Goal: Task Accomplishment & Management: Use online tool/utility

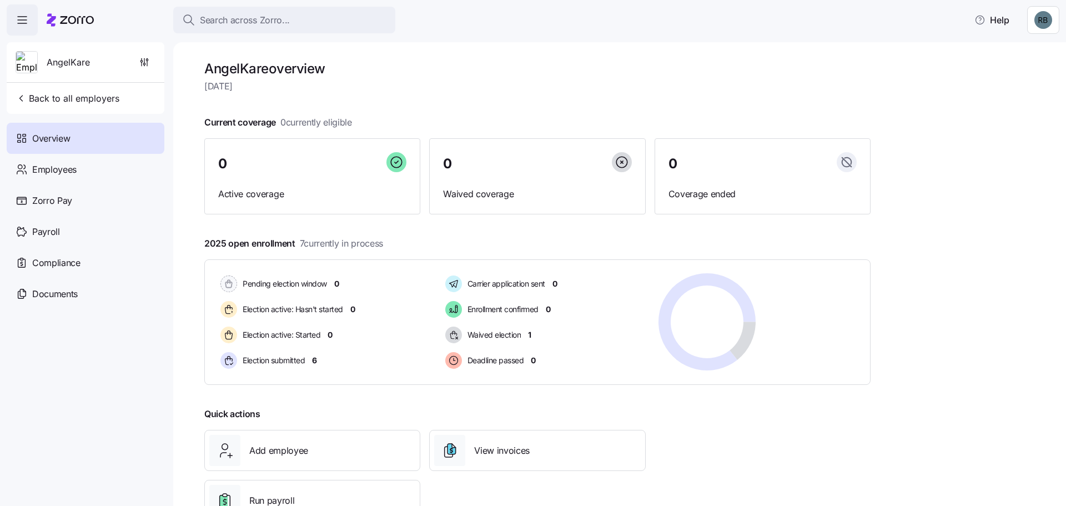
click at [67, 167] on span "Employees" at bounding box center [54, 170] width 44 height 14
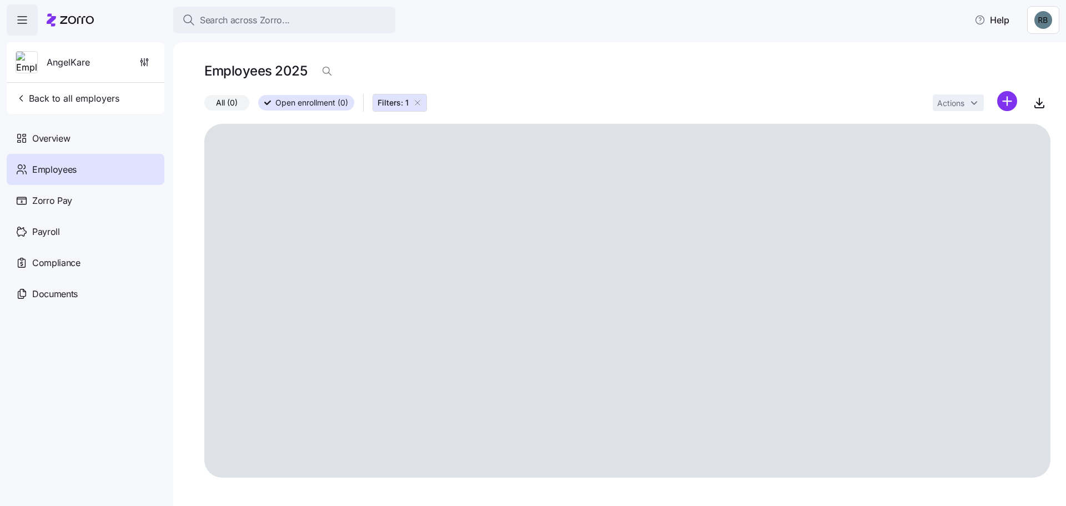
click at [411, 107] on span "Filters: 1" at bounding box center [399, 102] width 44 height 11
click at [216, 102] on span "All (0)" at bounding box center [227, 102] width 22 height 14
click at [204, 105] on input "All (0)" at bounding box center [204, 105] width 0 height 0
click at [85, 165] on div "Employees" at bounding box center [86, 169] width 158 height 31
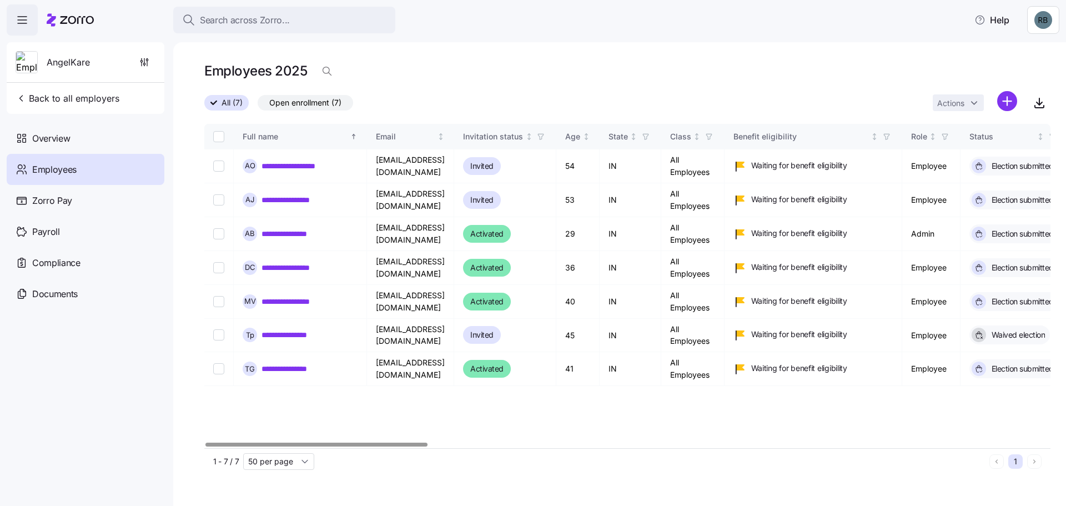
click at [306, 201] on link "**********" at bounding box center [294, 199] width 66 height 11
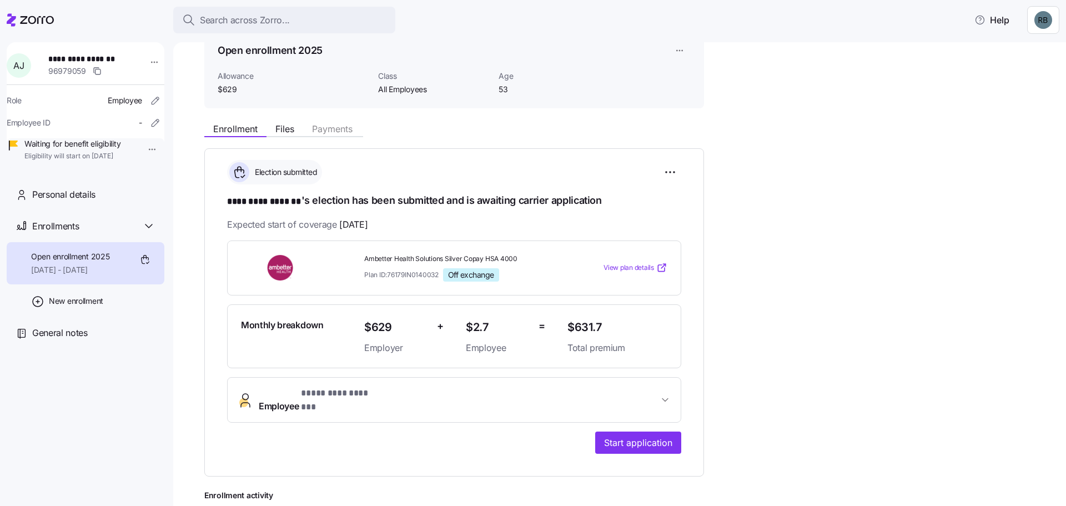
scroll to position [111, 0]
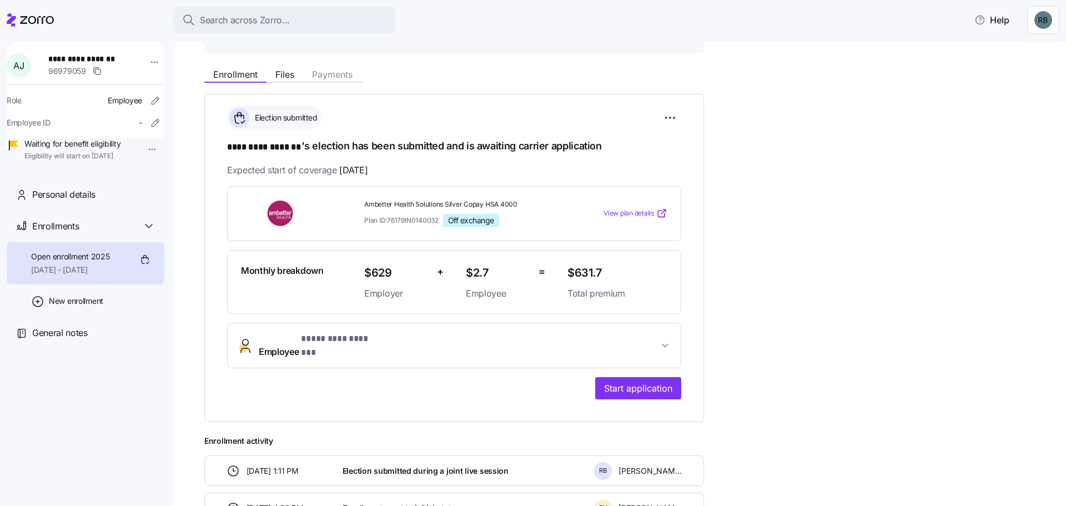
click at [635, 381] on span "Start application" at bounding box center [638, 387] width 68 height 13
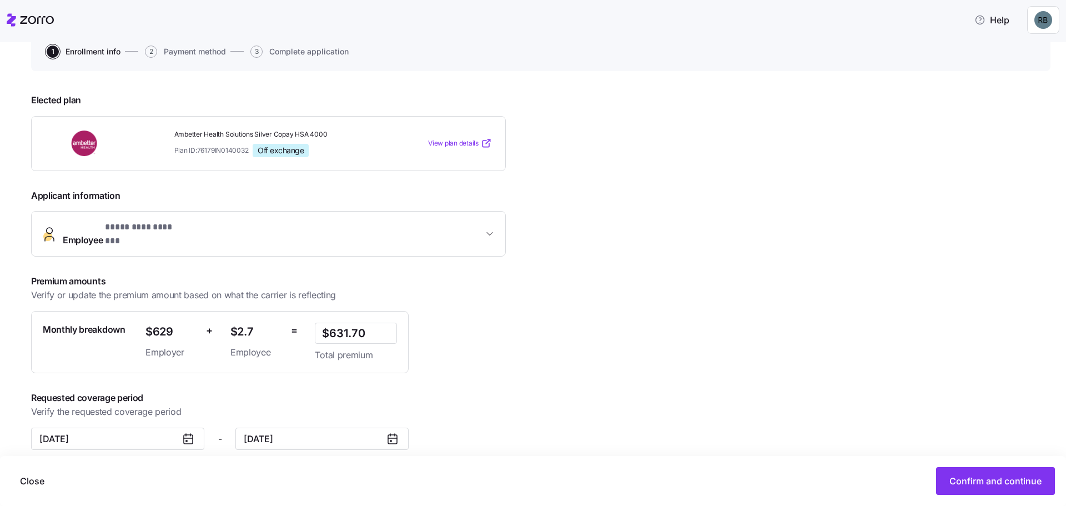
scroll to position [118, 0]
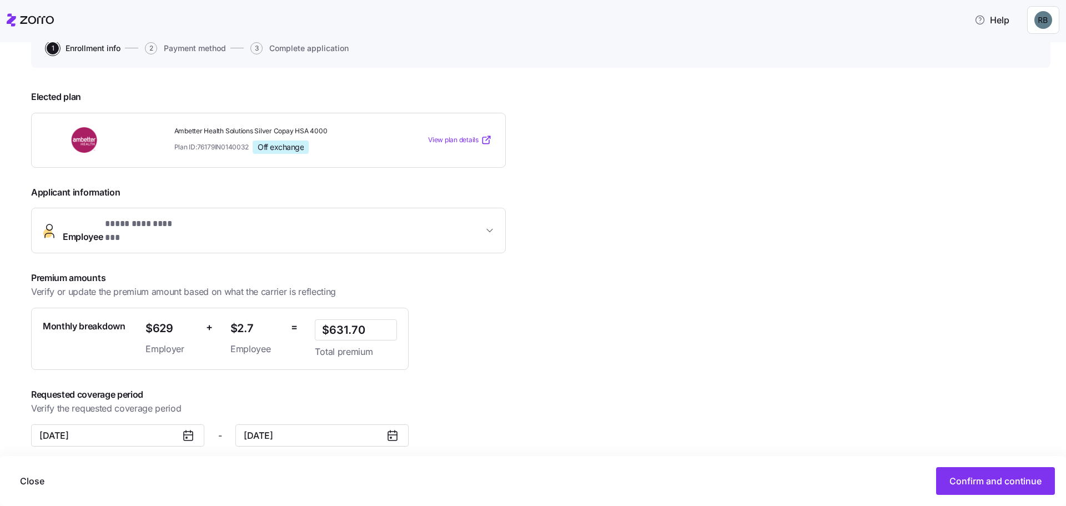
click at [995, 479] on span "Confirm and continue" at bounding box center [995, 480] width 92 height 13
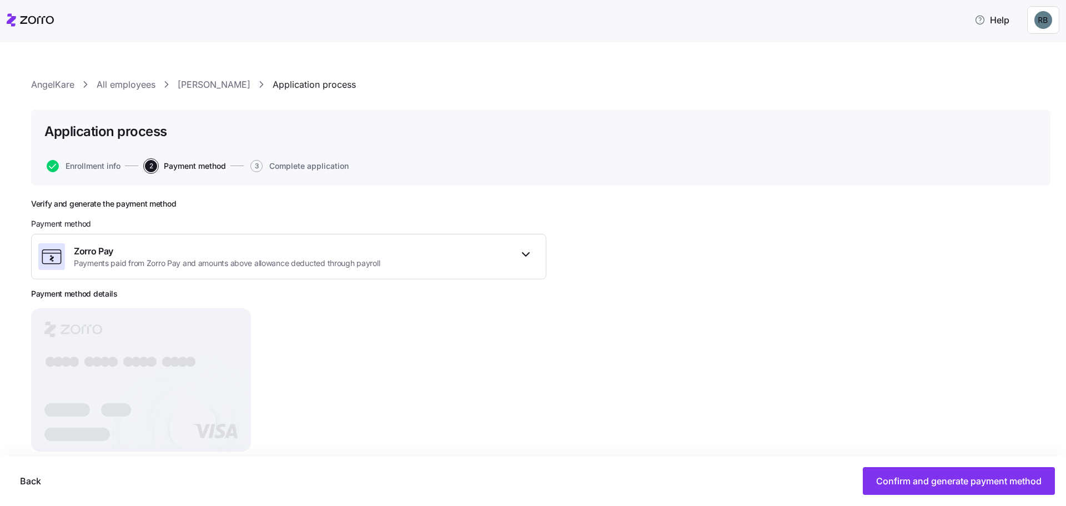
click at [434, 254] on div "Zorro Pay Payments paid from Zorro Pay and amounts above allowance deducted thr…" at bounding box center [288, 257] width 515 height 46
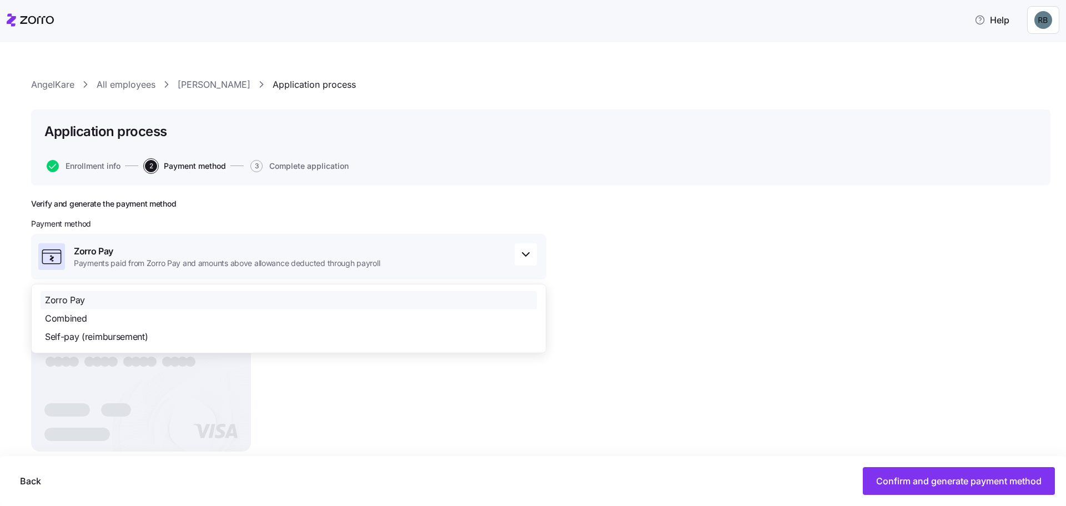
click at [74, 301] on span "Zorro Pay" at bounding box center [65, 300] width 40 height 14
click at [71, 299] on span "Zorro Pay" at bounding box center [65, 300] width 40 height 14
click at [517, 258] on span "button" at bounding box center [525, 254] width 21 height 21
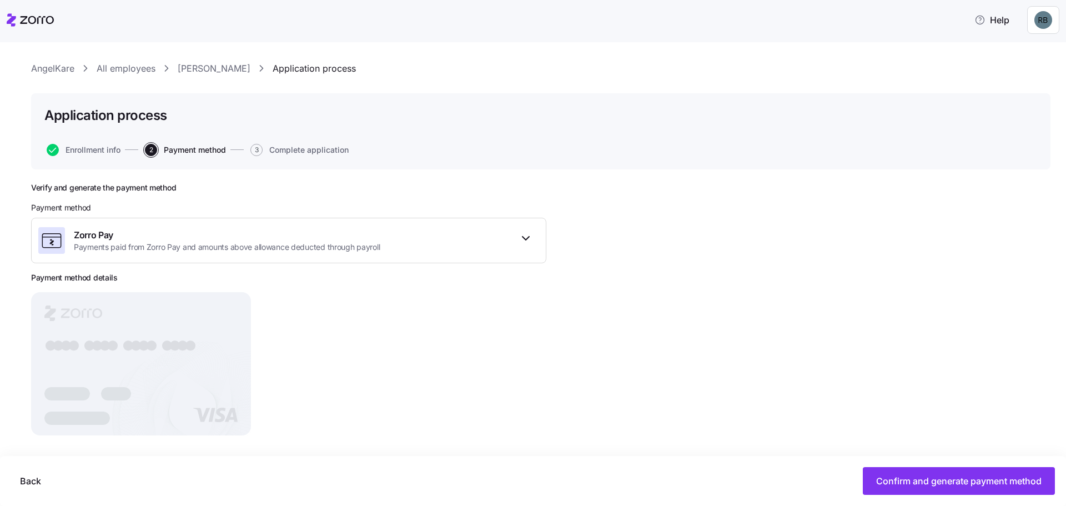
scroll to position [23, 0]
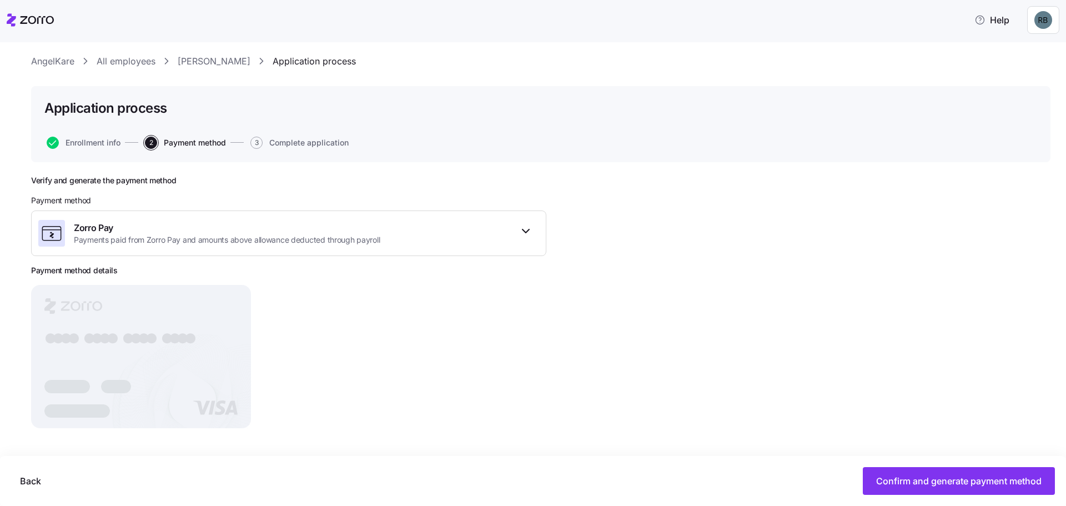
click at [941, 484] on span "Confirm and generate payment method" at bounding box center [958, 480] width 165 height 13
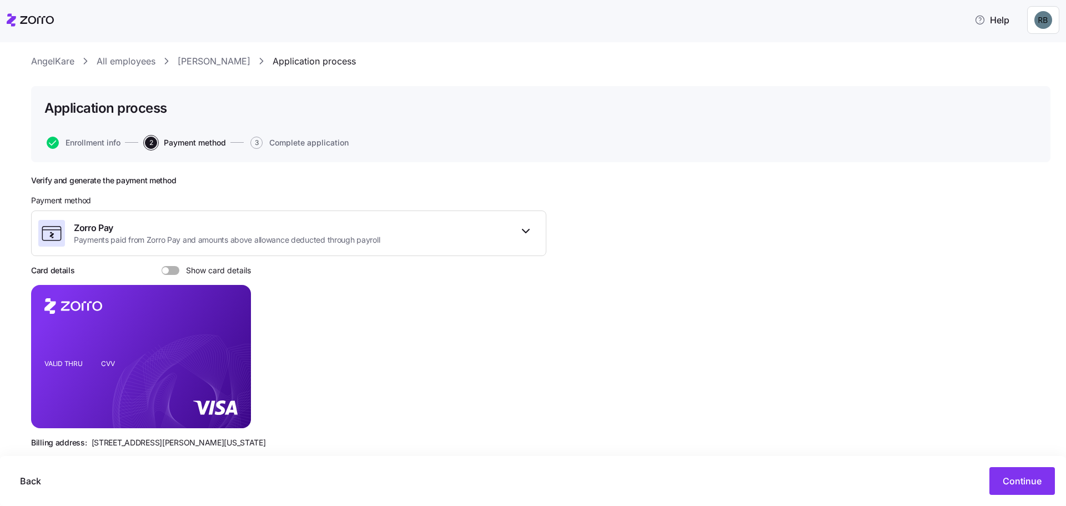
click at [1028, 479] on span "Continue" at bounding box center [1022, 480] width 39 height 13
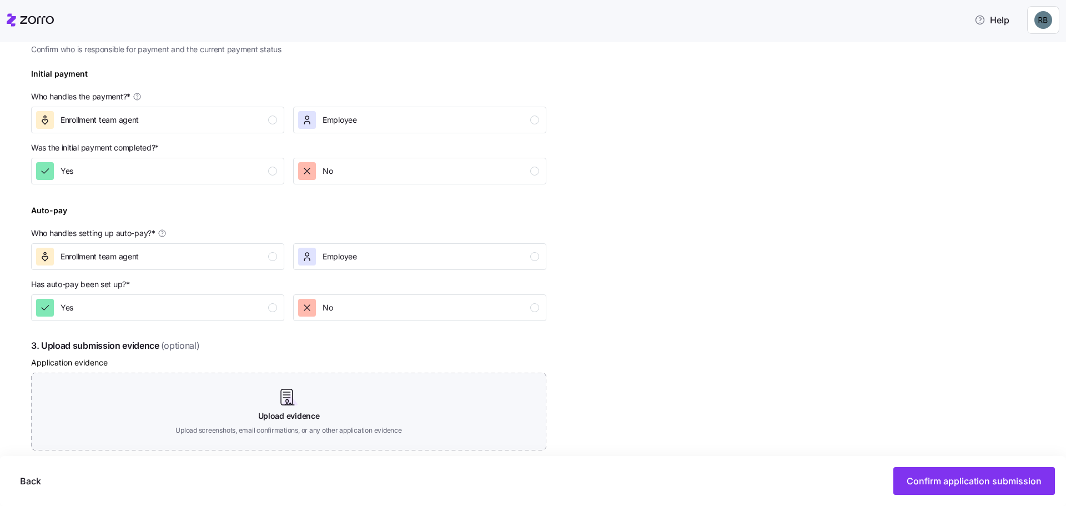
scroll to position [389, 0]
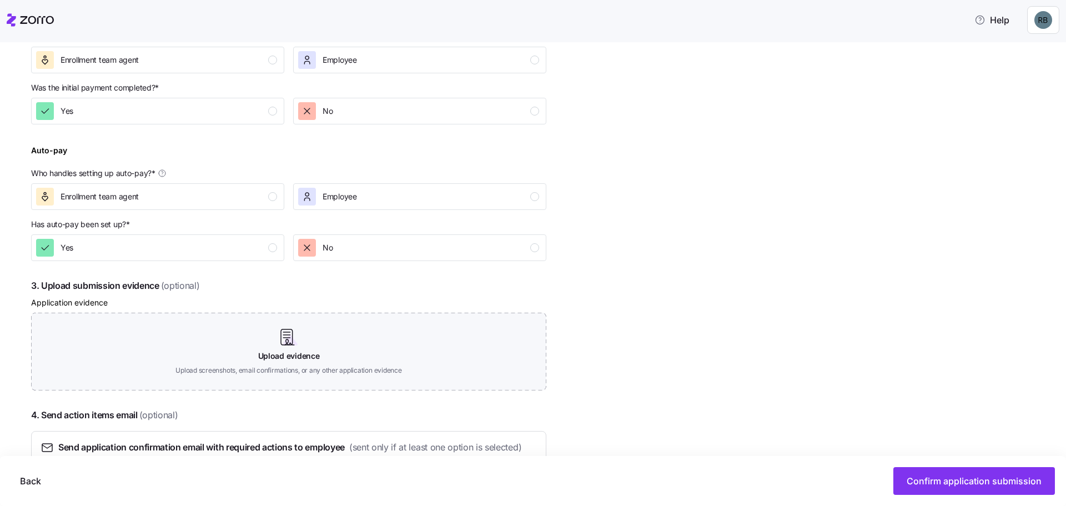
click at [944, 485] on span "Confirm application submission" at bounding box center [974, 480] width 135 height 13
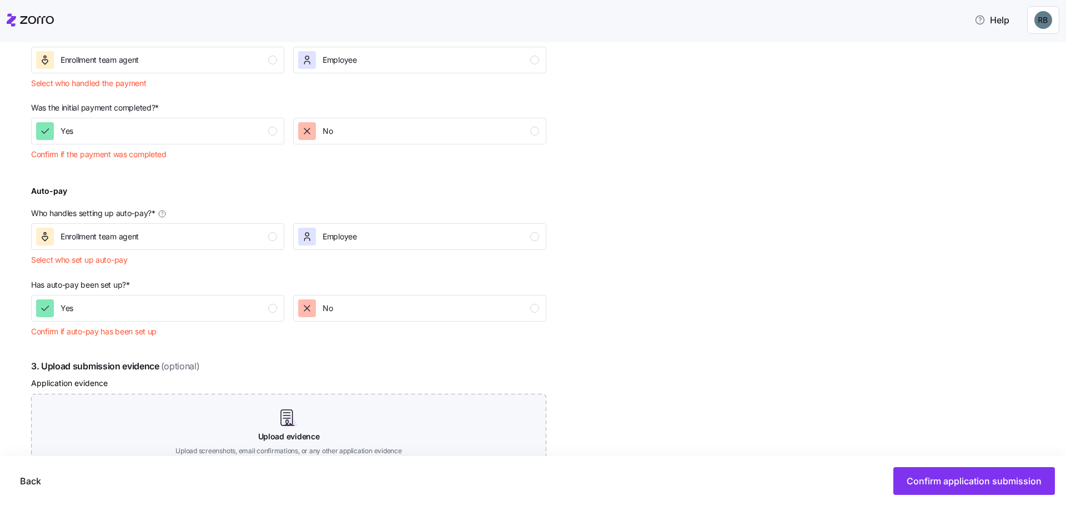
scroll to position [547, 0]
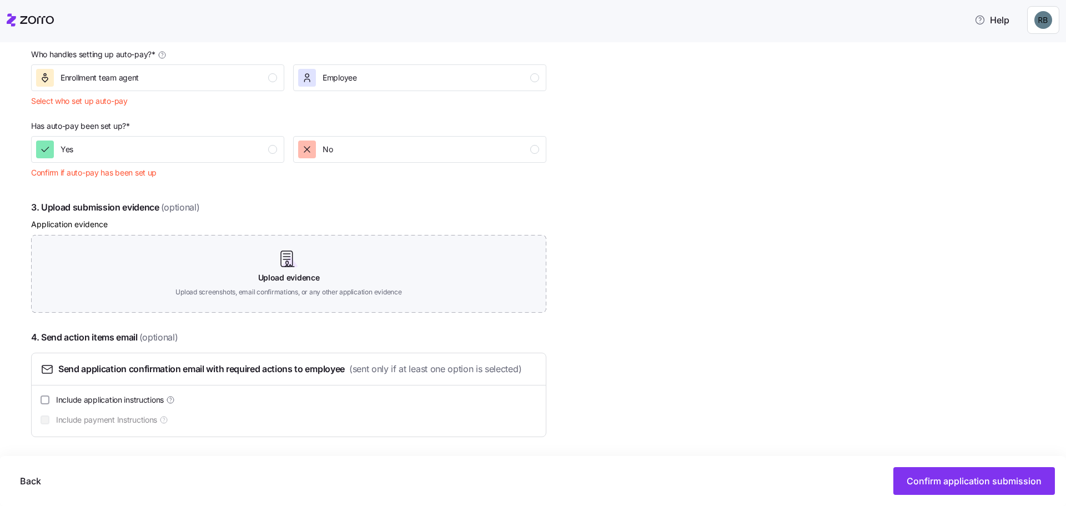
click at [988, 489] on button "Confirm application submission" at bounding box center [974, 481] width 162 height 28
click at [70, 153] on span "Yes" at bounding box center [67, 149] width 13 height 11
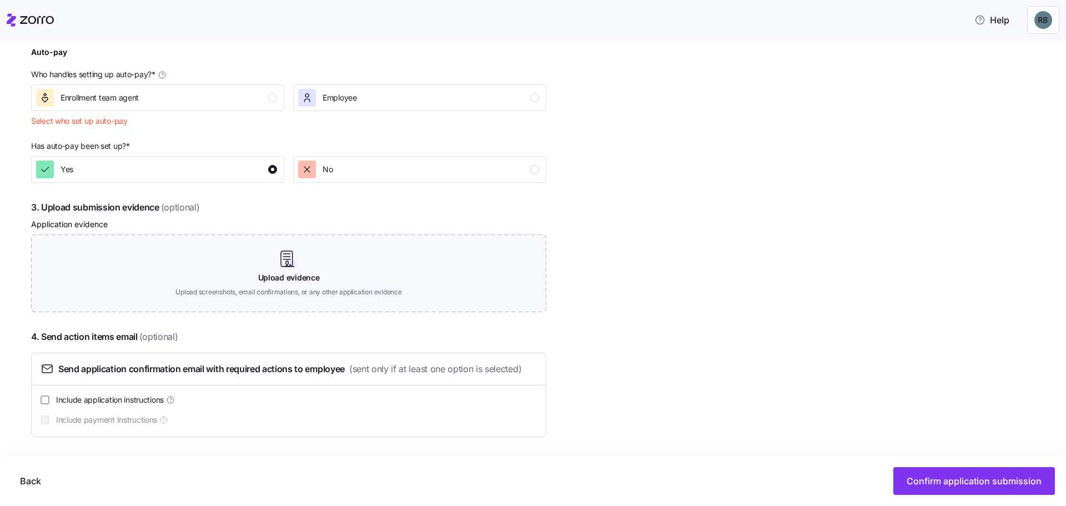
scroll to position [527, 0]
click at [187, 94] on div "Enrollment team agent" at bounding box center [156, 98] width 241 height 18
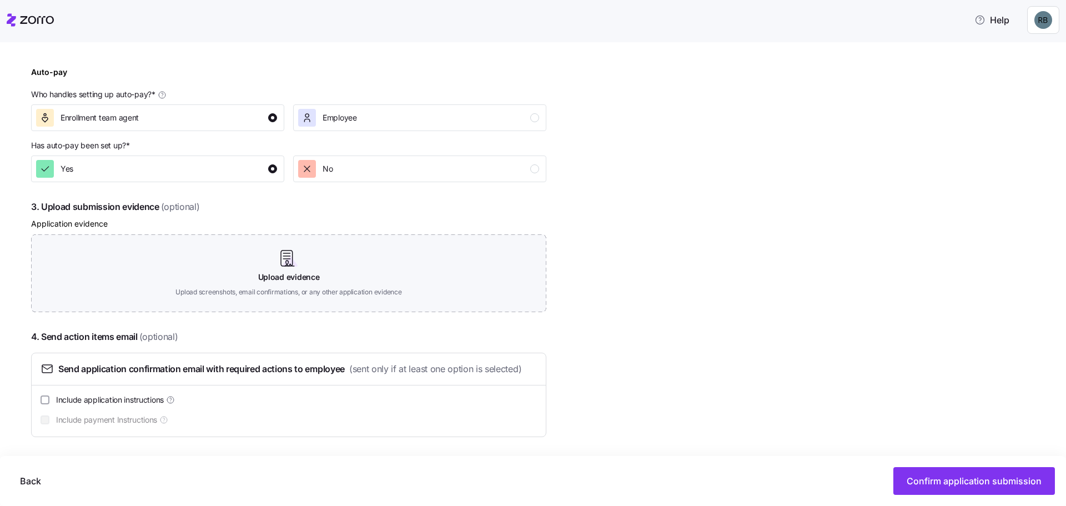
click at [932, 482] on span "Confirm application submission" at bounding box center [974, 480] width 135 height 13
click at [143, 365] on span "Send application confirmation email with required actions to employee" at bounding box center [201, 369] width 286 height 14
click at [47, 399] on input "Include application instructions" at bounding box center [45, 399] width 9 height 9
click at [49, 396] on input "Include application instructions" at bounding box center [45, 399] width 9 height 9
checkbox input "false"
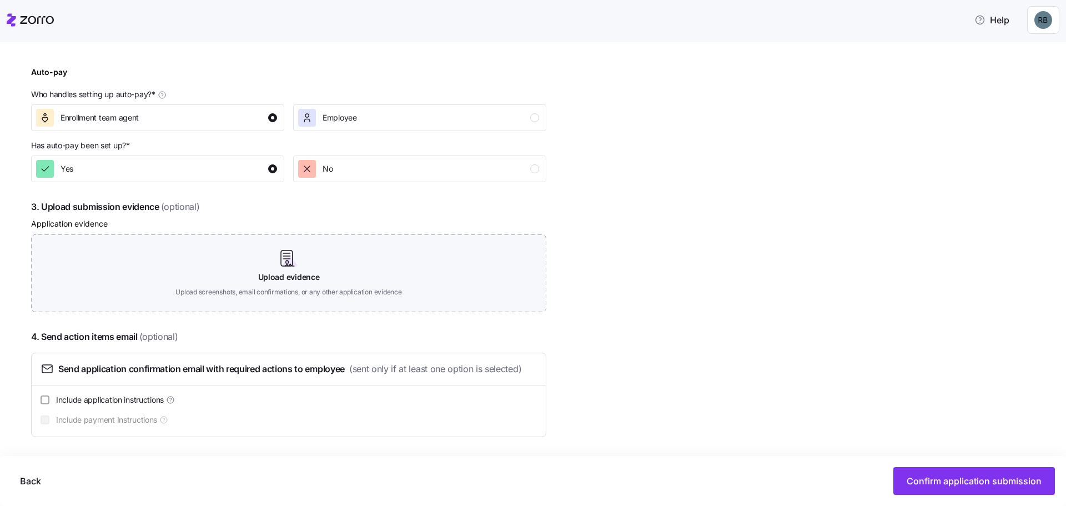
click at [325, 375] on span "Send application confirmation email with required actions to employee" at bounding box center [201, 369] width 286 height 14
click at [960, 486] on span "Confirm application submission" at bounding box center [974, 480] width 135 height 13
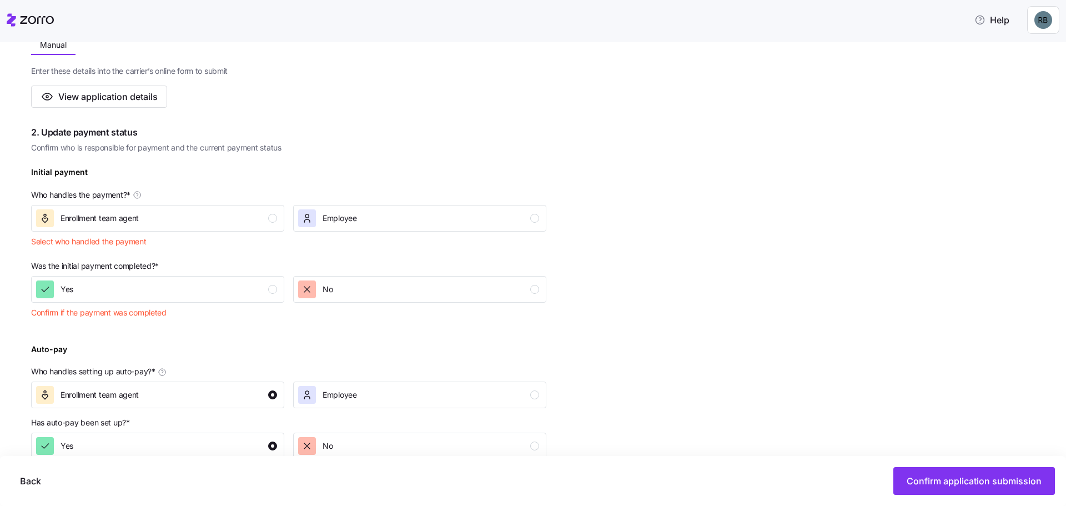
scroll to position [230, 0]
click at [91, 286] on div "Yes" at bounding box center [156, 290] width 241 height 18
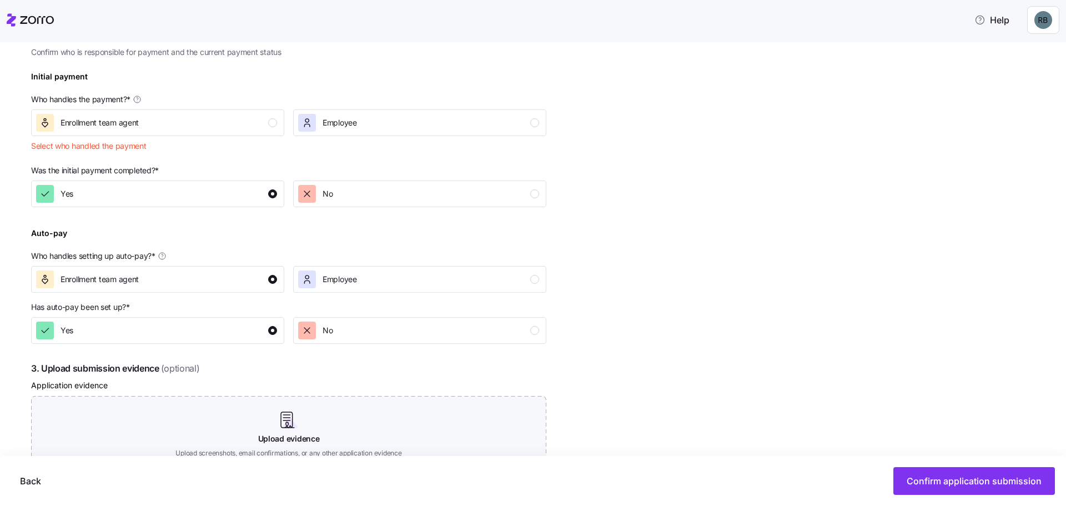
scroll to position [396, 0]
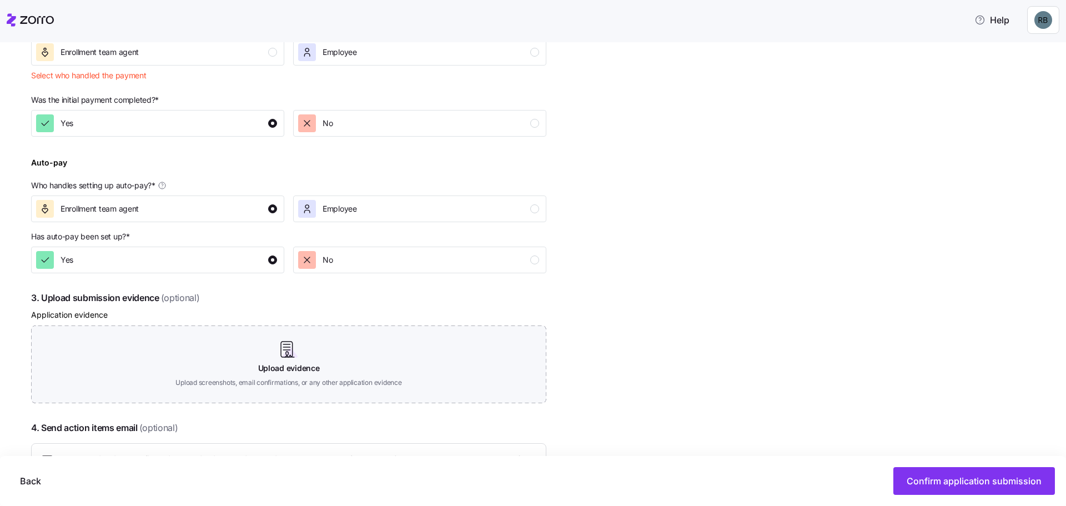
drag, startPoint x: 1014, startPoint y: 466, endPoint x: 1009, endPoint y: 469, distance: 6.2
click at [1013, 467] on div "Back Confirm application submission" at bounding box center [533, 481] width 1066 height 50
click at [1001, 480] on span "Confirm application submission" at bounding box center [974, 480] width 135 height 13
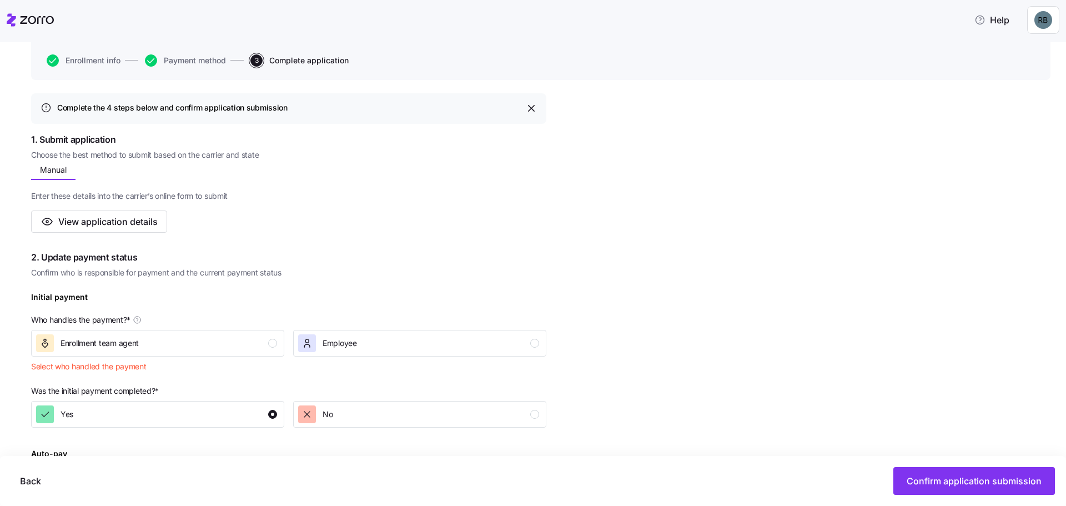
scroll to position [111, 0]
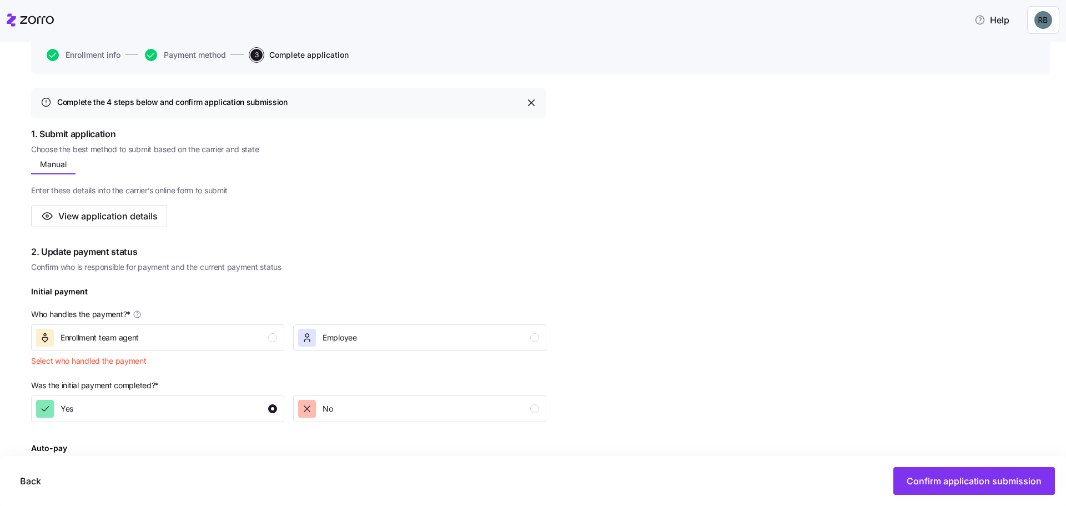
click at [173, 336] on div "Enrollment team agent" at bounding box center [156, 338] width 241 height 18
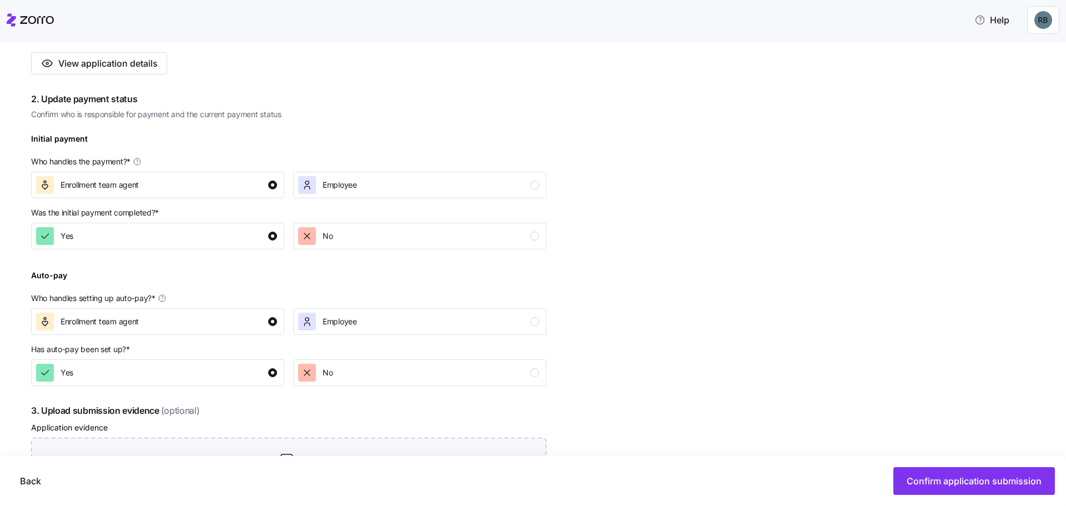
scroll to position [333, 0]
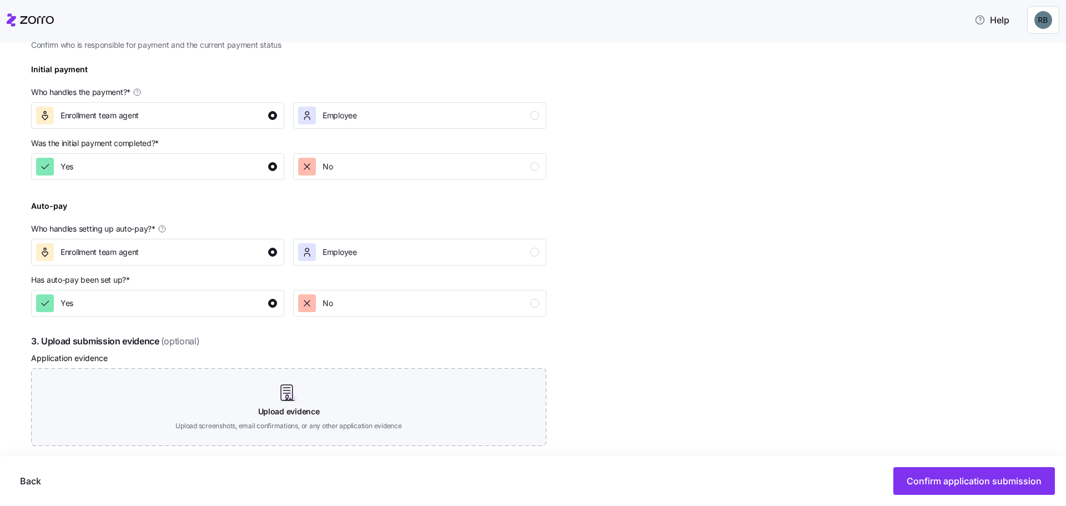
click at [132, 249] on span "Enrollment team agent" at bounding box center [100, 251] width 78 height 11
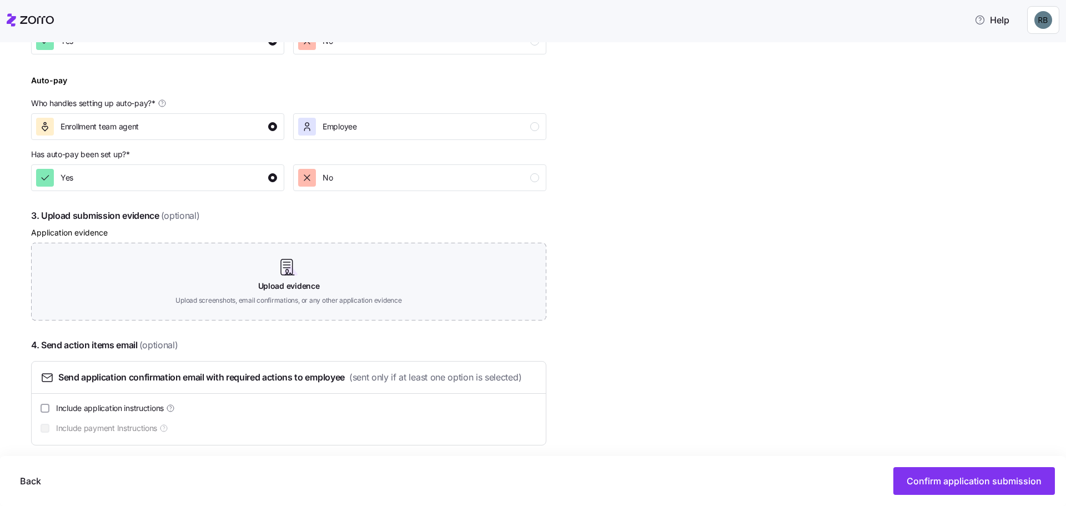
scroll to position [467, 0]
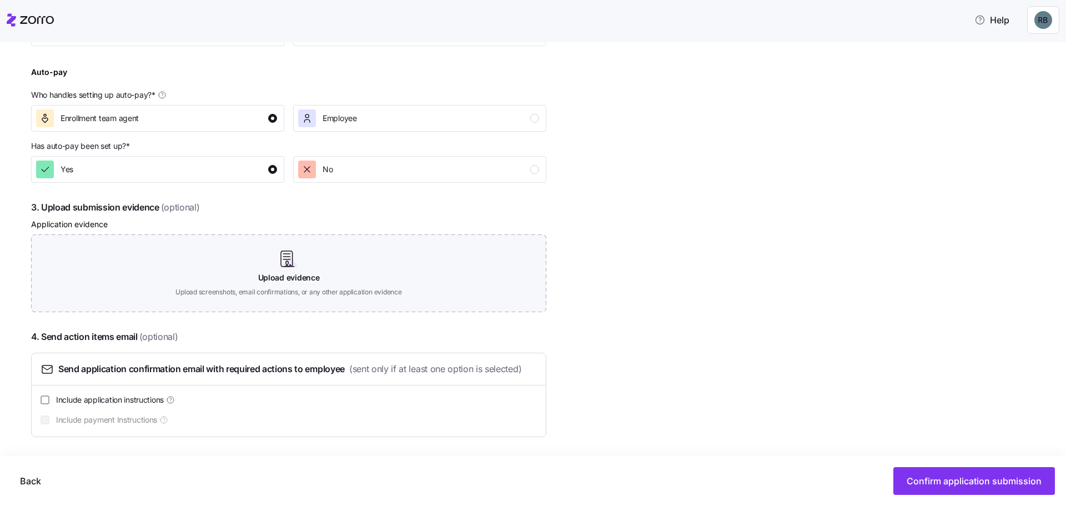
click at [974, 474] on button "Confirm application submission" at bounding box center [974, 481] width 162 height 28
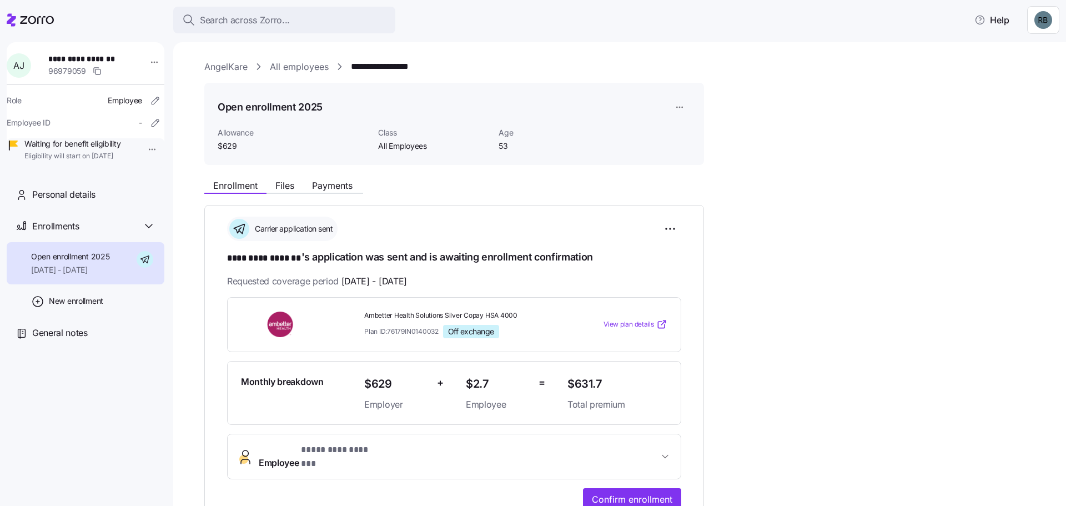
click at [649, 492] on span "Confirm enrollment" at bounding box center [632, 498] width 80 height 13
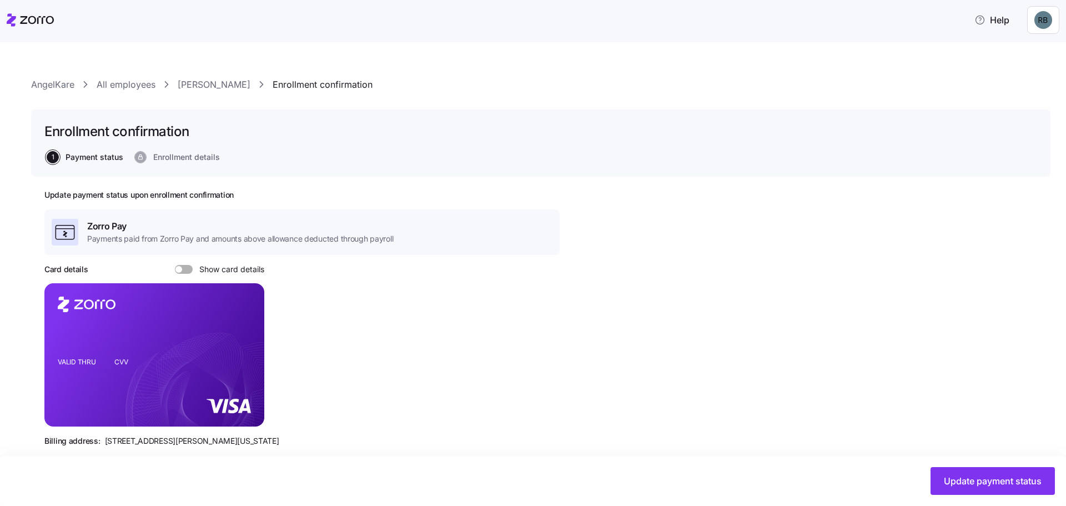
click at [969, 481] on span "Update payment status" at bounding box center [993, 480] width 98 height 13
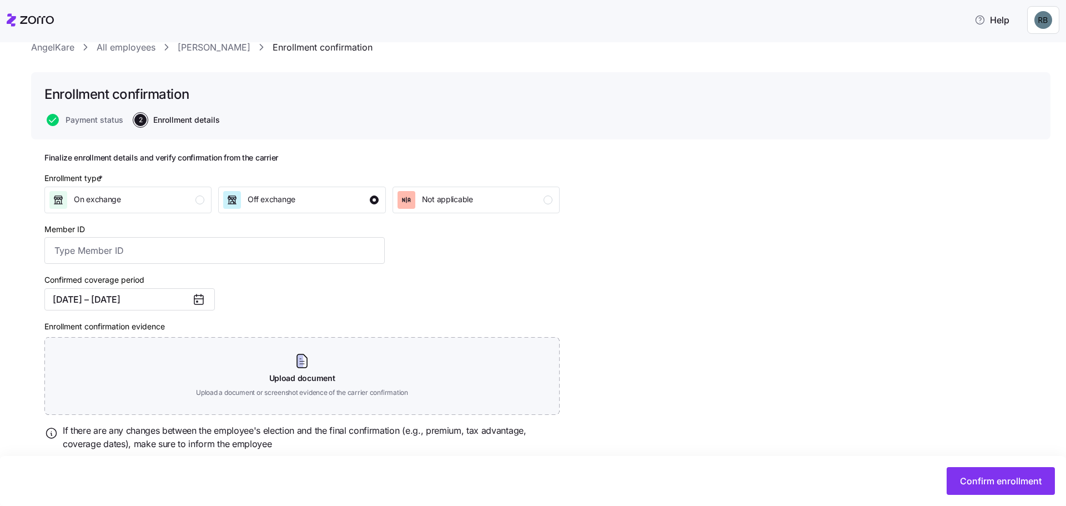
scroll to position [71, 0]
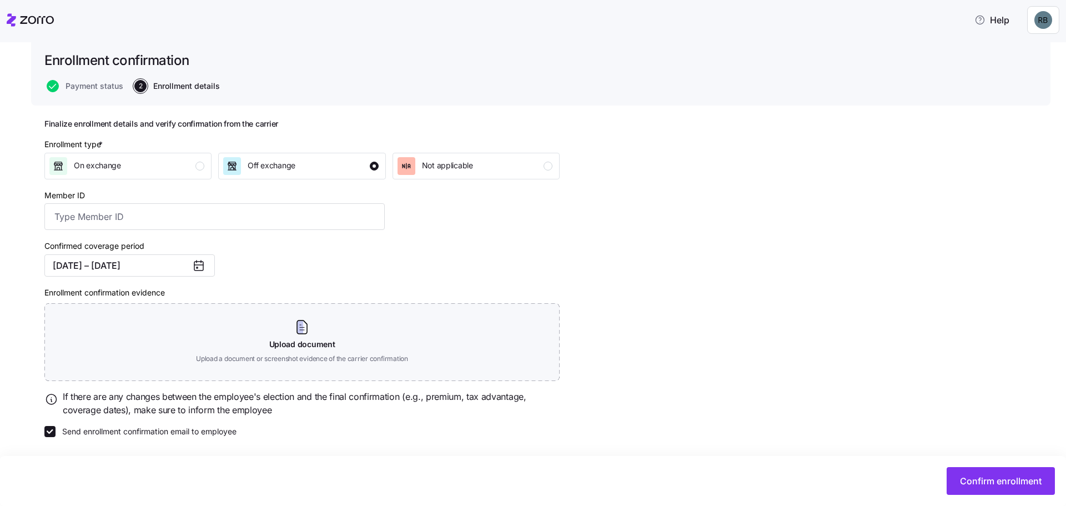
click at [996, 481] on span "Confirm enrollment" at bounding box center [1001, 480] width 82 height 13
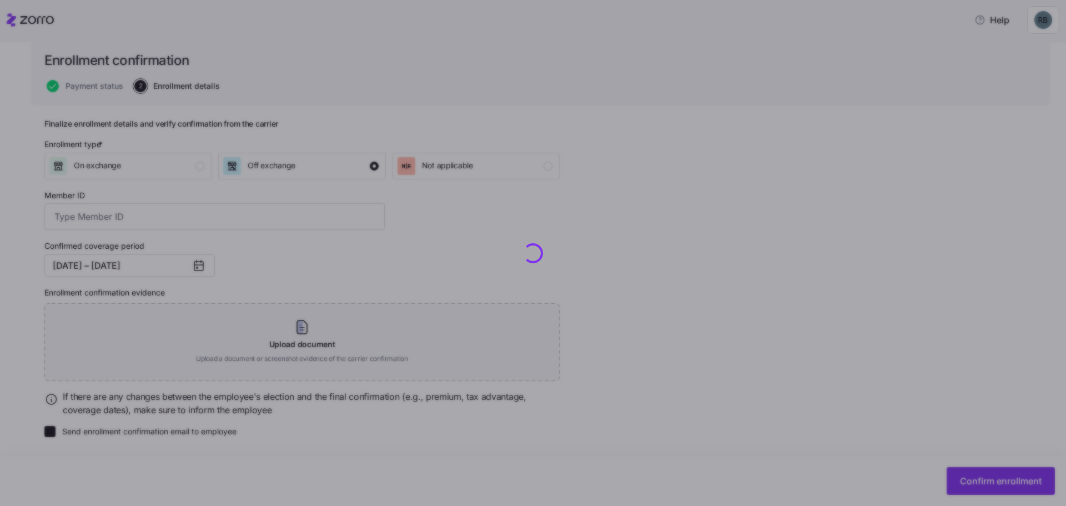
checkbox input "false"
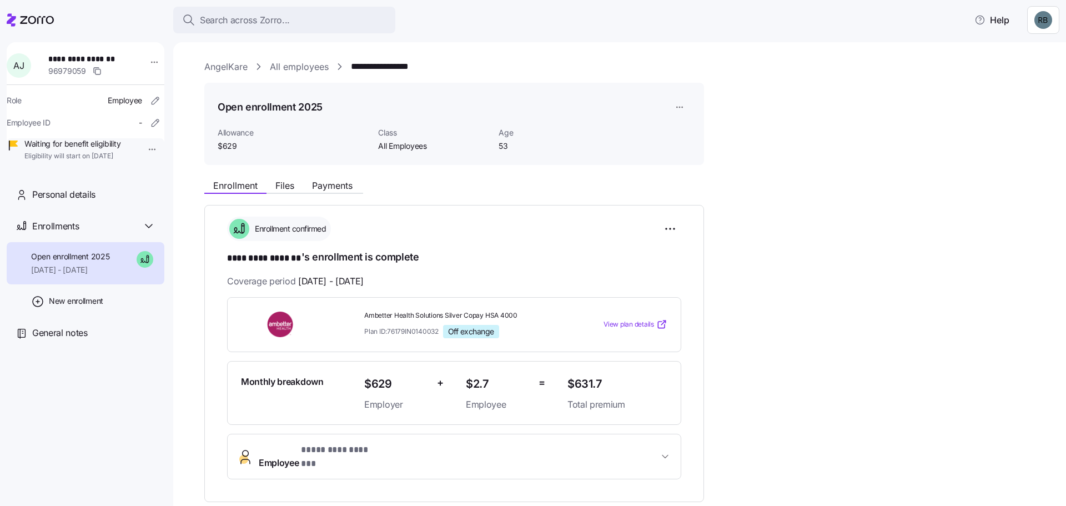
click at [35, 23] on icon at bounding box center [37, 20] width 34 height 8
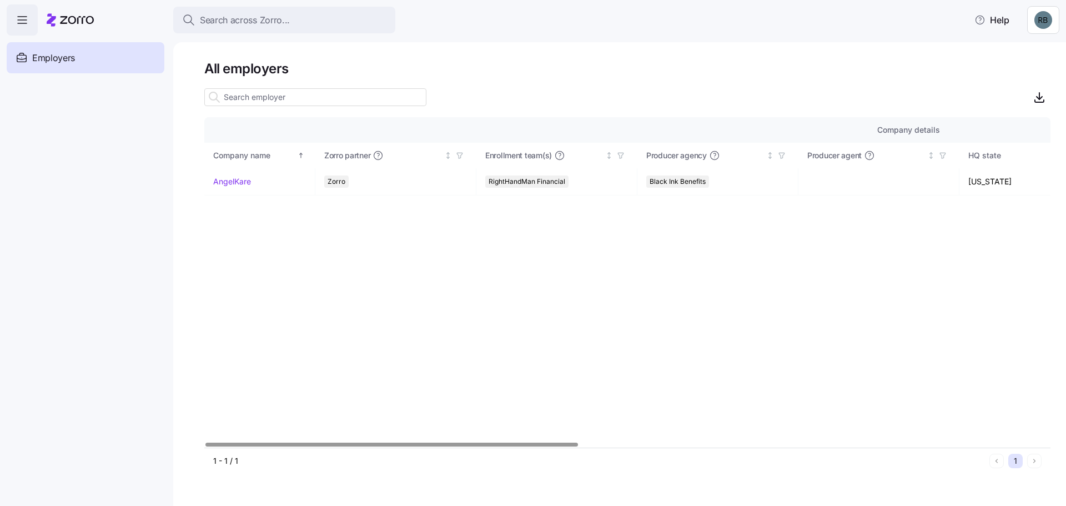
click at [230, 183] on link "AngelKare" at bounding box center [232, 181] width 38 height 11
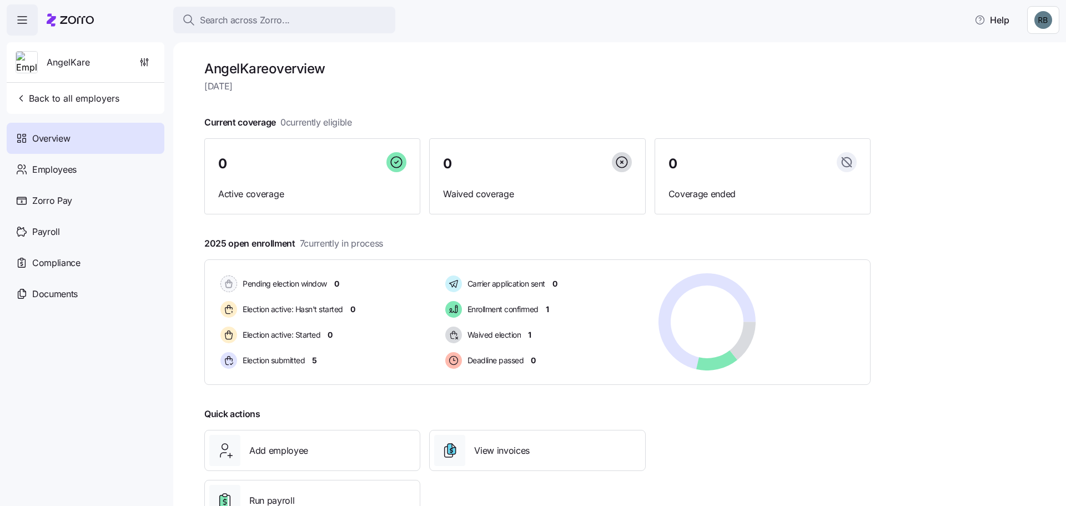
click at [74, 175] on span "Employees" at bounding box center [54, 170] width 44 height 14
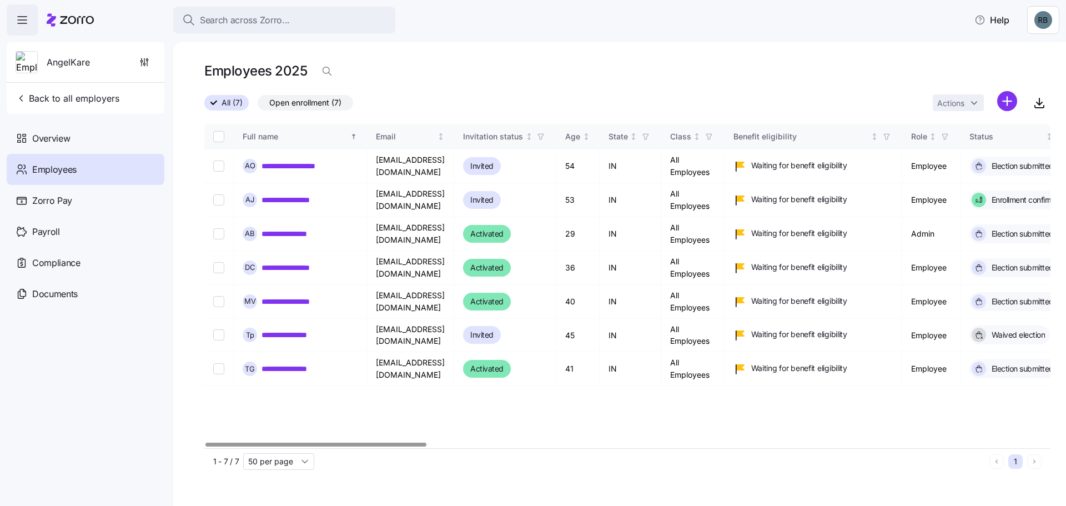
click at [297, 233] on link "**********" at bounding box center [292, 233] width 62 height 11
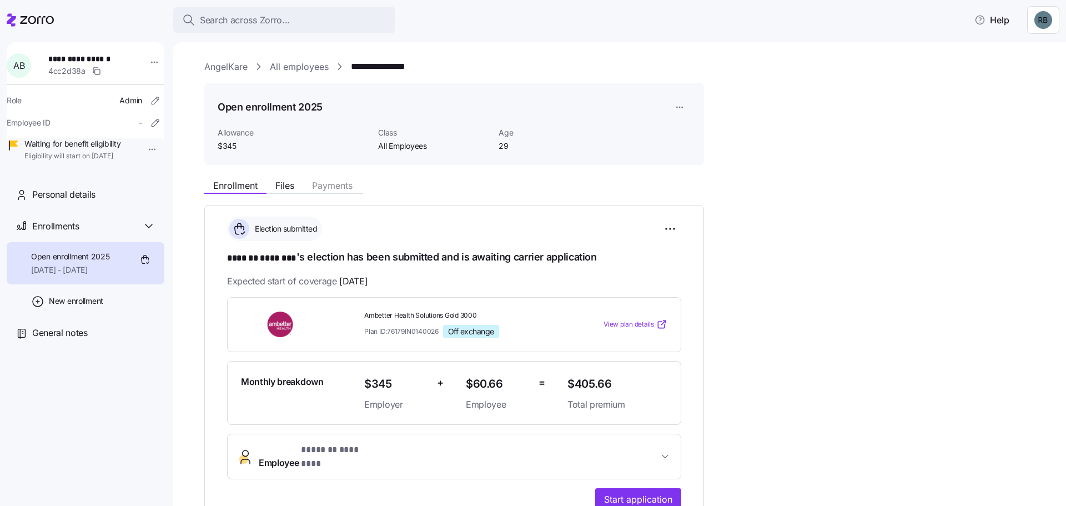
click at [646, 488] on button "Start application" at bounding box center [638, 499] width 86 height 22
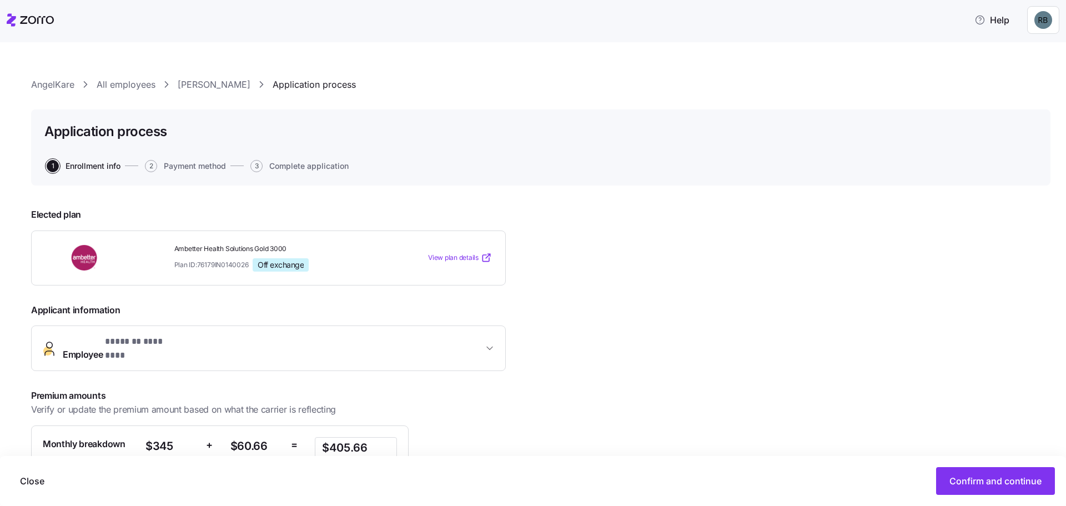
click at [984, 477] on span "Confirm and continue" at bounding box center [995, 480] width 92 height 13
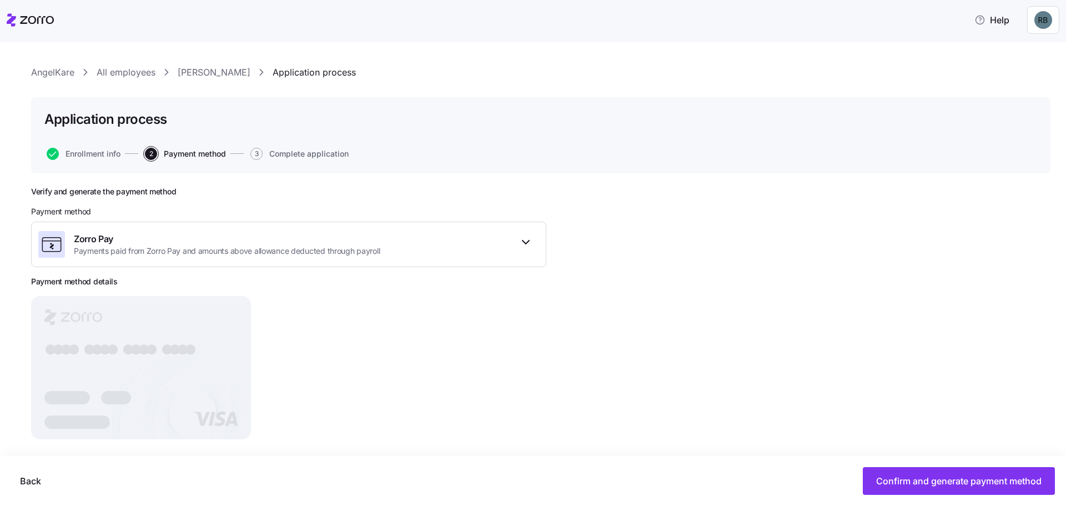
scroll to position [23, 0]
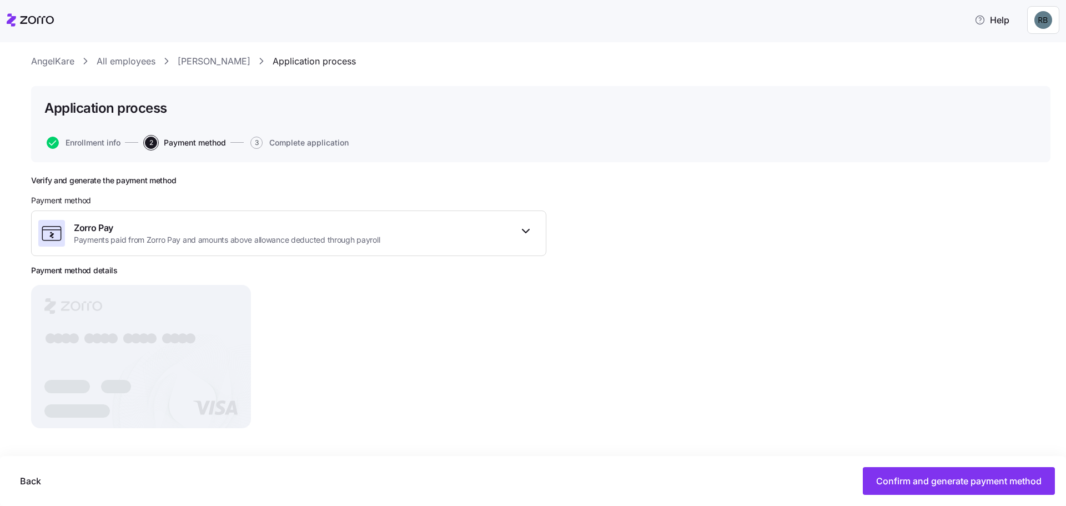
click at [949, 472] on button "Confirm and generate payment method" at bounding box center [959, 481] width 192 height 28
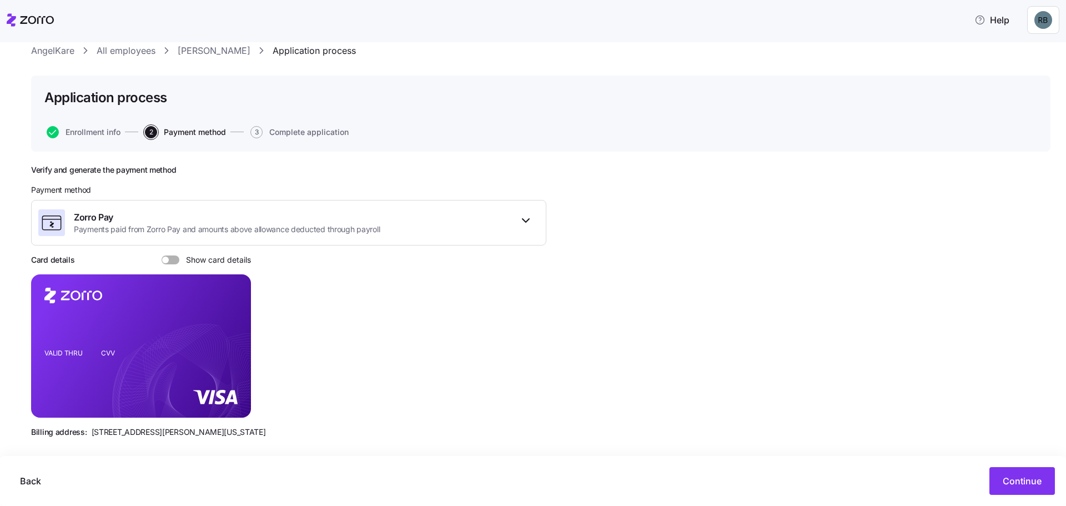
scroll to position [43, 0]
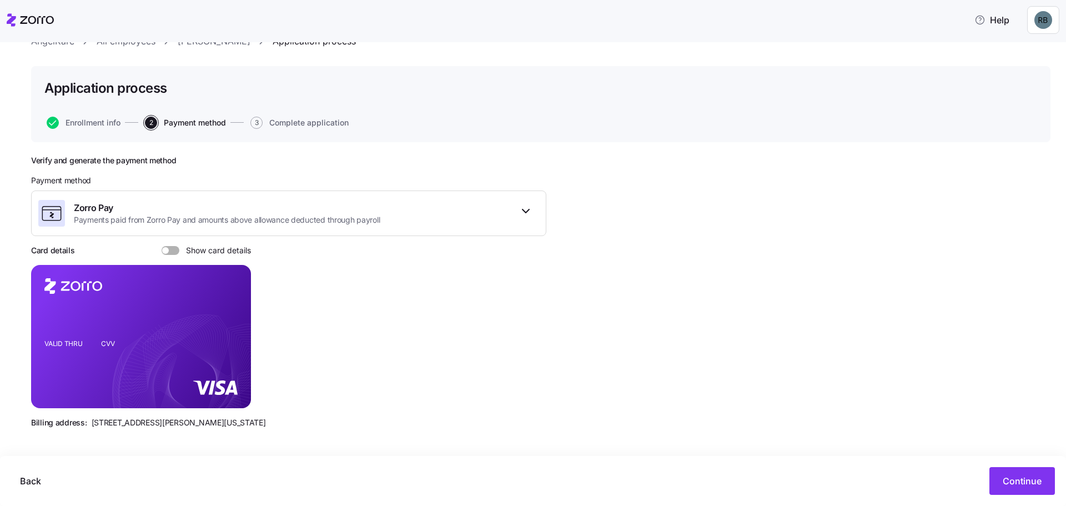
click at [1021, 489] on button "Continue" at bounding box center [1022, 481] width 66 height 28
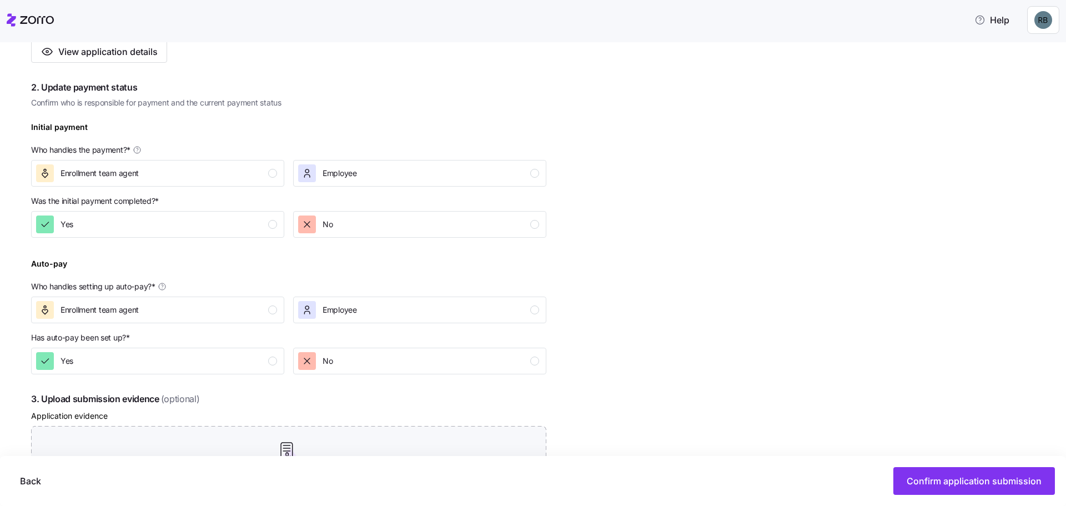
scroll to position [278, 0]
click at [53, 215] on div "button" at bounding box center [45, 222] width 18 height 18
click at [68, 169] on span "Enrollment team agent" at bounding box center [100, 170] width 78 height 11
click at [82, 306] on span "Enrollment team agent" at bounding box center [100, 307] width 78 height 11
click at [81, 369] on button "Yes" at bounding box center [157, 358] width 253 height 27
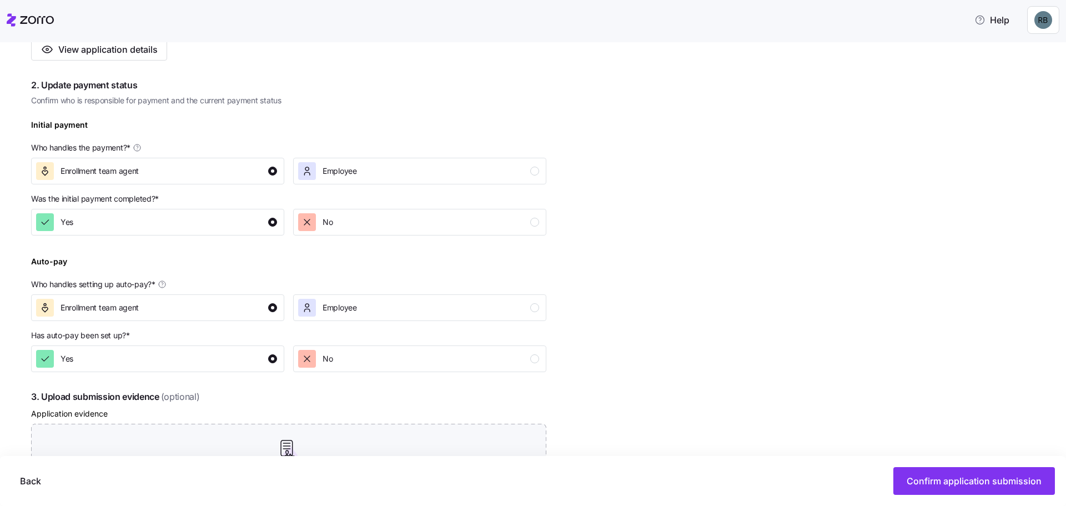
scroll to position [444, 0]
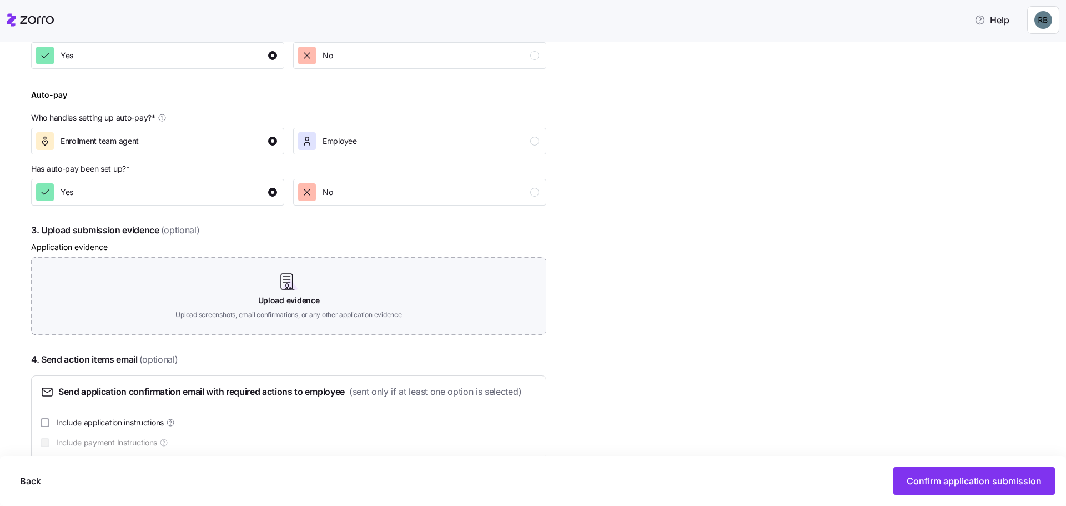
click at [992, 493] on button "Confirm application submission" at bounding box center [974, 481] width 162 height 28
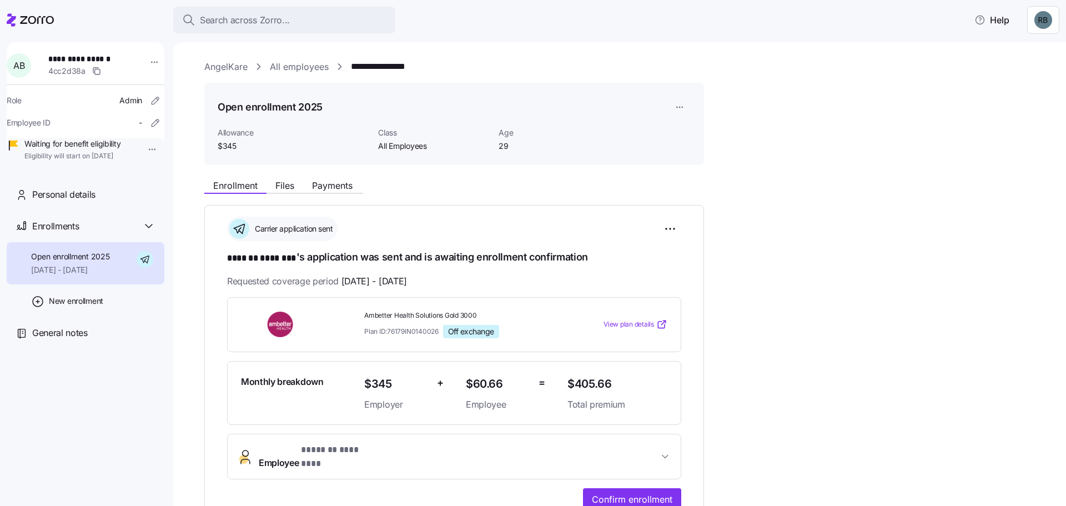
click at [632, 492] on span "Confirm enrollment" at bounding box center [632, 498] width 80 height 13
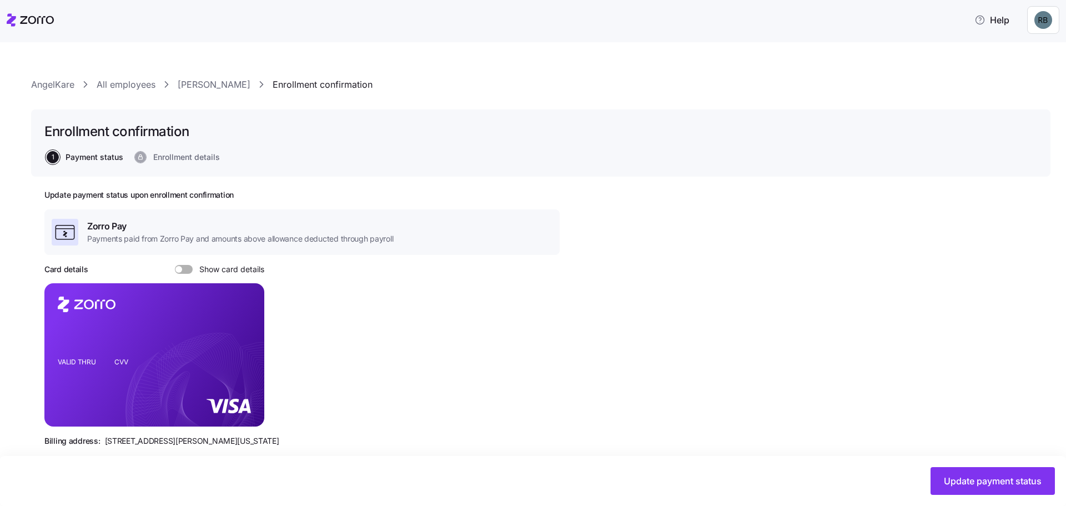
click at [964, 477] on span "Update payment status" at bounding box center [993, 480] width 98 height 13
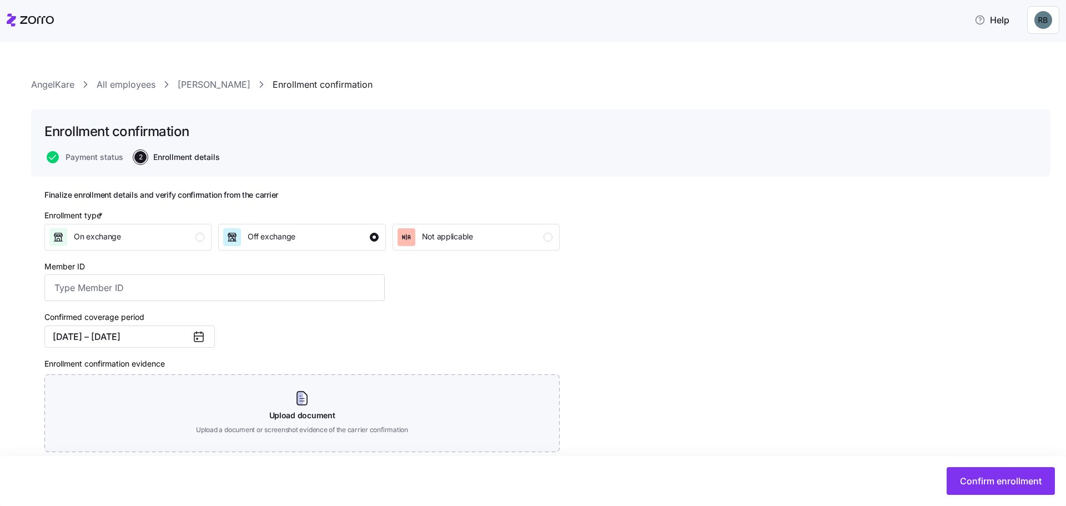
click at [1008, 482] on span "Confirm enrollment" at bounding box center [1001, 480] width 82 height 13
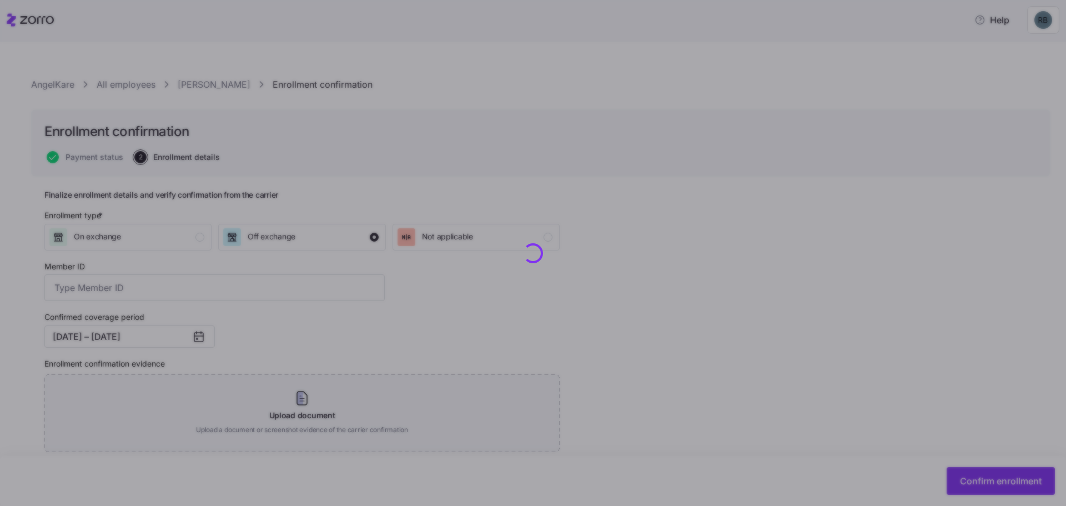
checkbox input "false"
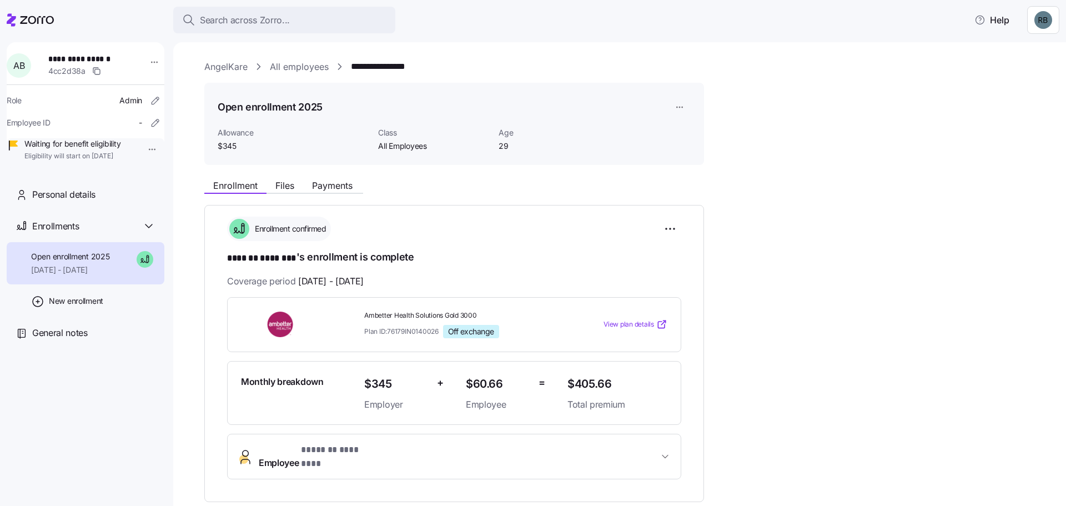
click at [29, 18] on icon at bounding box center [37, 20] width 34 height 8
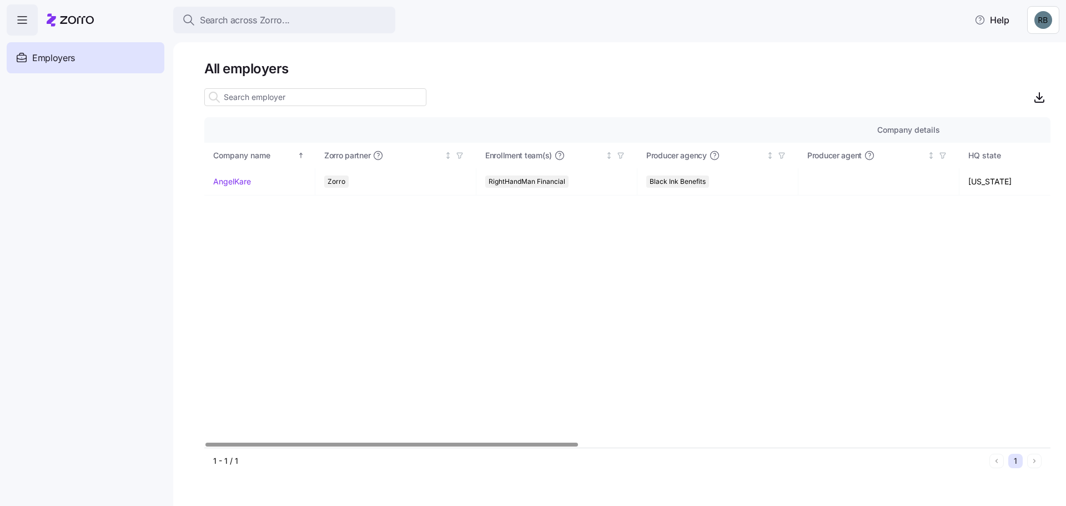
click at [266, 187] on div "AngelKare" at bounding box center [259, 181] width 93 height 11
click at [234, 178] on link "AngelKare" at bounding box center [232, 181] width 38 height 11
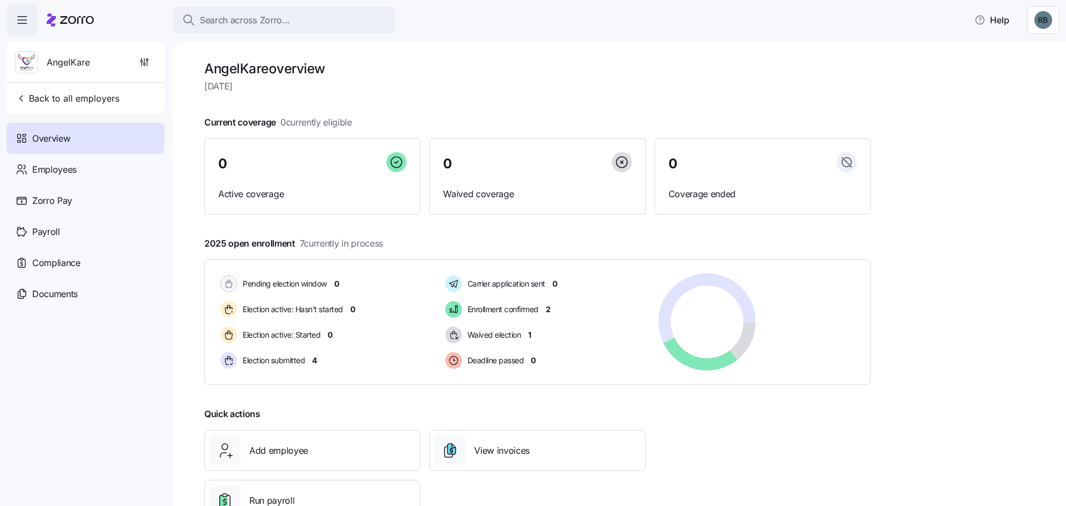
click at [66, 171] on span "Employees" at bounding box center [54, 170] width 44 height 14
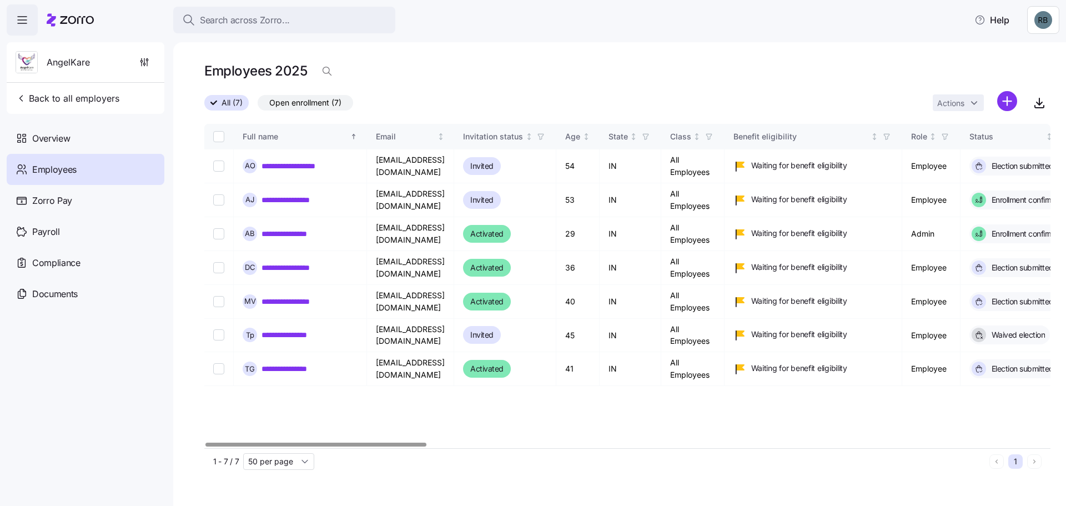
click at [311, 266] on link "**********" at bounding box center [299, 267] width 77 height 11
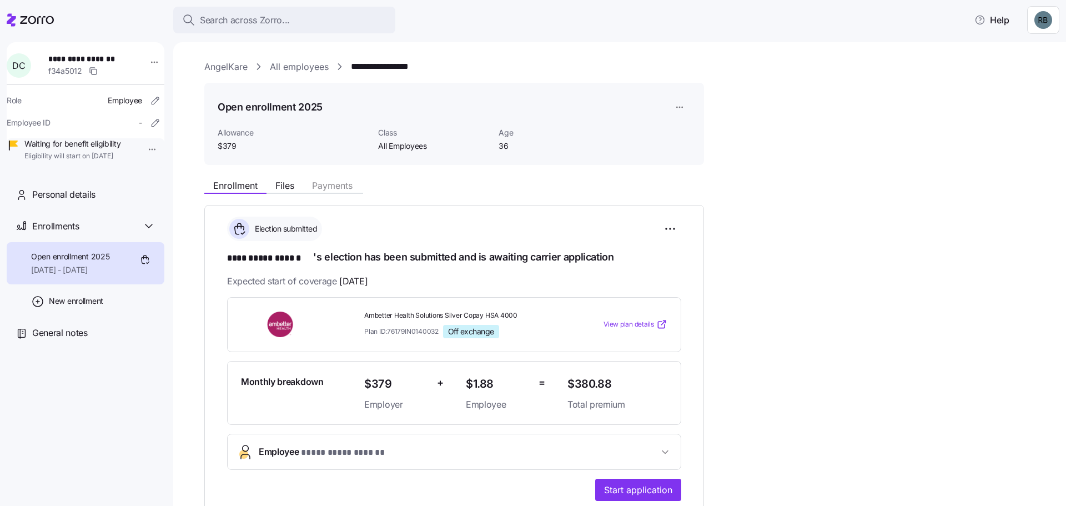
click at [649, 492] on span "Start application" at bounding box center [638, 489] width 68 height 13
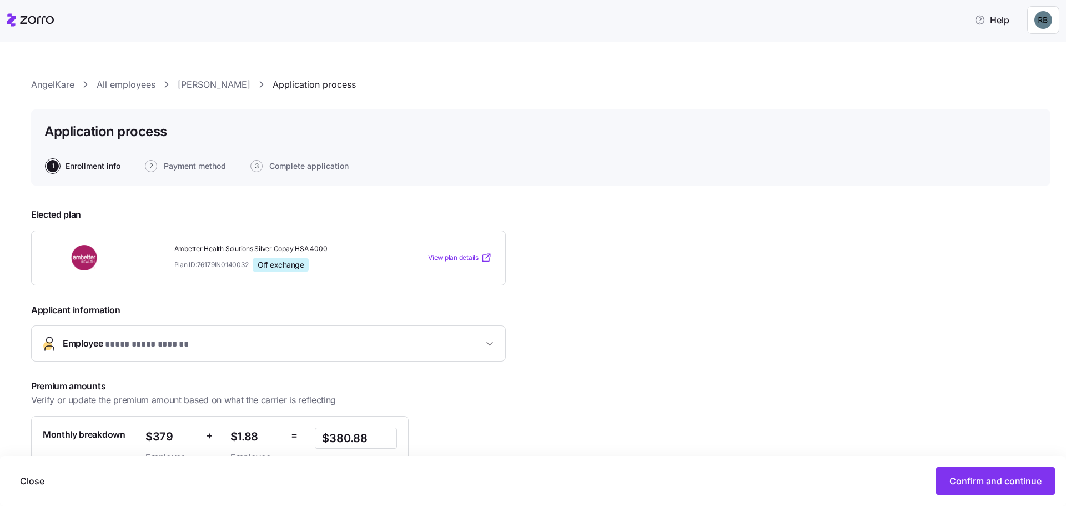
click at [972, 471] on button "Confirm and continue" at bounding box center [995, 481] width 119 height 28
click at [984, 484] on span "Confirm and continue" at bounding box center [995, 480] width 92 height 13
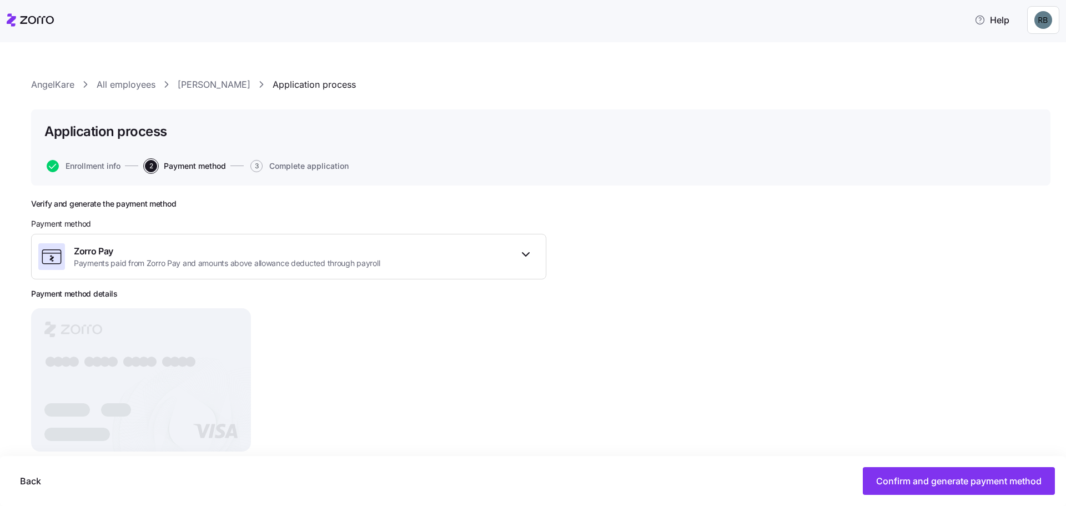
click at [941, 484] on span "Confirm and generate payment method" at bounding box center [958, 480] width 165 height 13
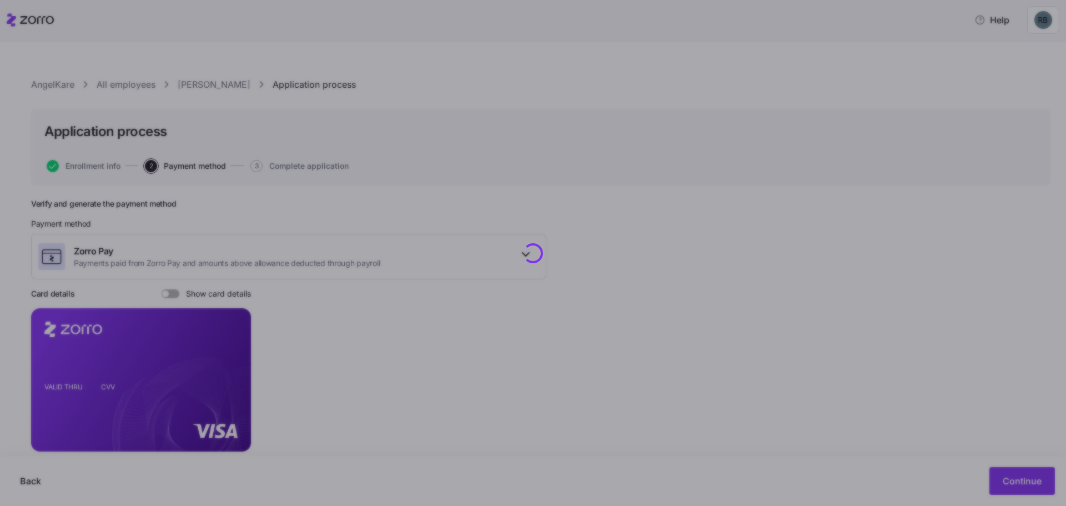
click at [941, 484] on div at bounding box center [533, 253] width 1066 height 506
click at [1065, 492] on div at bounding box center [533, 253] width 1066 height 506
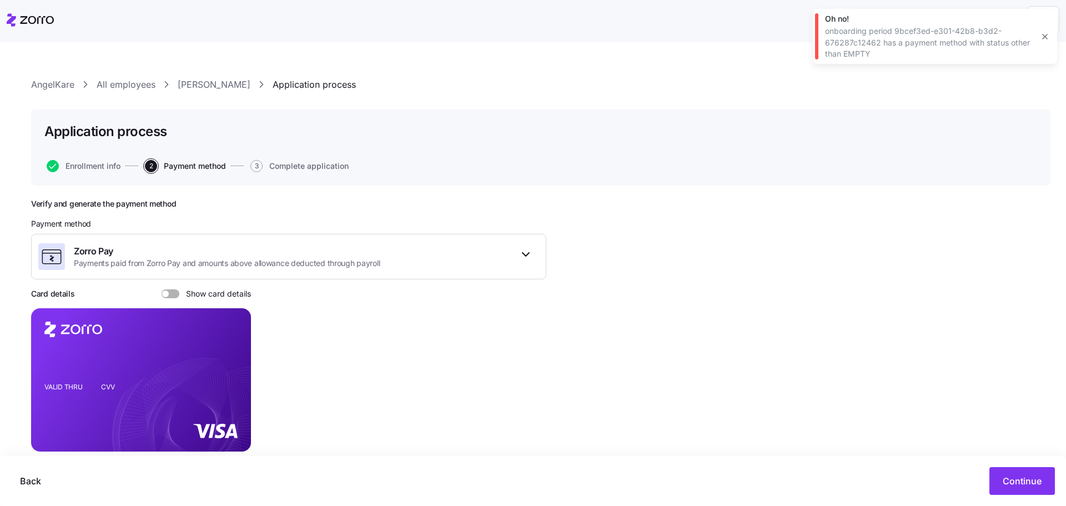
click at [1043, 487] on button "Continue" at bounding box center [1022, 481] width 66 height 28
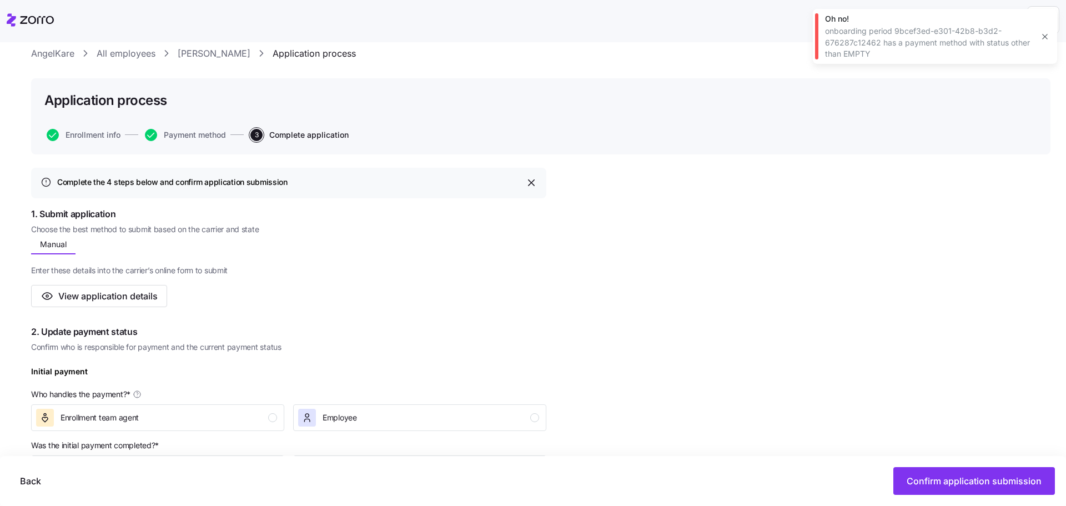
scroll to position [167, 0]
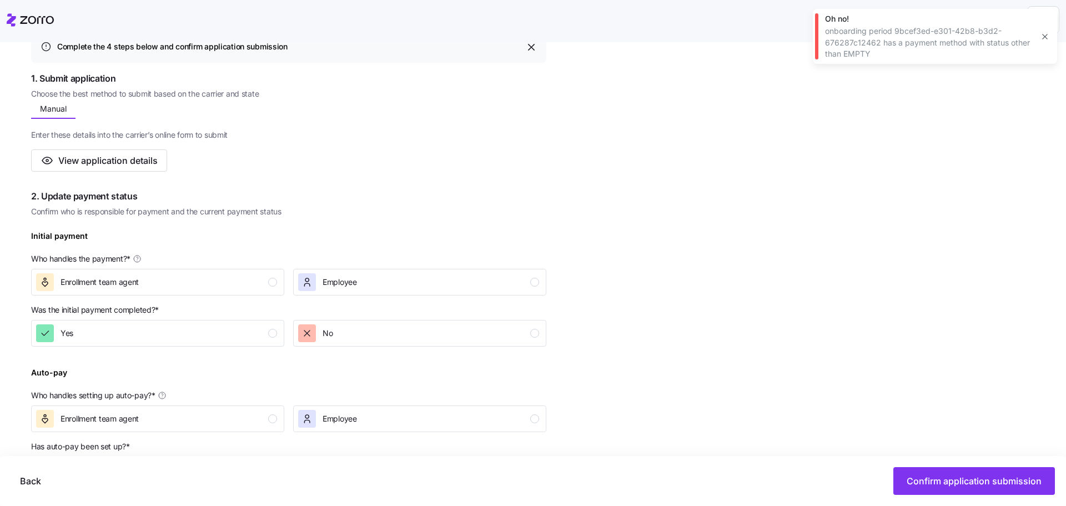
click at [118, 286] on span "Enrollment team agent" at bounding box center [100, 281] width 78 height 11
click at [122, 343] on button "Yes" at bounding box center [157, 333] width 253 height 27
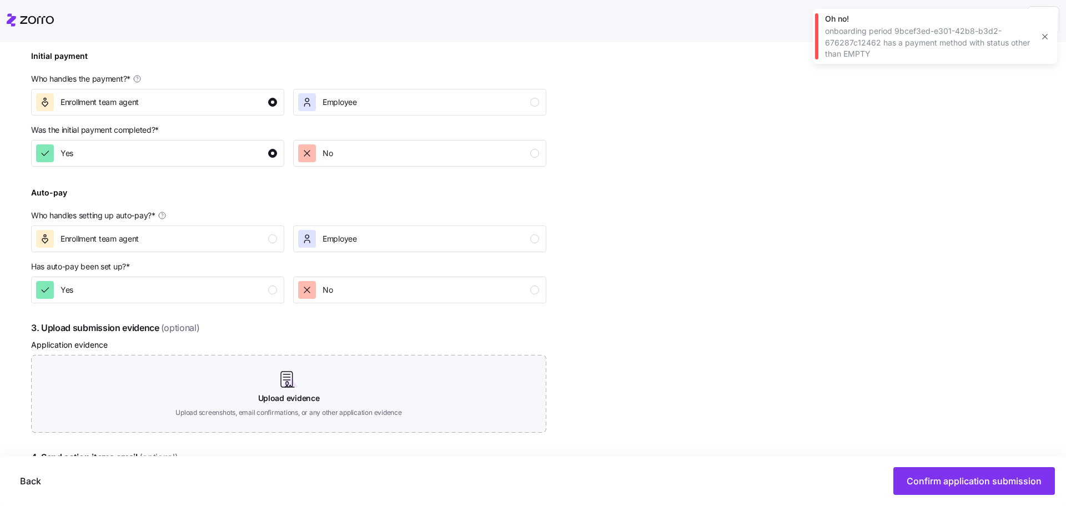
scroll to position [389, 0]
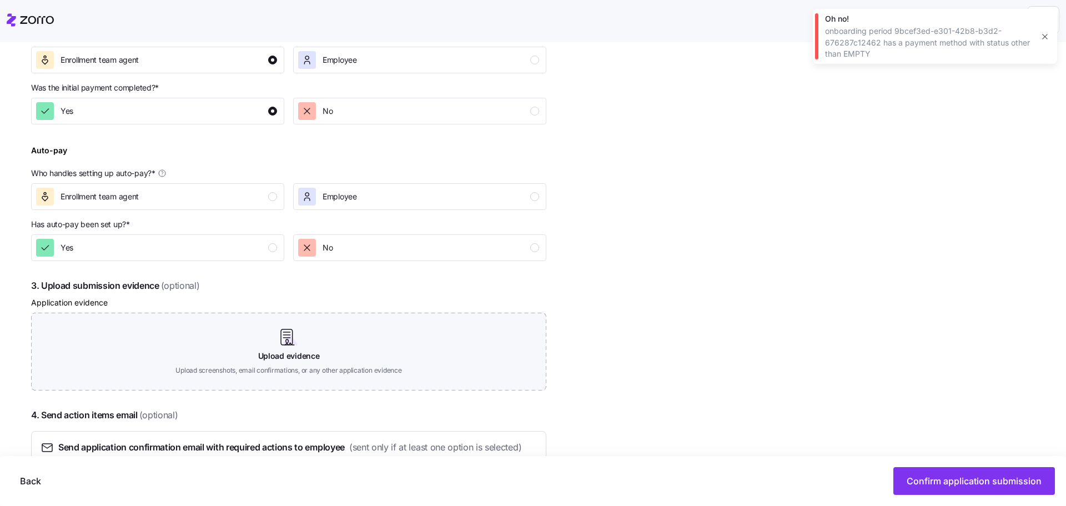
click at [112, 244] on div "Yes" at bounding box center [156, 248] width 241 height 18
click at [133, 183] on button "Enrollment team agent" at bounding box center [157, 196] width 253 height 27
click at [925, 476] on span "Confirm application submission" at bounding box center [974, 480] width 135 height 13
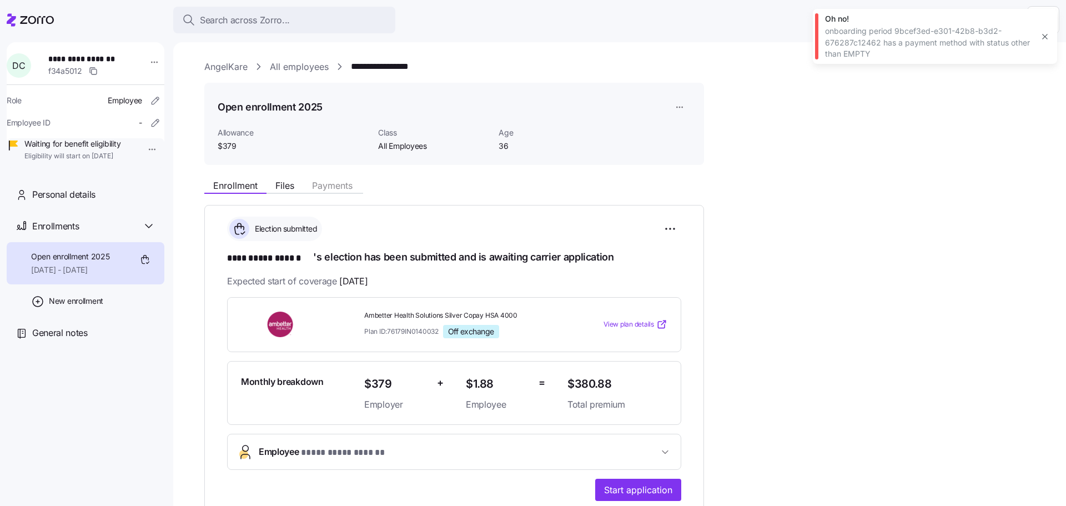
click at [1048, 36] on icon "button" at bounding box center [1044, 36] width 9 height 9
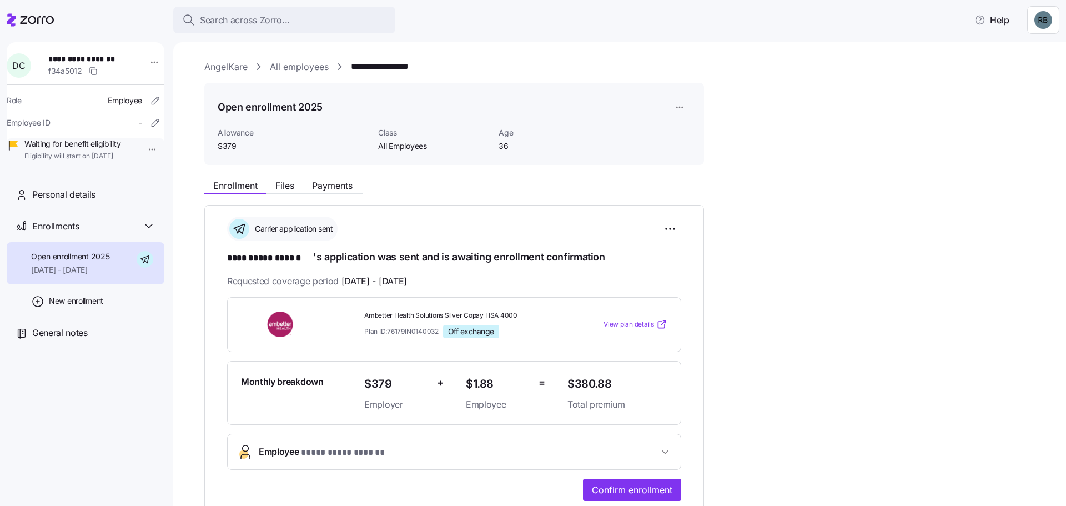
click at [630, 496] on button "Confirm enrollment" at bounding box center [632, 490] width 98 height 22
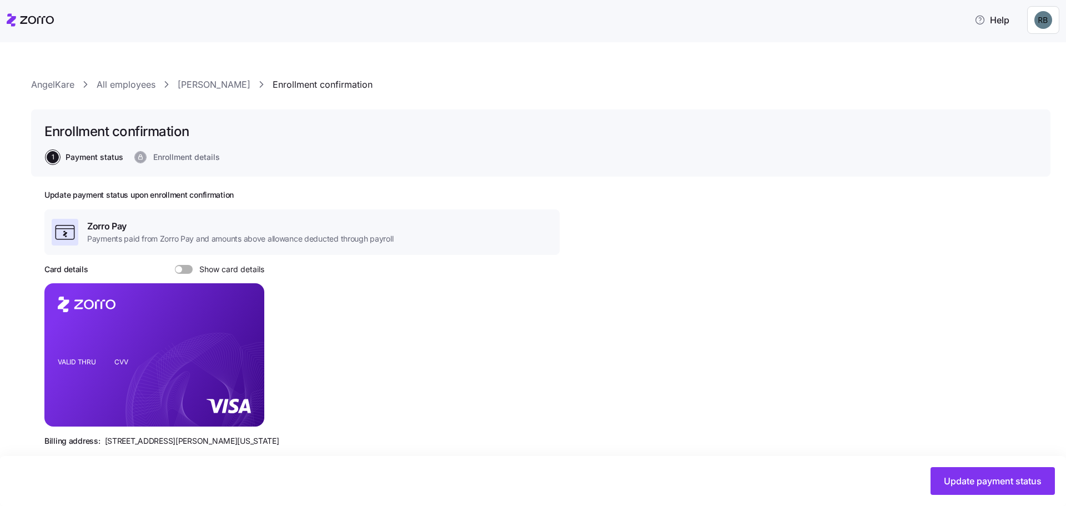
click at [1020, 476] on span "Update payment status" at bounding box center [993, 480] width 98 height 13
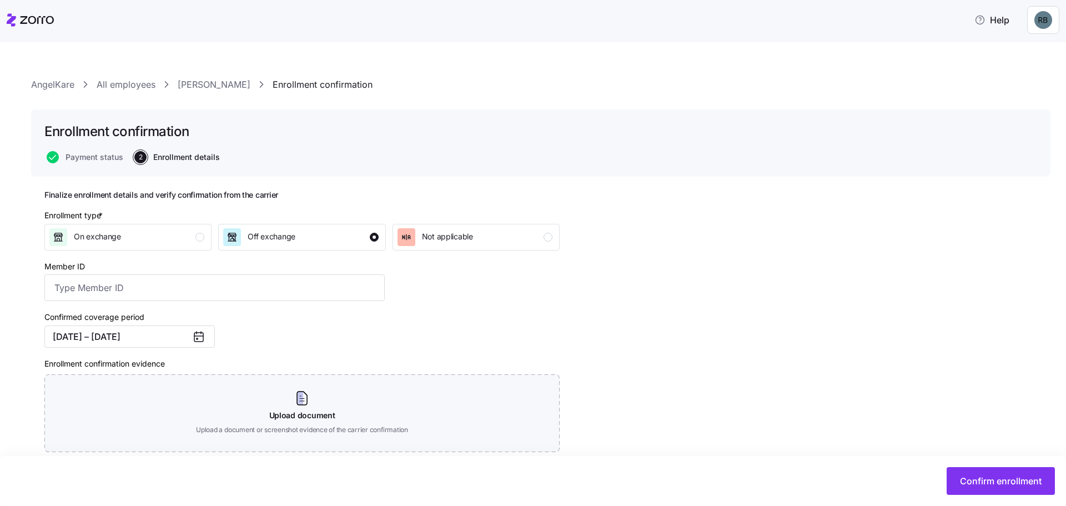
click at [980, 484] on span "Confirm enrollment" at bounding box center [1001, 480] width 82 height 13
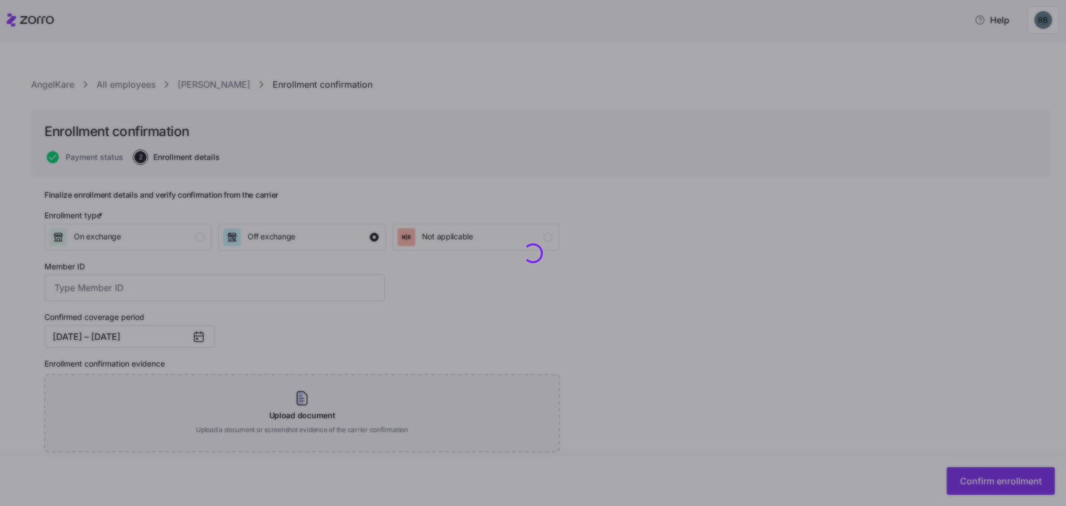
checkbox input "false"
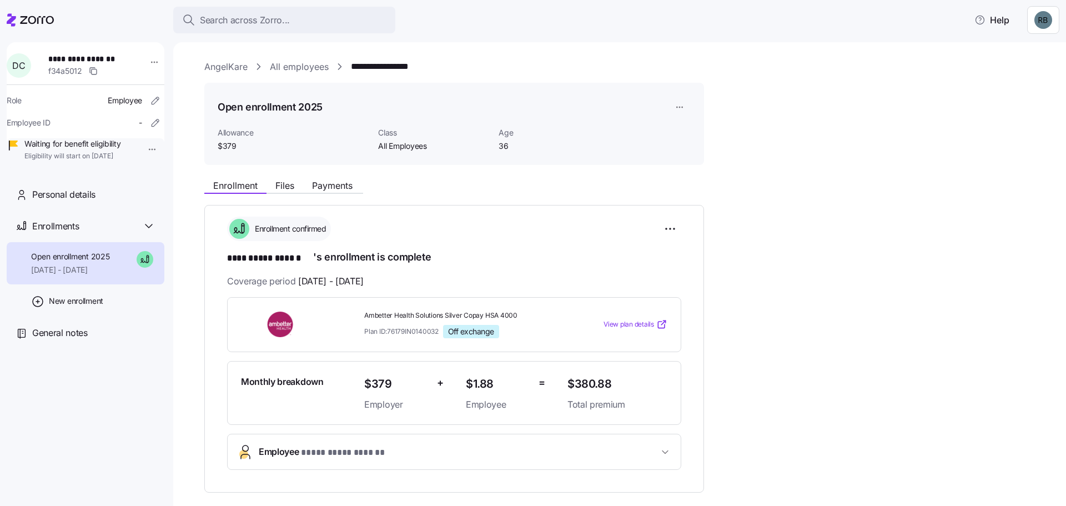
click at [307, 61] on link "All employees" at bounding box center [299, 67] width 59 height 14
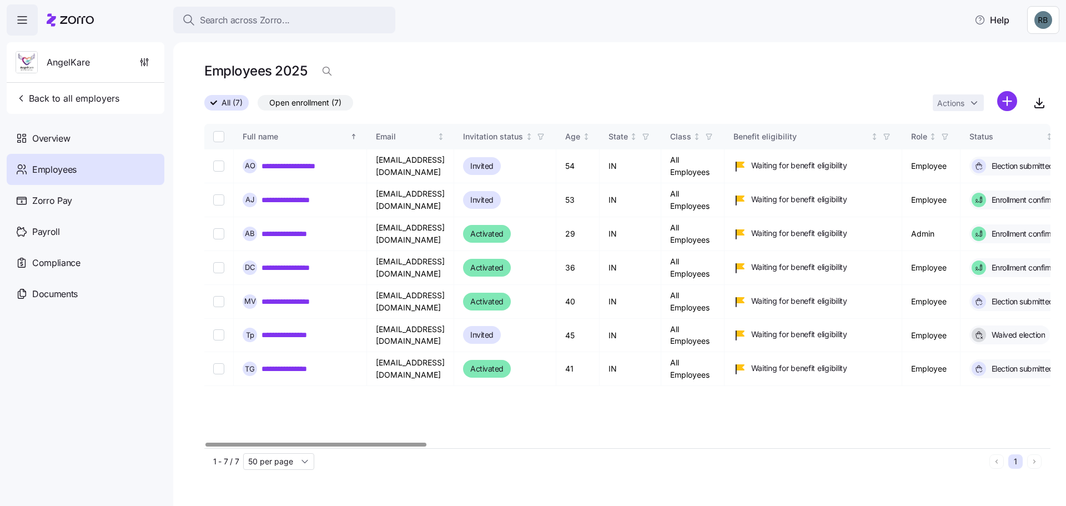
click at [304, 304] on link "**********" at bounding box center [296, 301] width 70 height 11
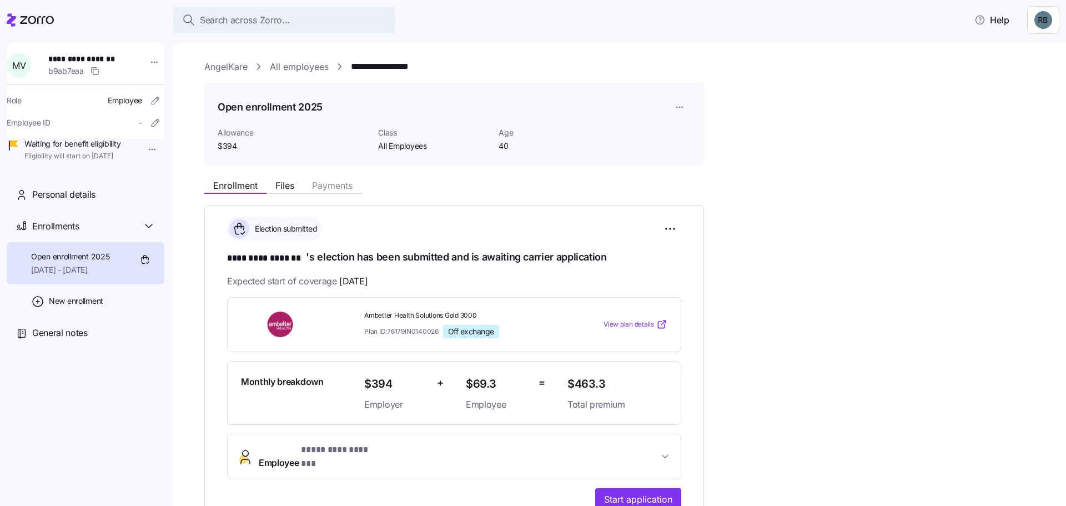
click at [642, 492] on span "Start application" at bounding box center [638, 498] width 68 height 13
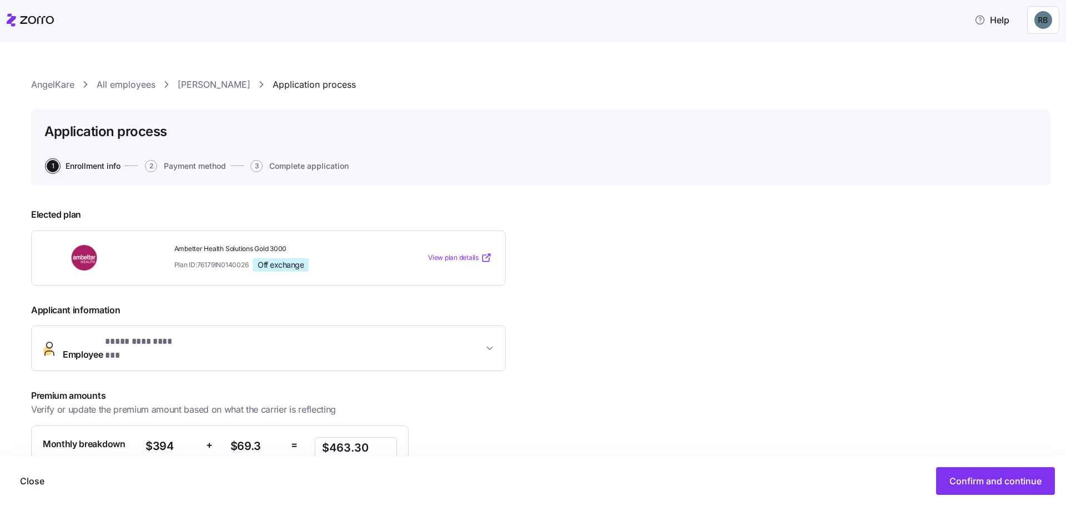
click at [997, 491] on button "Confirm and continue" at bounding box center [995, 481] width 119 height 28
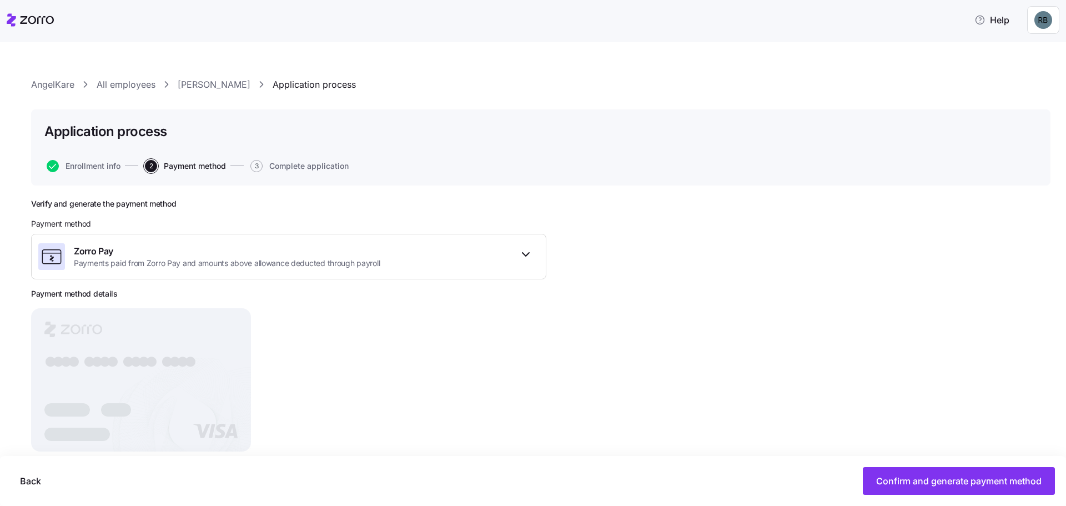
click at [1013, 475] on button "Confirm and generate payment method" at bounding box center [959, 481] width 192 height 28
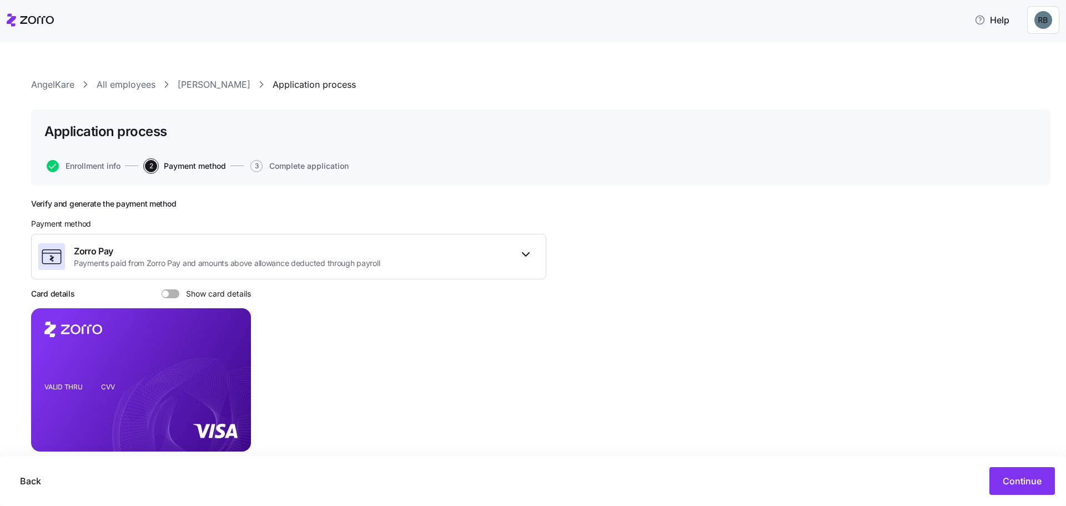
click at [1006, 479] on span "Continue" at bounding box center [1022, 480] width 39 height 13
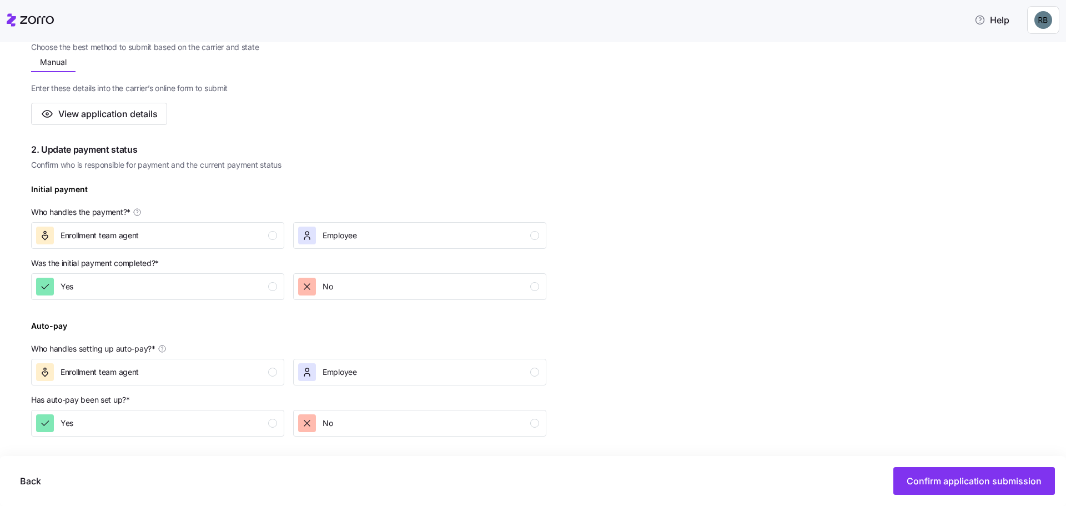
scroll to position [222, 0]
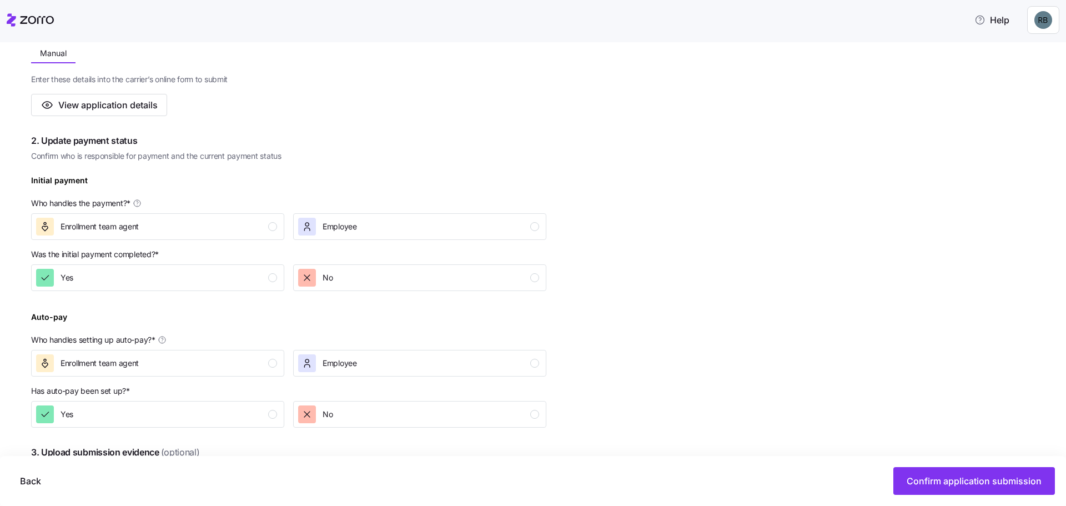
click at [107, 230] on span "Enrollment team agent" at bounding box center [100, 226] width 78 height 11
click at [100, 277] on div "Yes" at bounding box center [156, 278] width 241 height 18
click at [121, 378] on div "Auto-pay Who handles setting up auto-pay? * Enrollment team agent Employee" at bounding box center [289, 342] width 524 height 75
click at [118, 410] on div "Yes" at bounding box center [156, 414] width 241 height 18
click at [128, 353] on button "Enrollment team agent" at bounding box center [157, 363] width 253 height 27
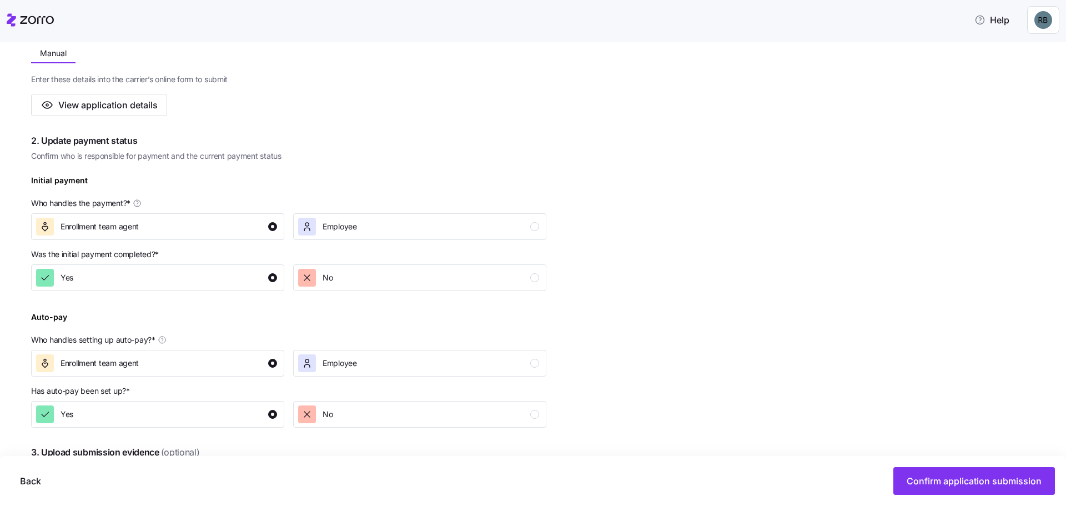
click at [1006, 476] on span "Confirm application submission" at bounding box center [974, 480] width 135 height 13
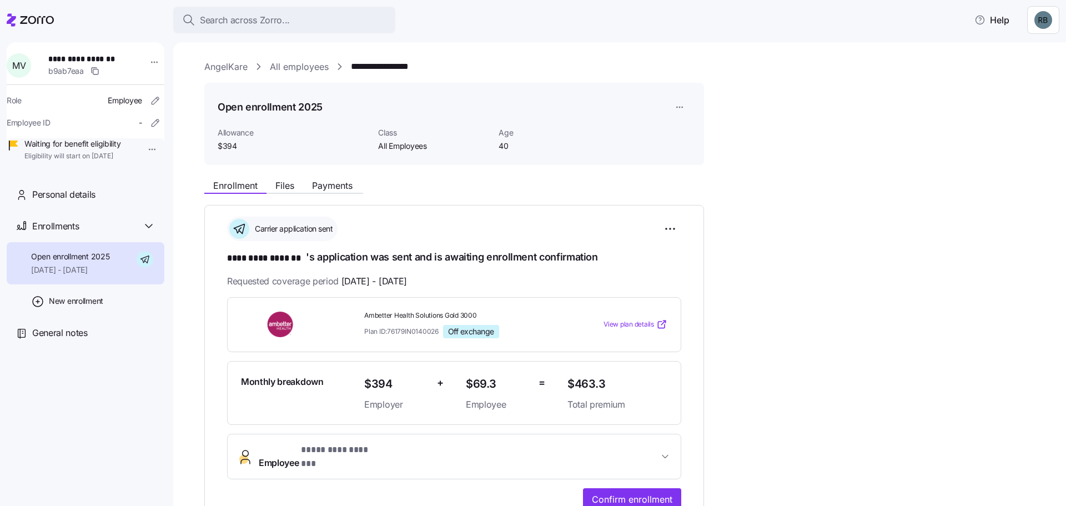
click at [654, 492] on span "Confirm enrollment" at bounding box center [632, 498] width 80 height 13
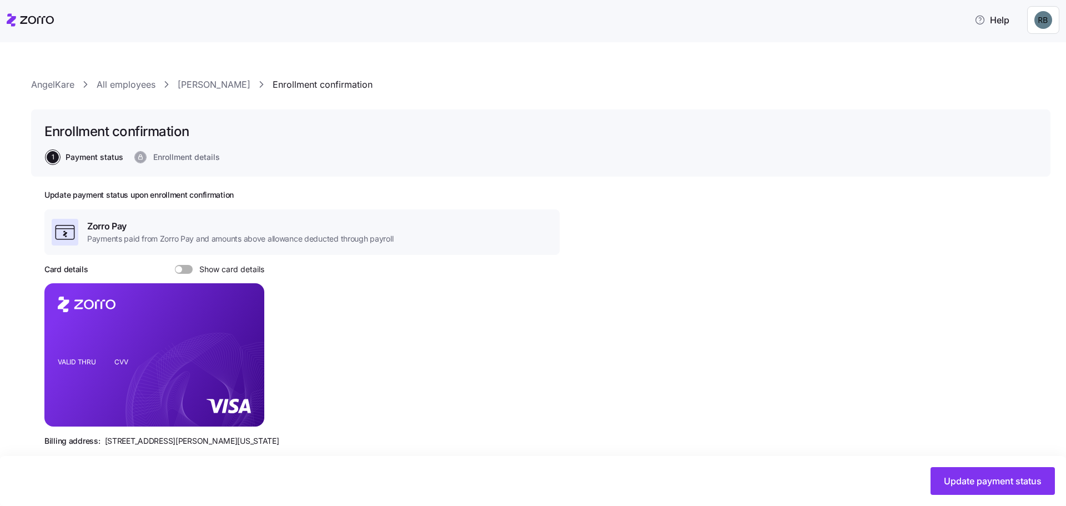
click at [1018, 479] on span "Update payment status" at bounding box center [993, 480] width 98 height 13
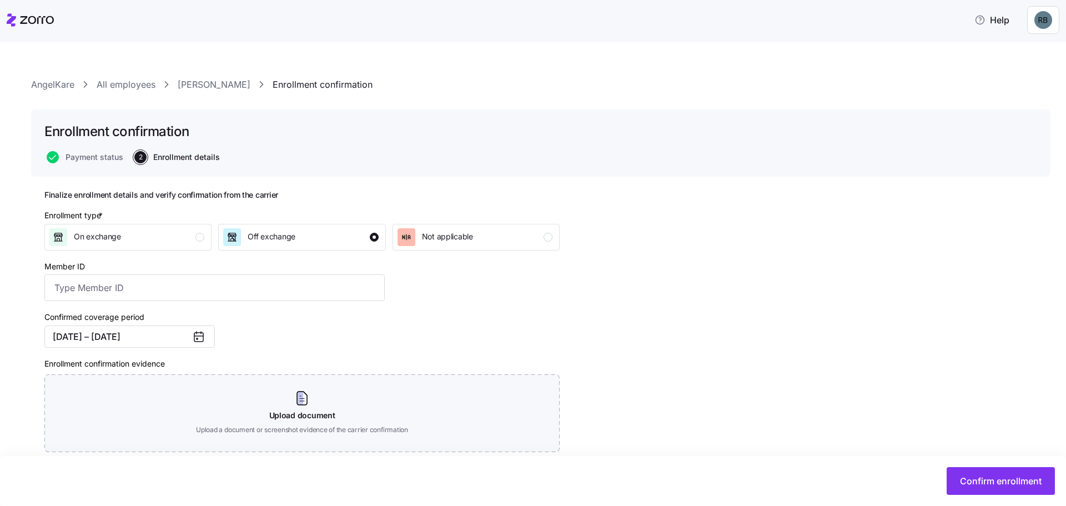
click at [1053, 480] on button "Confirm enrollment" at bounding box center [1001, 481] width 108 height 28
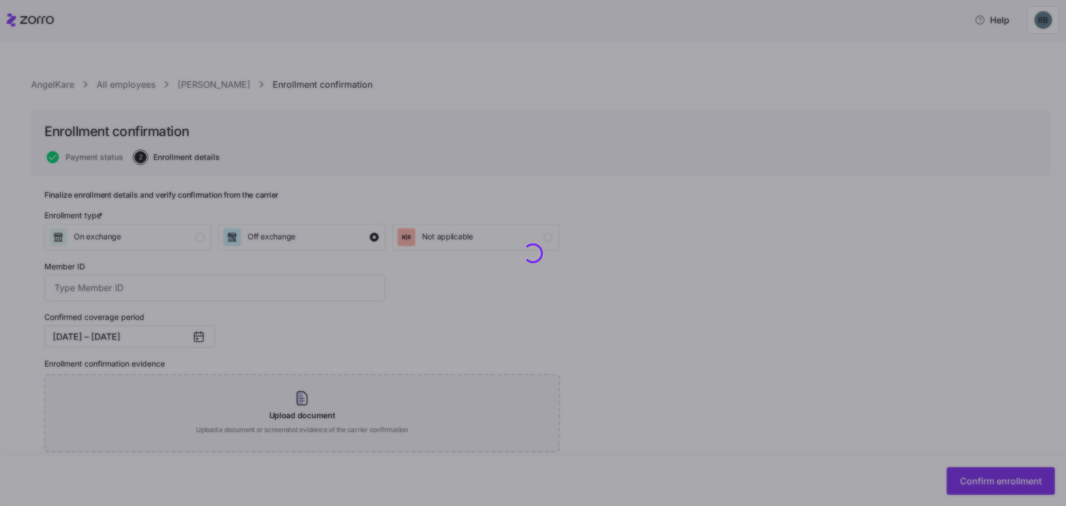
checkbox input "false"
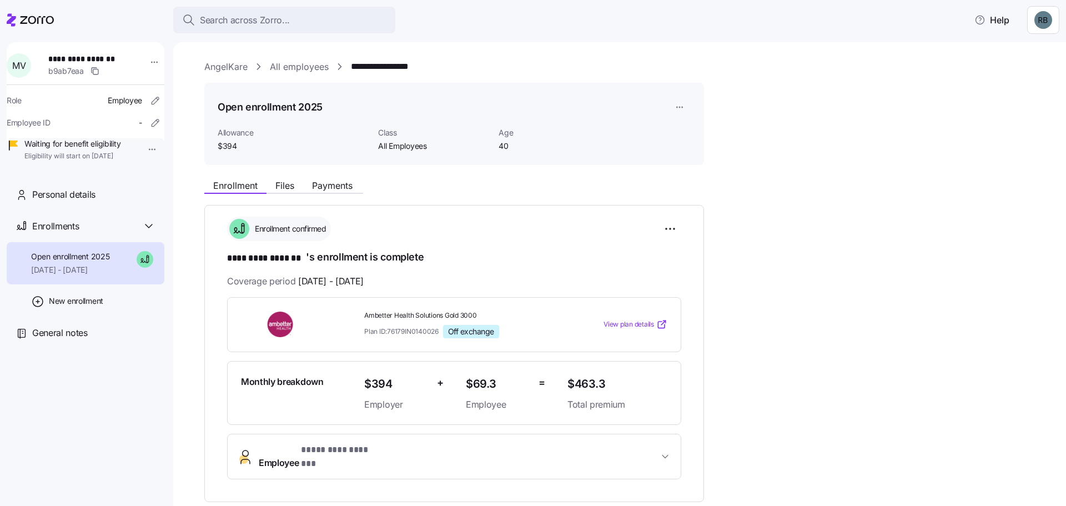
click at [306, 67] on link "All employees" at bounding box center [299, 67] width 59 height 14
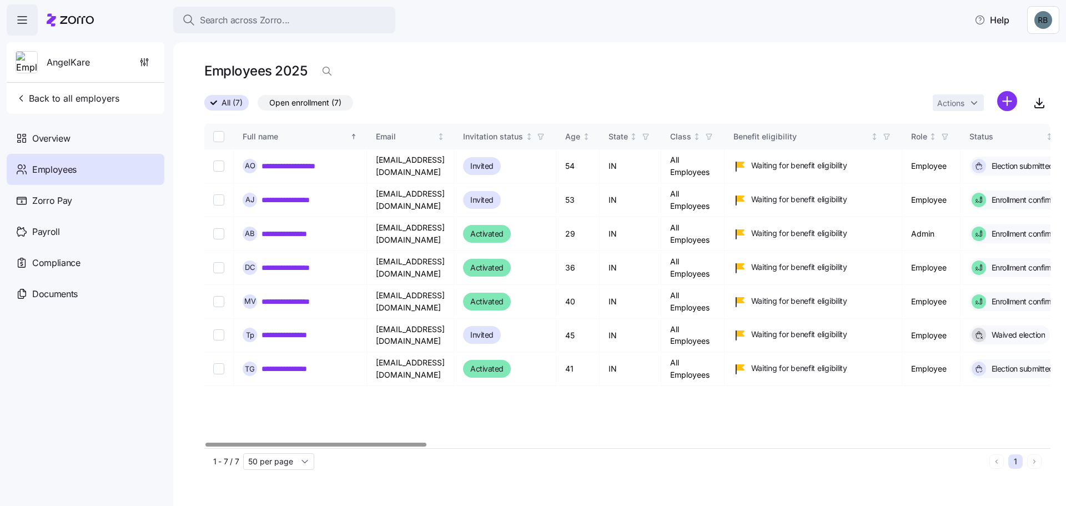
click at [299, 369] on link "**********" at bounding box center [289, 368] width 56 height 11
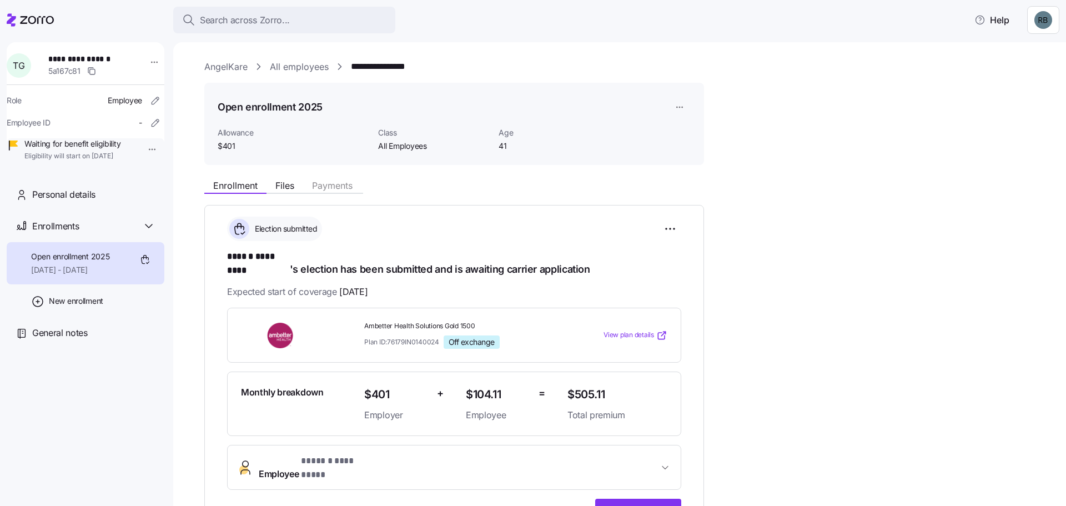
click at [660, 503] on span "Start application" at bounding box center [638, 509] width 68 height 13
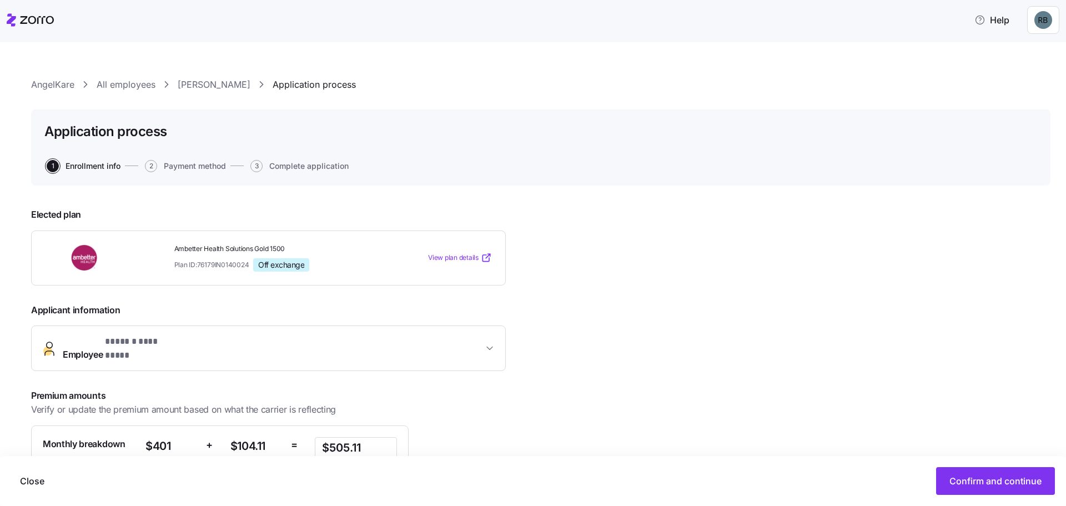
click at [982, 492] on button "Confirm and continue" at bounding box center [995, 481] width 119 height 28
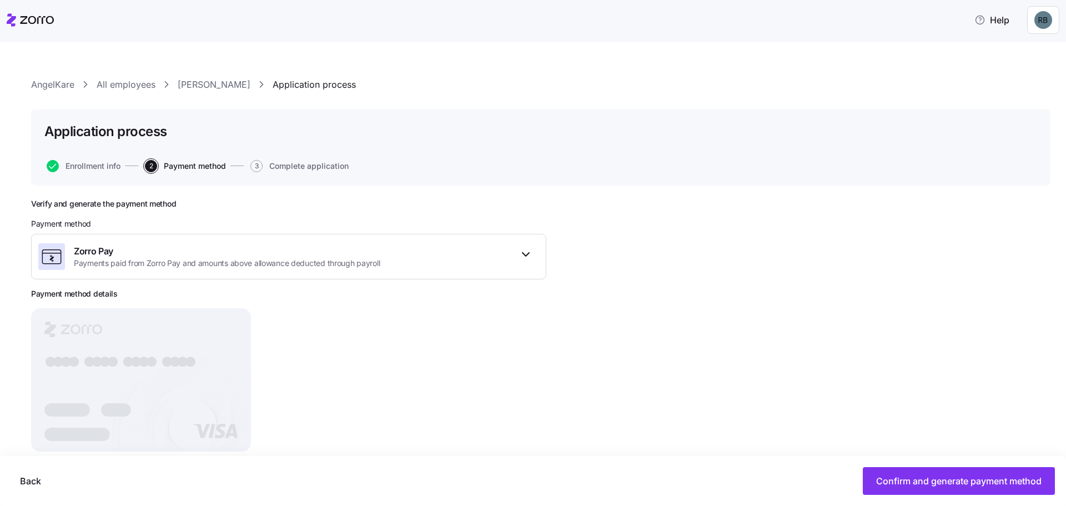
click at [973, 485] on span "Confirm and generate payment method" at bounding box center [958, 480] width 165 height 13
click at [1034, 481] on span "Confirm and generate payment method" at bounding box center [958, 480] width 165 height 13
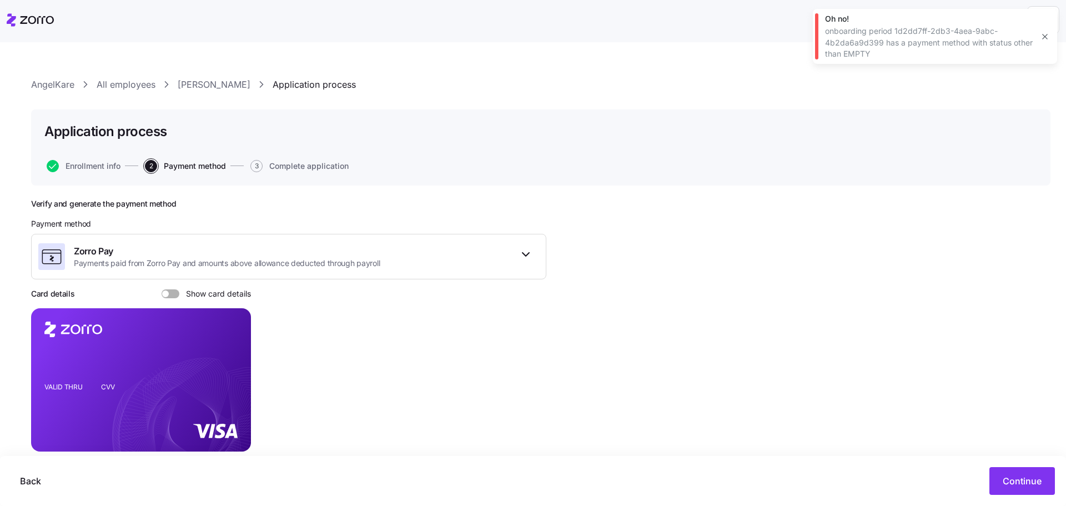
click at [1024, 482] on span "Continue" at bounding box center [1022, 480] width 39 height 13
click at [1044, 34] on icon "button" at bounding box center [1044, 36] width 9 height 9
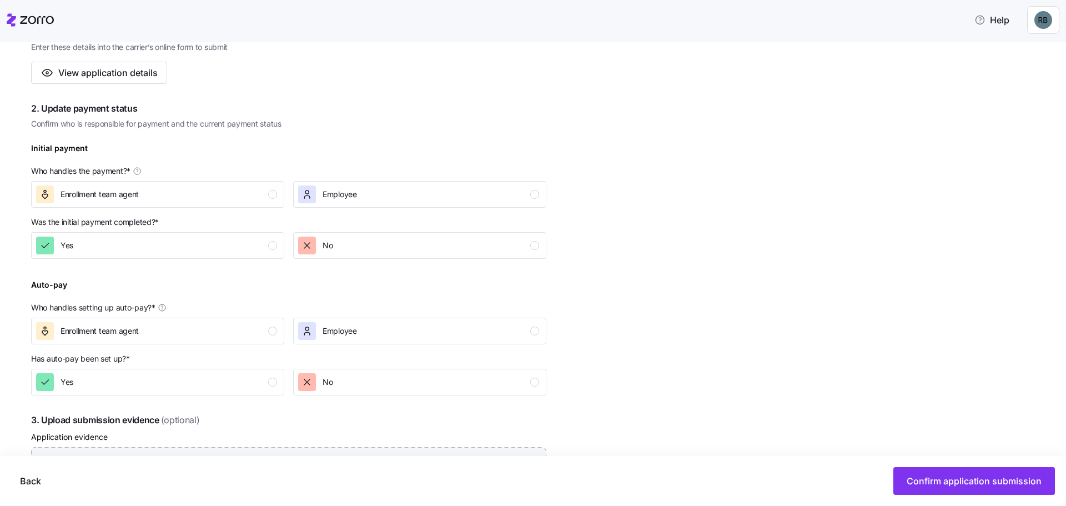
scroll to position [278, 0]
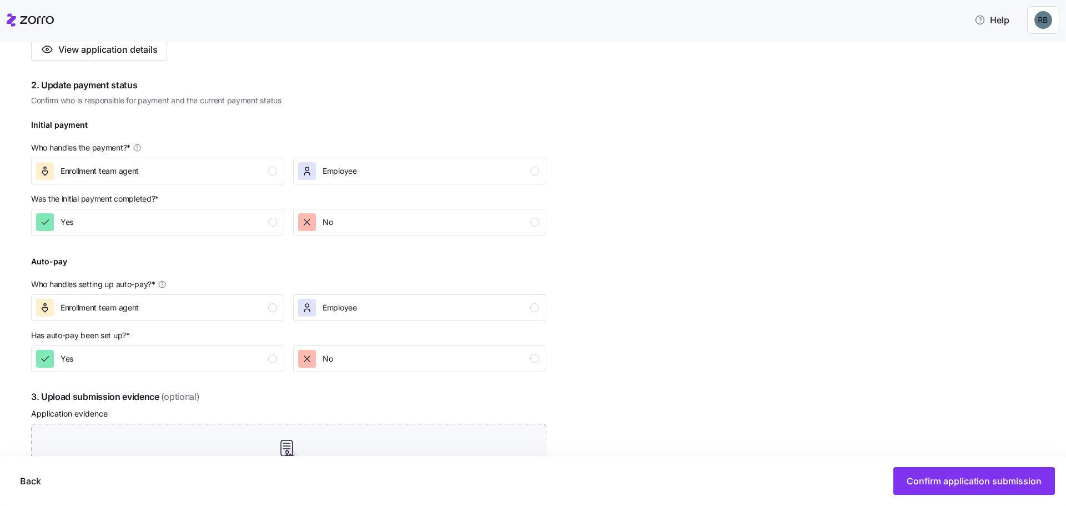
click at [116, 177] on span "Enrollment team agent" at bounding box center [100, 170] width 78 height 11
click at [102, 217] on div "Yes" at bounding box center [156, 222] width 241 height 18
click at [133, 311] on span "Enrollment team agent" at bounding box center [100, 307] width 78 height 11
click at [140, 343] on p "Has auto-pay been set up? *" at bounding box center [288, 338] width 515 height 16
click at [168, 381] on div "Complete the 4 steps below and confirm application submission 1. Submit applica…" at bounding box center [288, 273] width 515 height 705
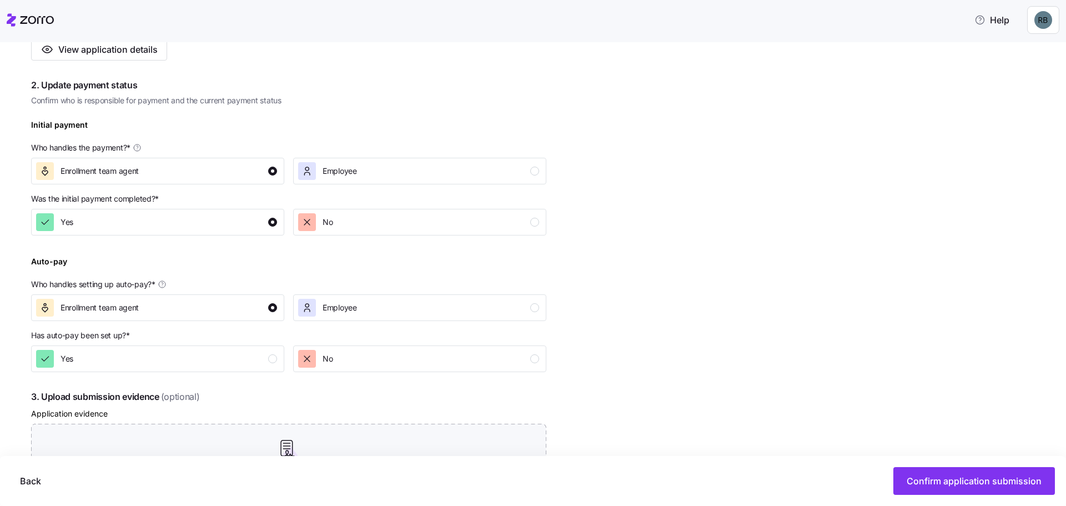
click at [172, 371] on button "Yes" at bounding box center [157, 358] width 253 height 27
click at [970, 478] on span "Confirm application submission" at bounding box center [974, 480] width 135 height 13
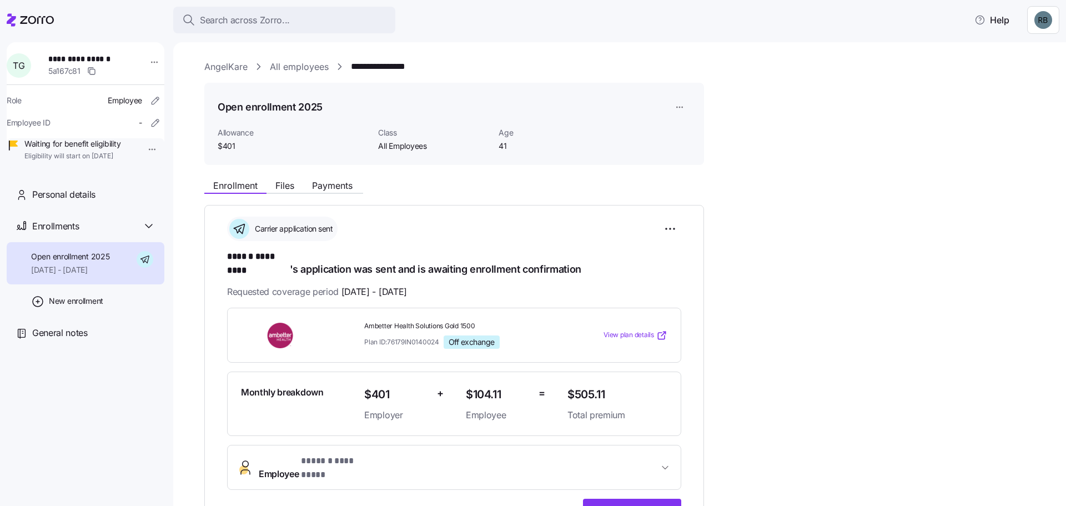
click at [663, 503] on span "Confirm enrollment" at bounding box center [632, 509] width 80 height 13
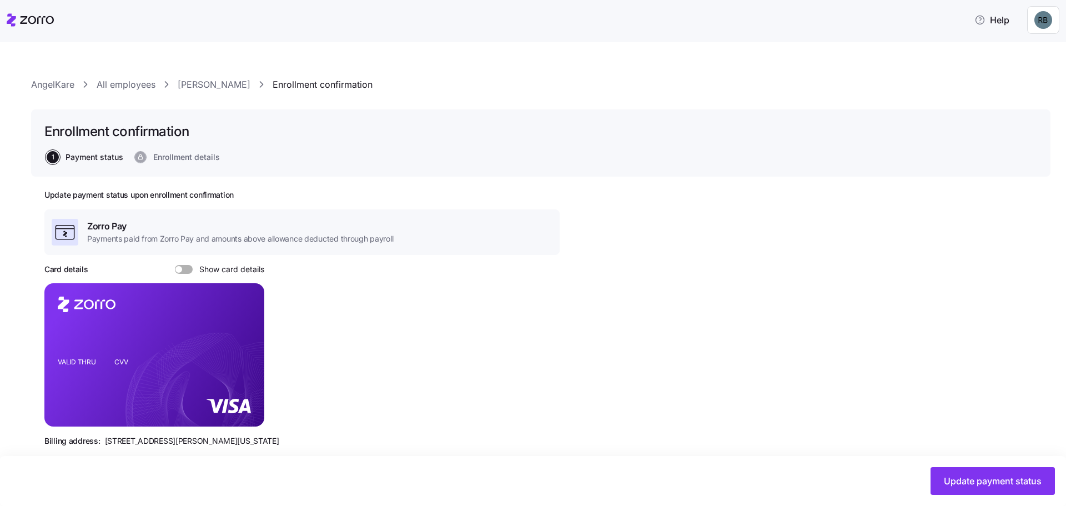
click at [1004, 476] on span "Update payment status" at bounding box center [993, 480] width 98 height 13
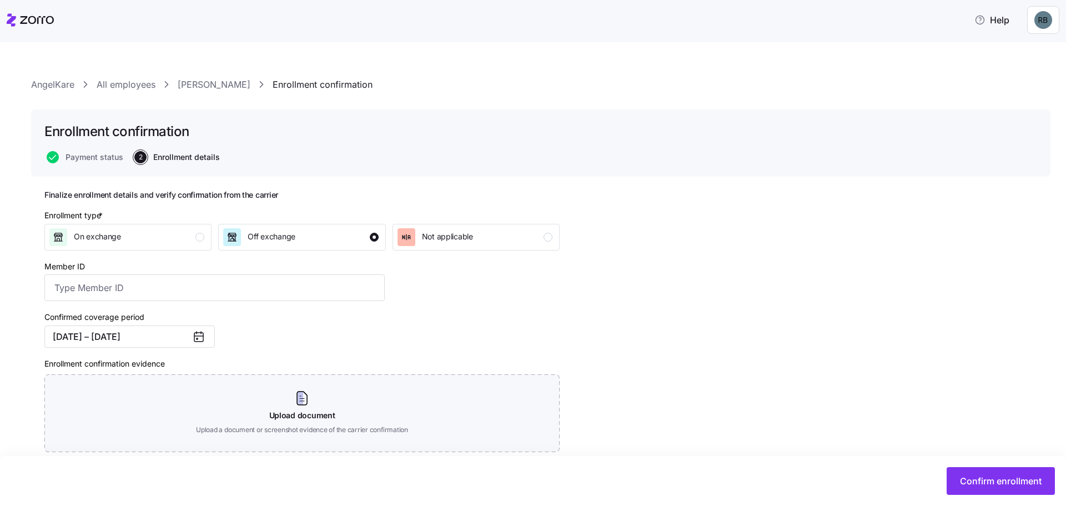
click at [1016, 485] on span "Confirm enrollment" at bounding box center [1001, 480] width 82 height 13
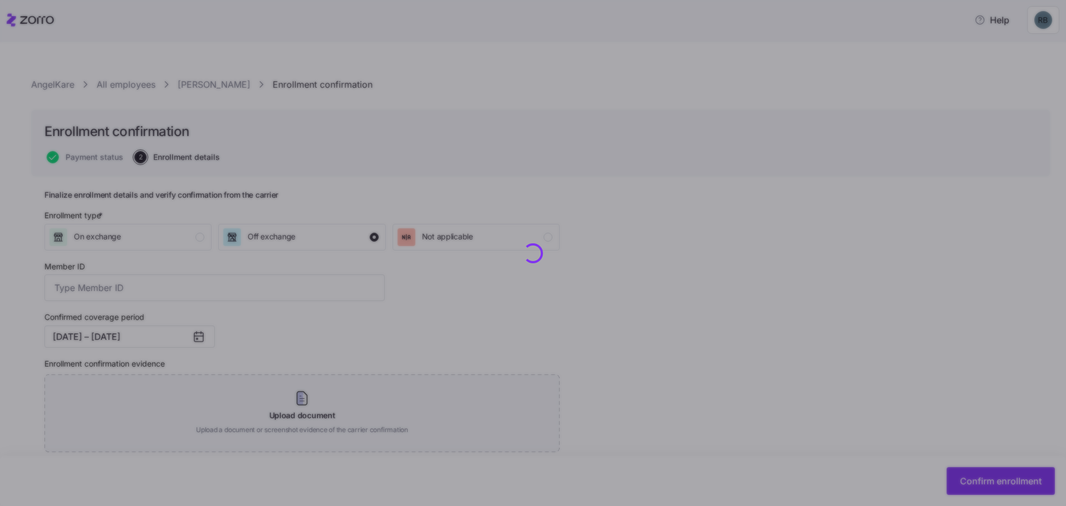
checkbox input "false"
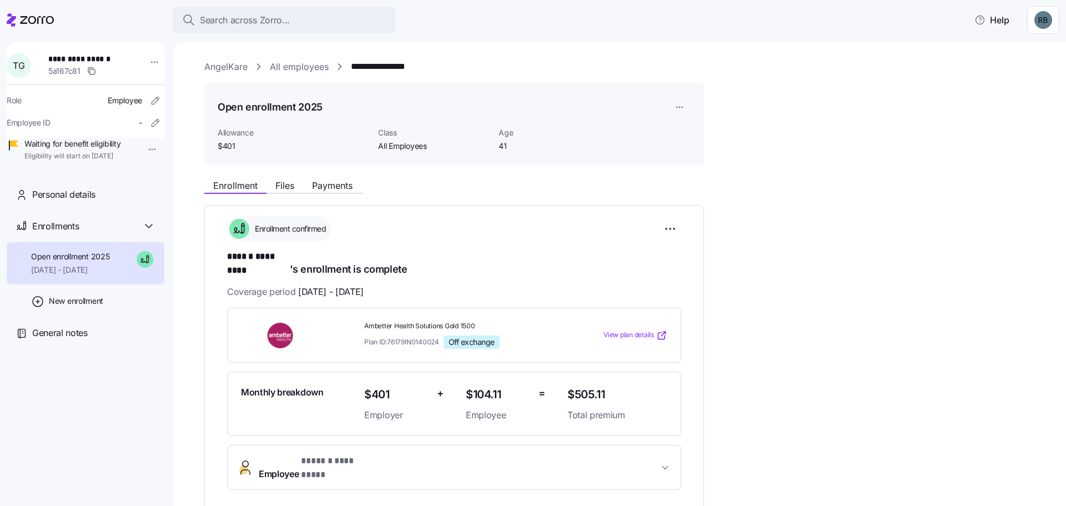
click at [311, 64] on link "All employees" at bounding box center [299, 67] width 59 height 14
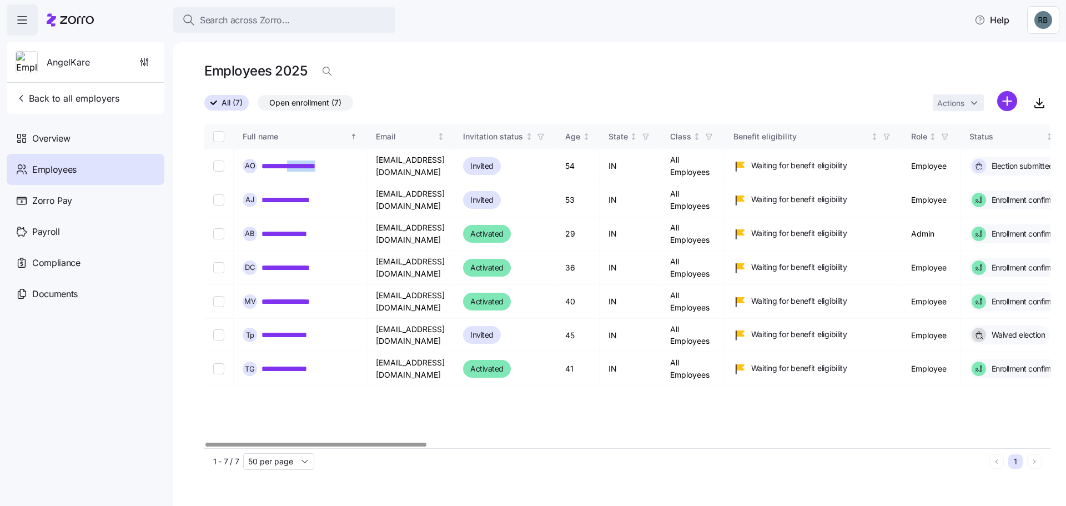
drag, startPoint x: 346, startPoint y: 169, endPoint x: 294, endPoint y: 170, distance: 52.2
click at [294, 170] on div "**********" at bounding box center [300, 166] width 115 height 14
copy link "**********"
click at [313, 169] on link "**********" at bounding box center [301, 165] width 80 height 11
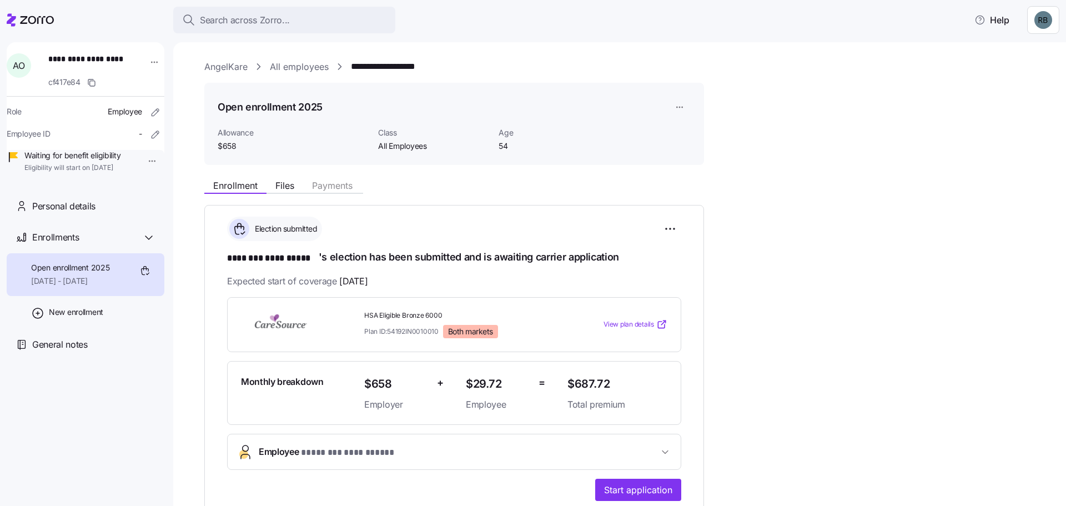
scroll to position [185, 0]
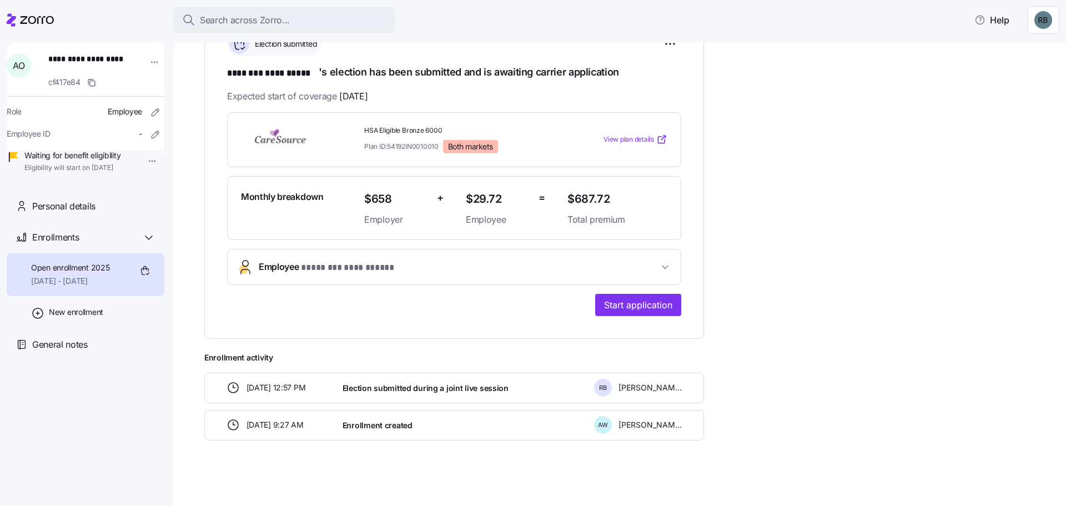
click at [645, 301] on span "Start application" at bounding box center [638, 304] width 68 height 13
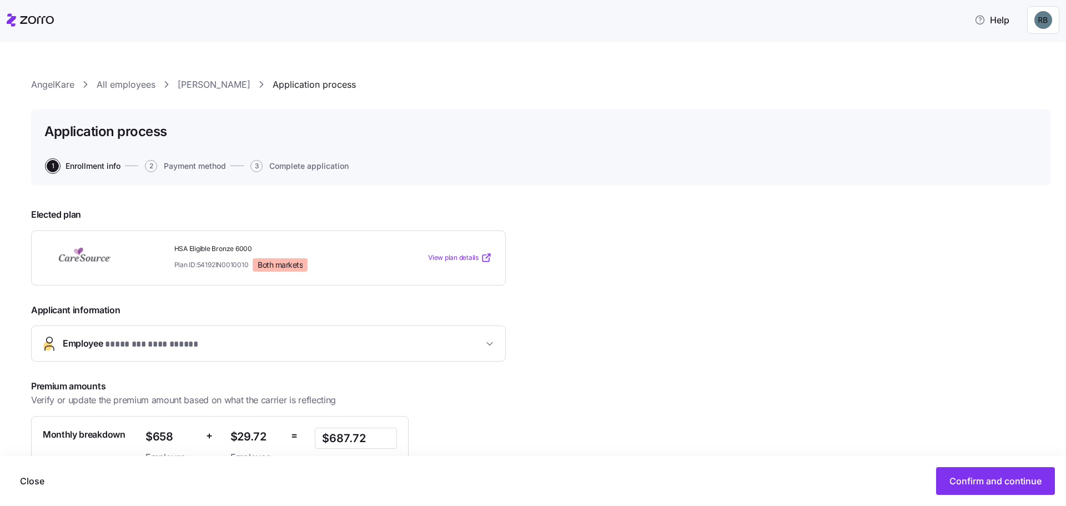
click at [986, 491] on button "Confirm and continue" at bounding box center [995, 481] width 119 height 28
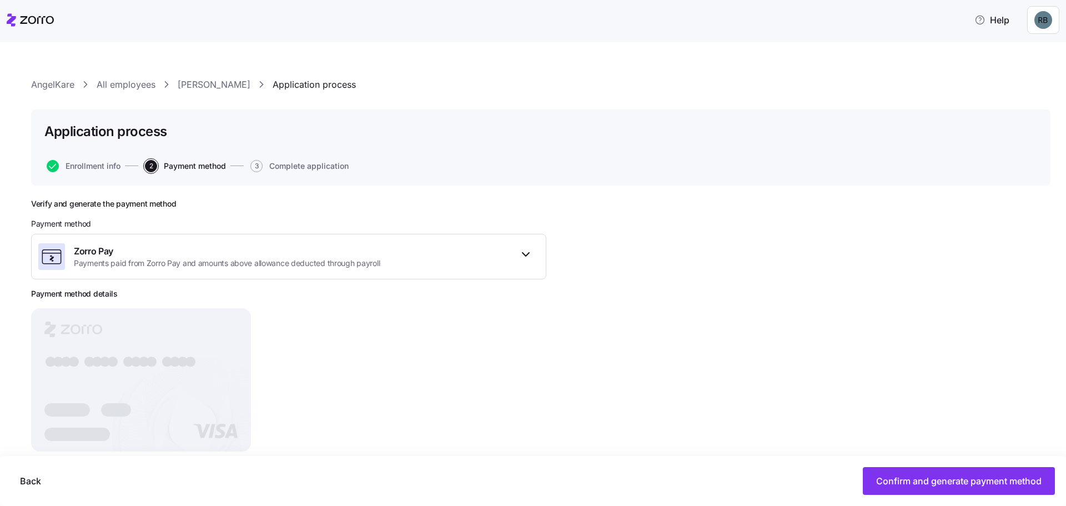
click at [947, 491] on button "Confirm and generate payment method" at bounding box center [959, 481] width 192 height 28
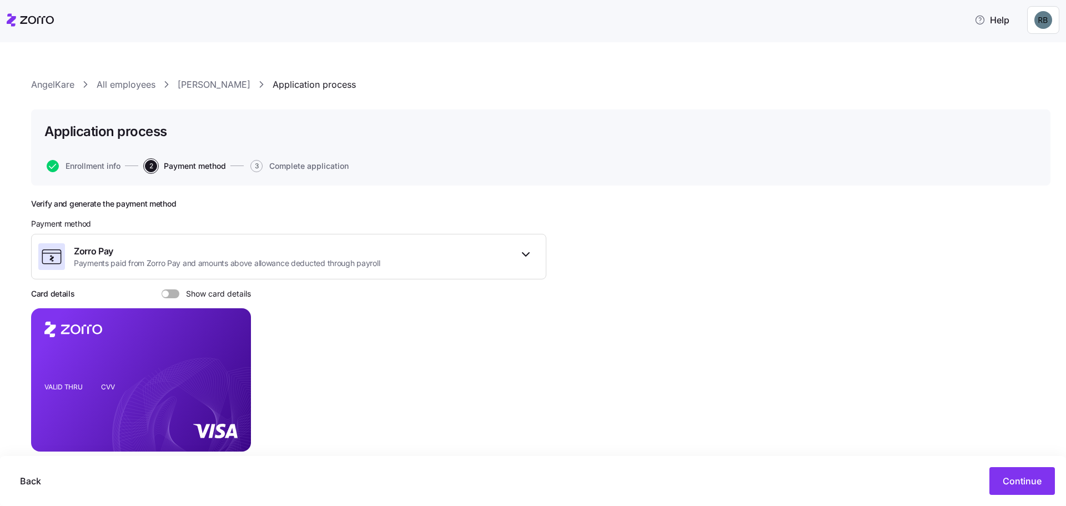
drag, startPoint x: 837, startPoint y: 8, endPoint x: 996, endPoint y: 492, distance: 509.1
click at [996, 492] on button "Continue" at bounding box center [1022, 481] width 66 height 28
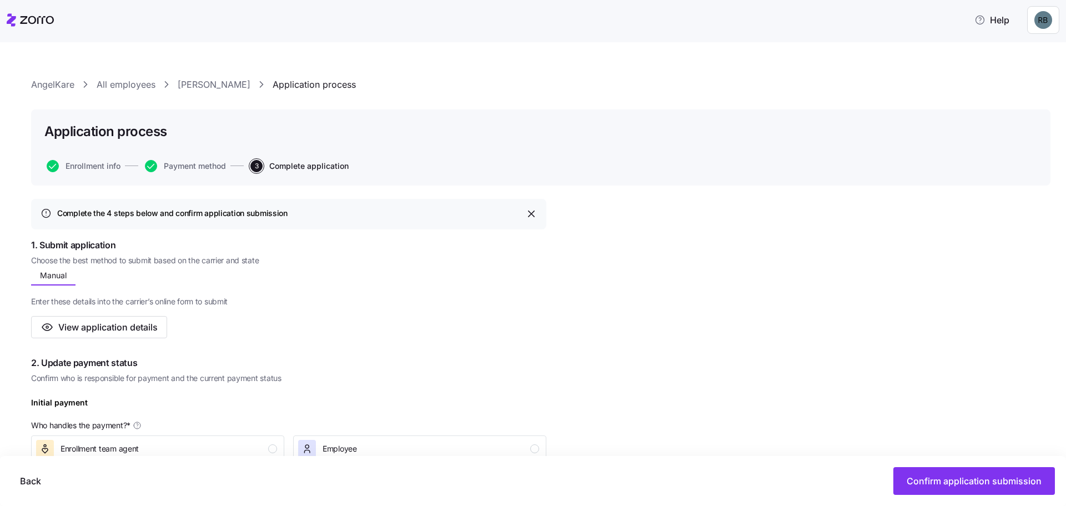
click at [1008, 486] on span "Confirm application submission" at bounding box center [974, 480] width 135 height 13
click at [999, 480] on span "Confirm application submission" at bounding box center [974, 480] width 135 height 13
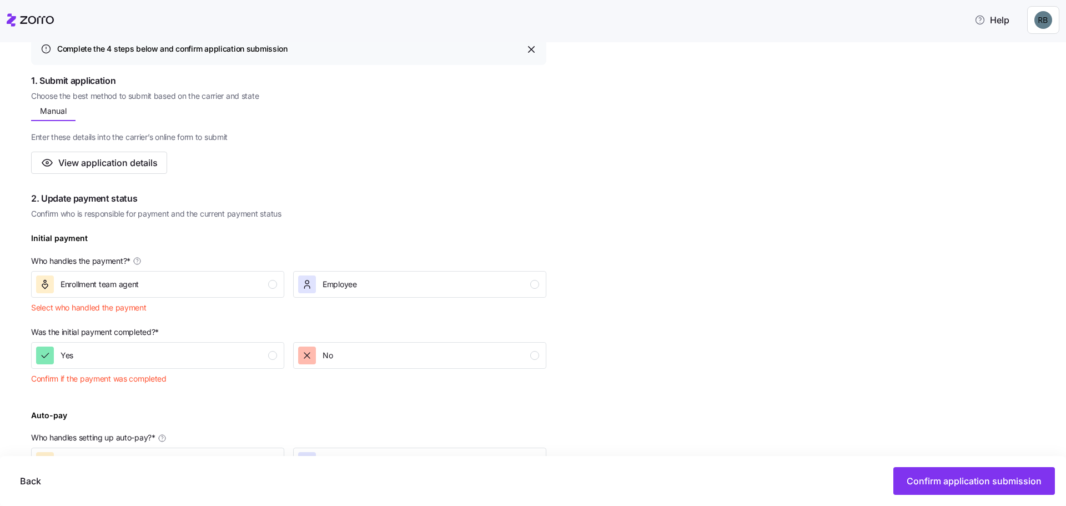
scroll to position [278, 0]
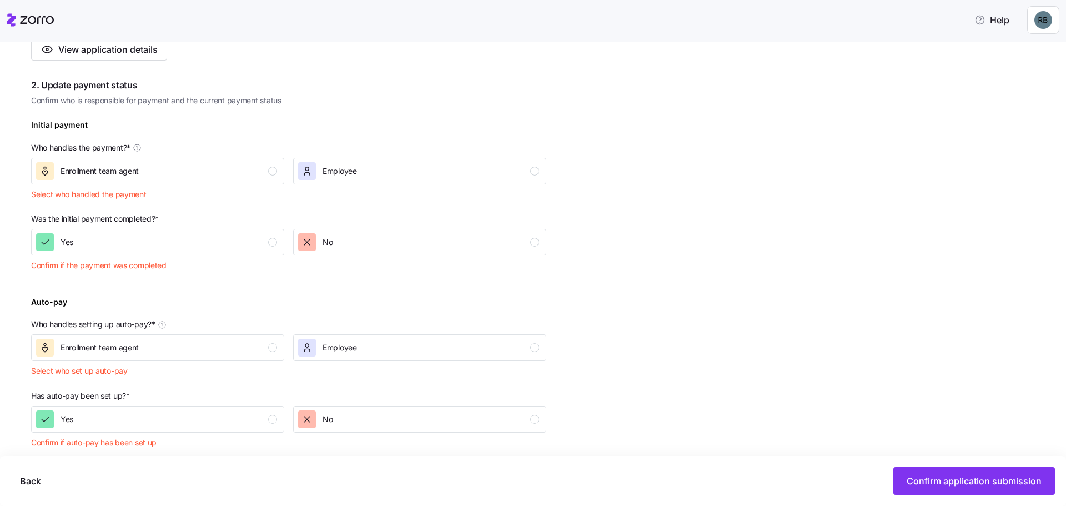
click at [114, 172] on span "Enrollment team agent" at bounding box center [100, 170] width 78 height 11
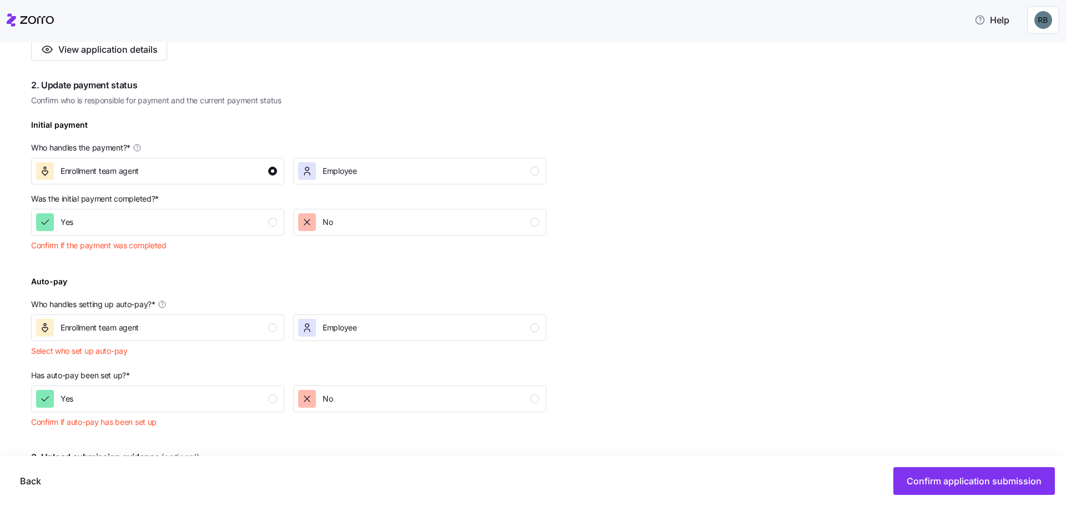
click at [115, 244] on span "Confirm if the payment was completed" at bounding box center [98, 245] width 135 height 11
click at [120, 233] on button "Yes" at bounding box center [157, 222] width 253 height 27
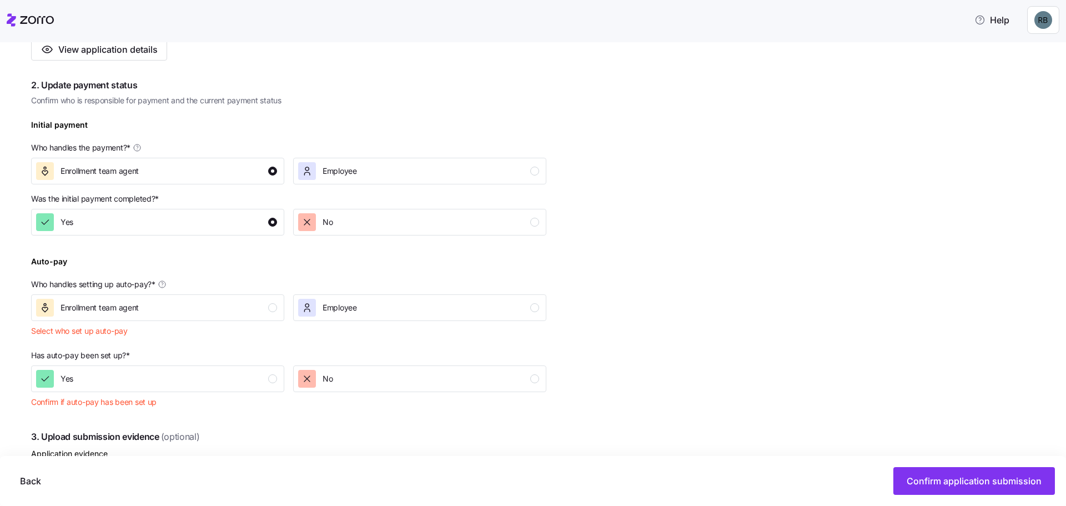
click at [125, 307] on span "Enrollment team agent" at bounding box center [100, 307] width 78 height 11
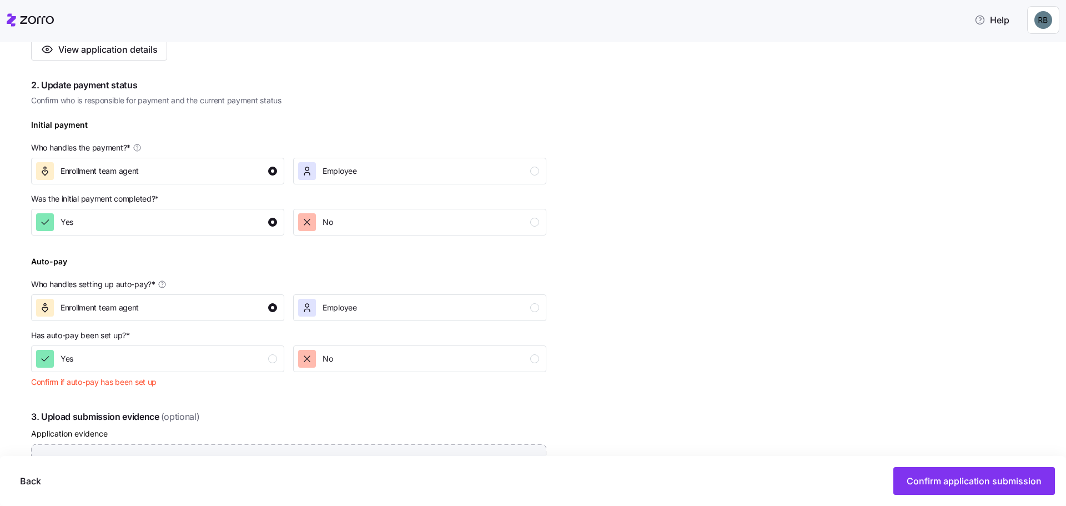
click at [135, 358] on div "Yes" at bounding box center [156, 359] width 241 height 18
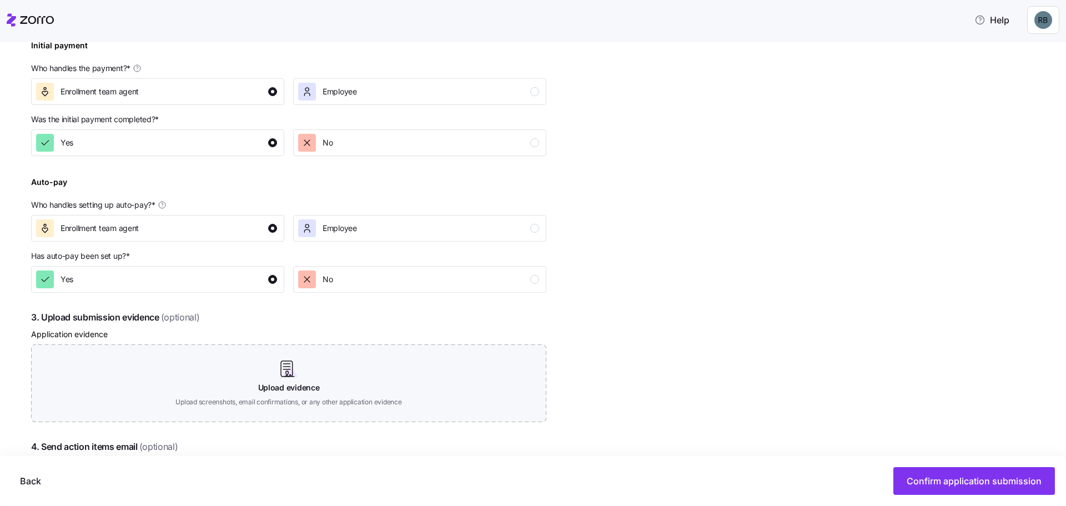
scroll to position [467, 0]
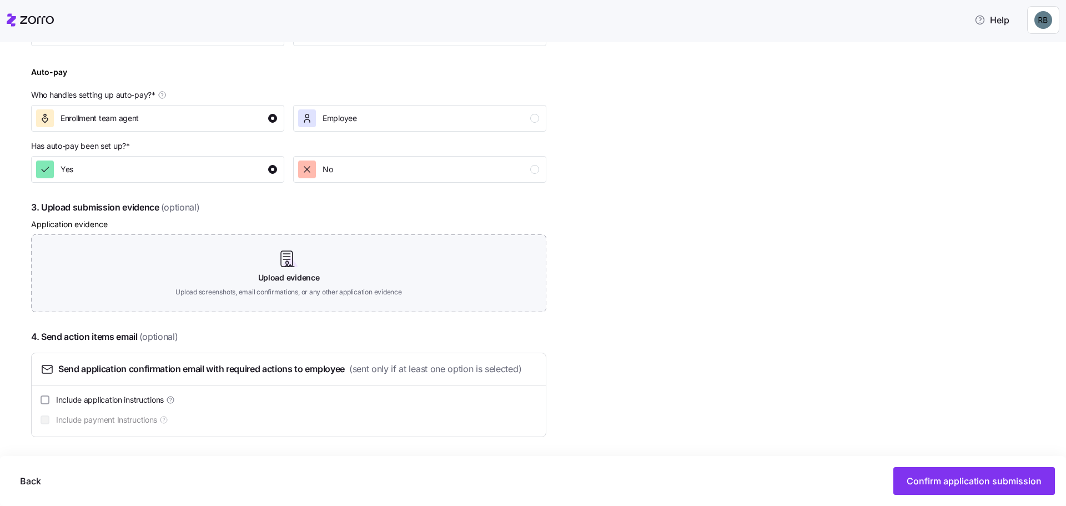
click at [960, 487] on button "Confirm application submission" at bounding box center [974, 481] width 162 height 28
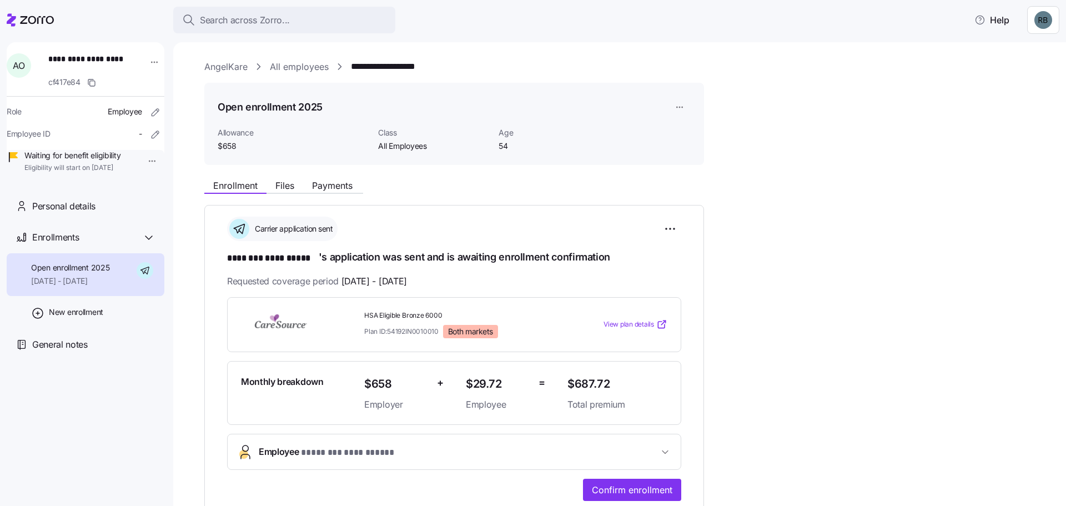
click at [650, 489] on span "Confirm enrollment" at bounding box center [632, 489] width 80 height 13
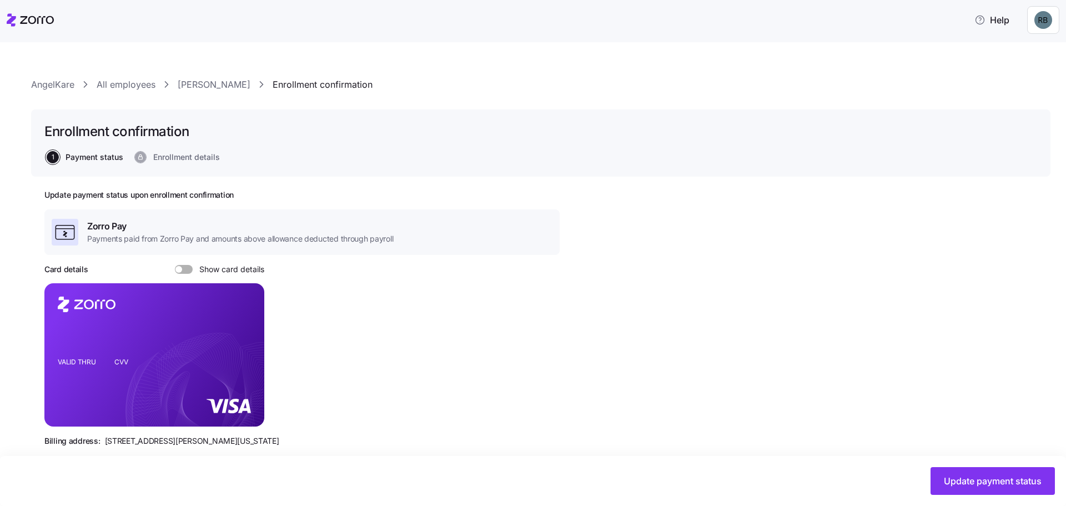
click at [1050, 496] on div "Update payment status" at bounding box center [533, 481] width 1066 height 50
click at [1006, 476] on span "Update payment status" at bounding box center [993, 480] width 98 height 13
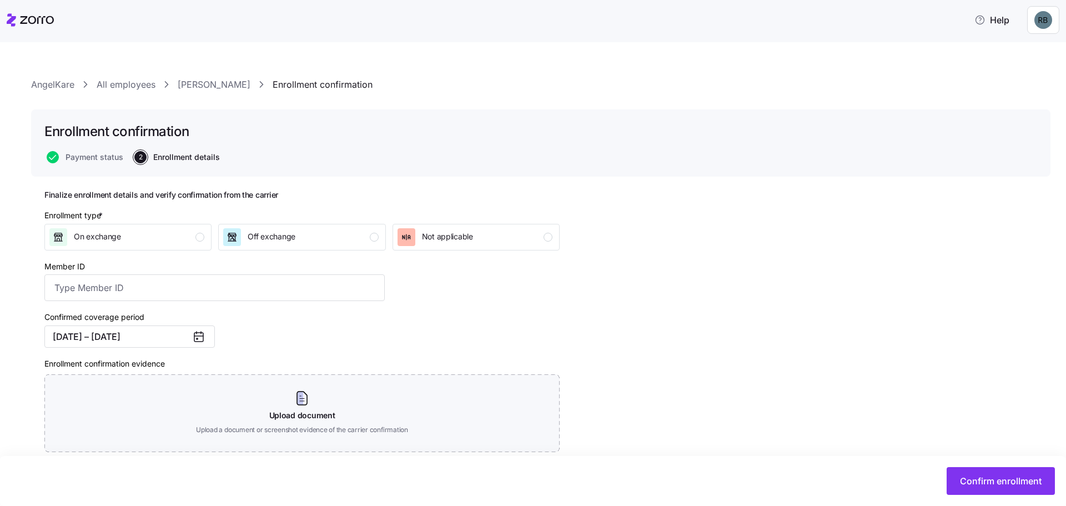
click at [989, 476] on span "Confirm enrollment" at bounding box center [1001, 480] width 82 height 13
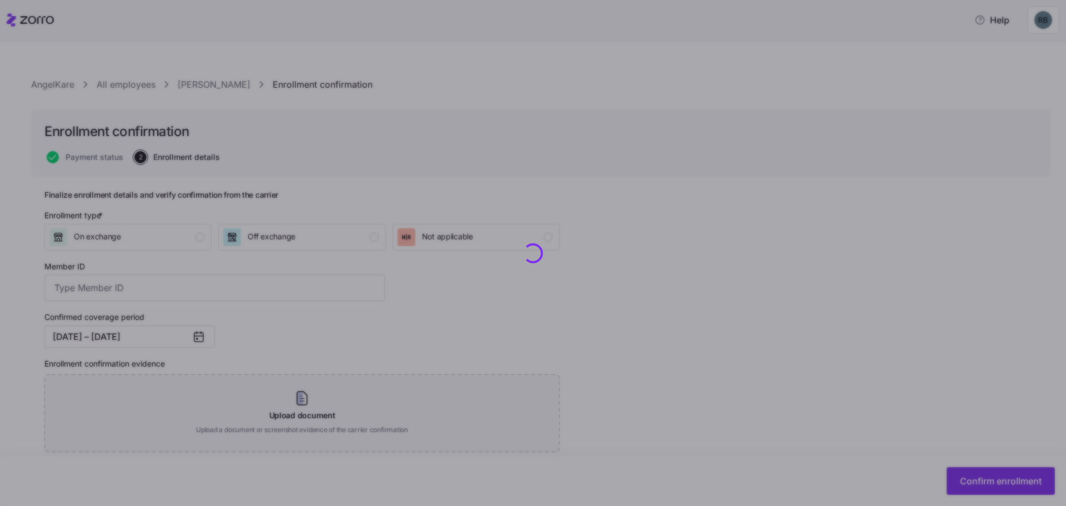
checkbox input "false"
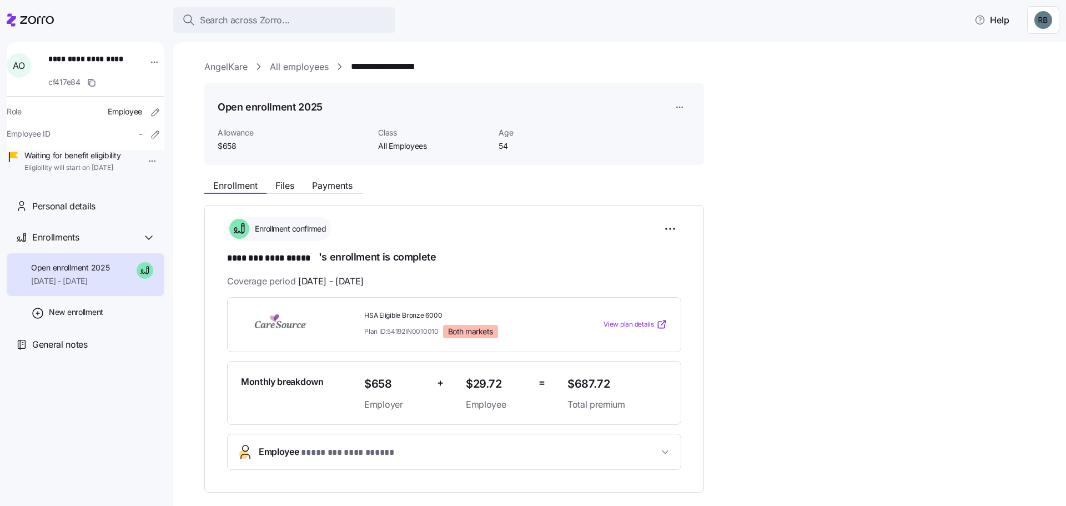
click at [27, 21] on icon at bounding box center [30, 19] width 47 height 13
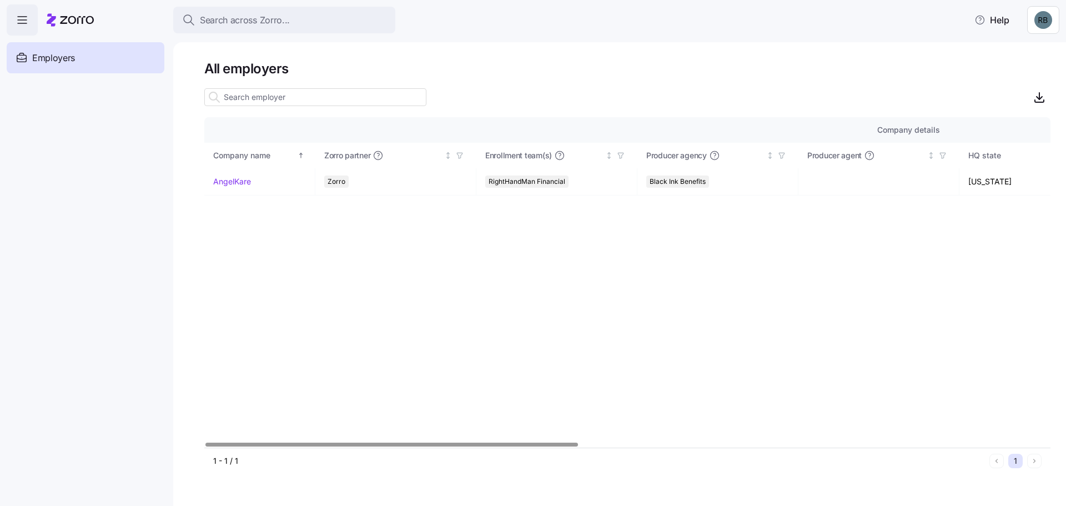
click at [244, 183] on link "AngelKare" at bounding box center [232, 181] width 38 height 11
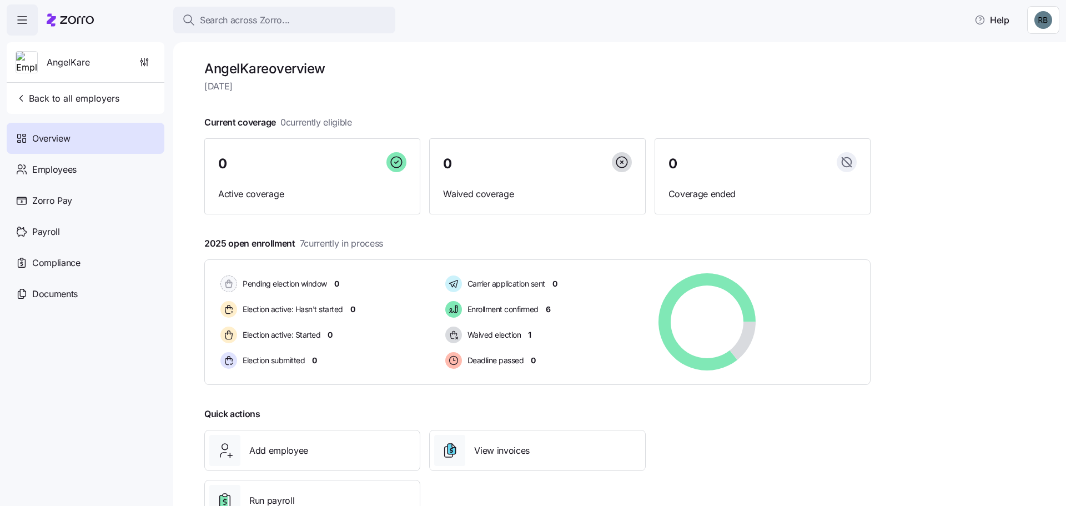
click at [62, 235] on div "Payroll" at bounding box center [86, 231] width 158 height 31
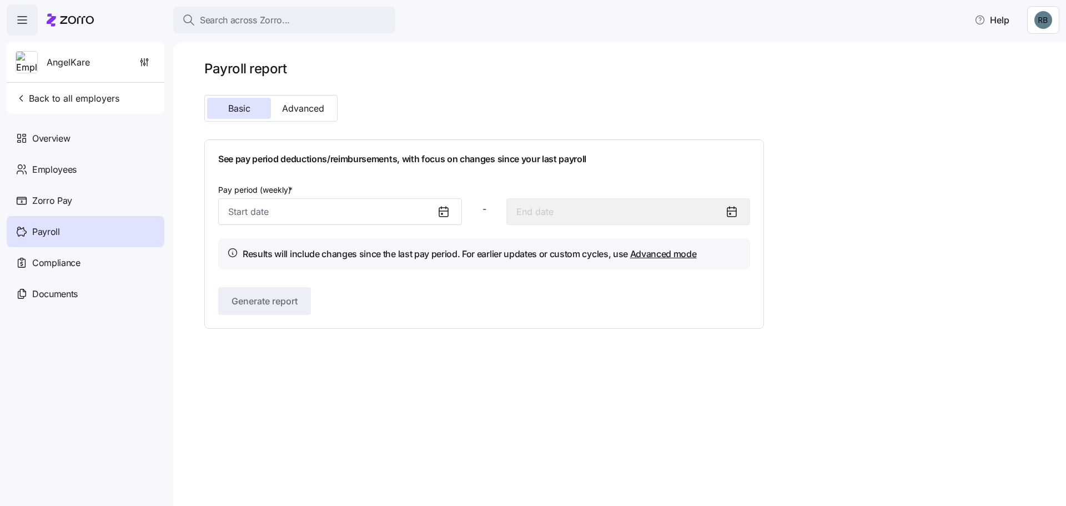
click at [374, 212] on input "Pay period (weekly) *" at bounding box center [340, 211] width 244 height 27
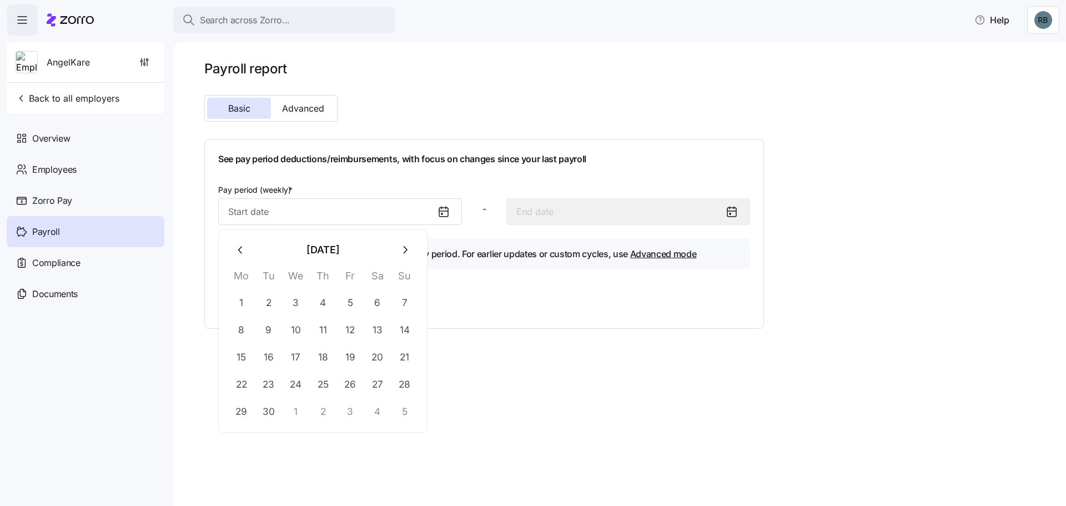
click at [296, 410] on button "1" at bounding box center [296, 411] width 27 height 27
type input "[DATE]"
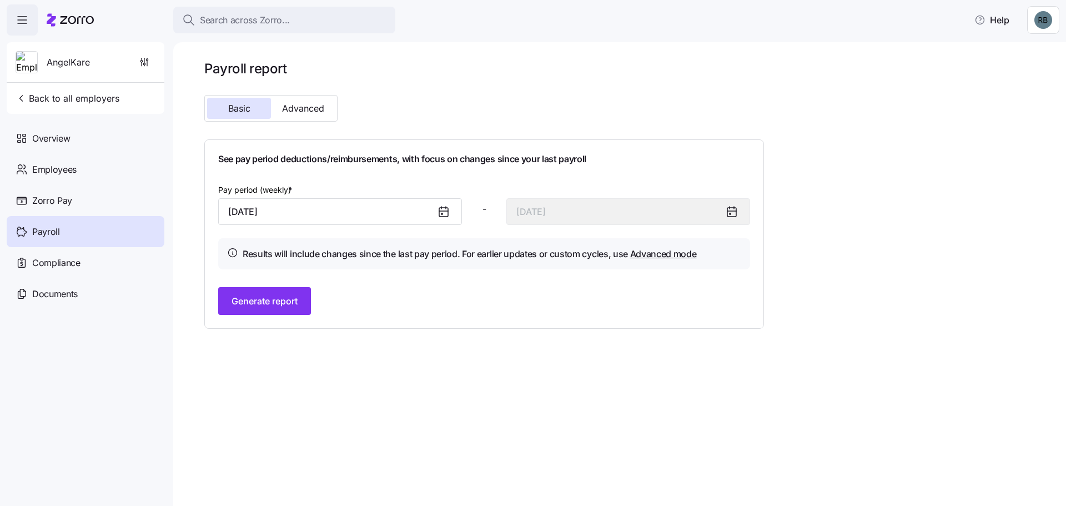
click at [259, 308] on button "Generate report" at bounding box center [264, 301] width 93 height 28
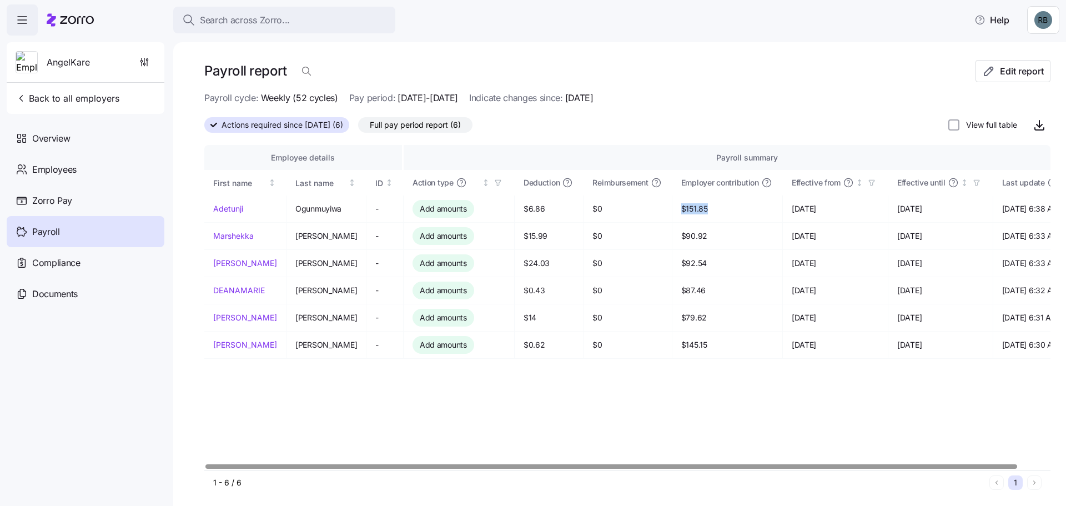
drag, startPoint x: 645, startPoint y: 209, endPoint x: 682, endPoint y: 208, distance: 37.2
click at [682, 208] on tr "[PERSON_NAME] - Add amounts $6.86 $0 $151.85 [DATE] [DATE] [DATE] 6:38 AM" at bounding box center [647, 208] width 887 height 27
click at [340, 125] on span "Actions required since [DATE] (6)" at bounding box center [283, 125] width 122 height 14
click at [204, 128] on input "Actions required since [DATE] (6)" at bounding box center [204, 128] width 0 height 0
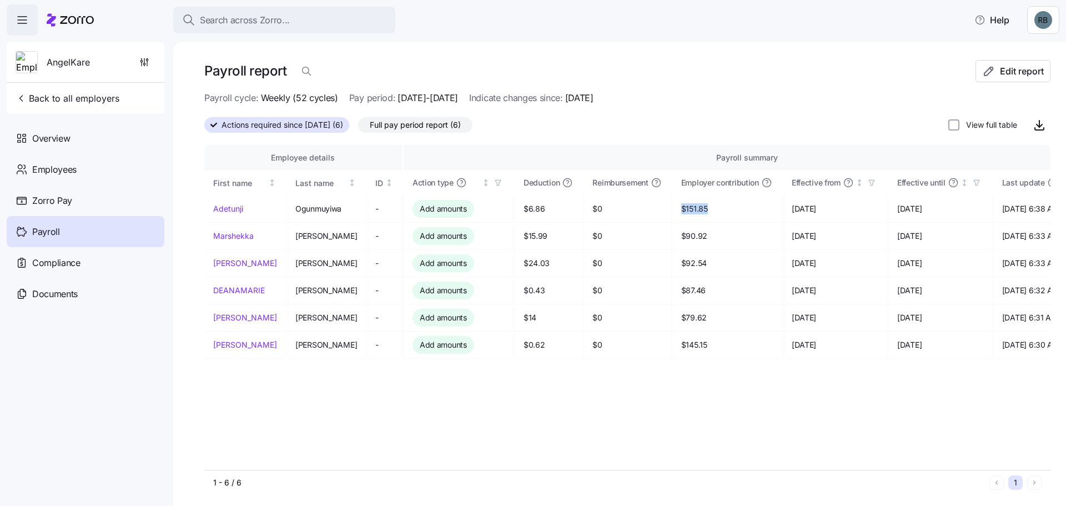
click at [454, 131] on span "Full pay period report (6)" at bounding box center [415, 125] width 91 height 14
click at [358, 128] on input "Full pay period report (6)" at bounding box center [358, 128] width 0 height 0
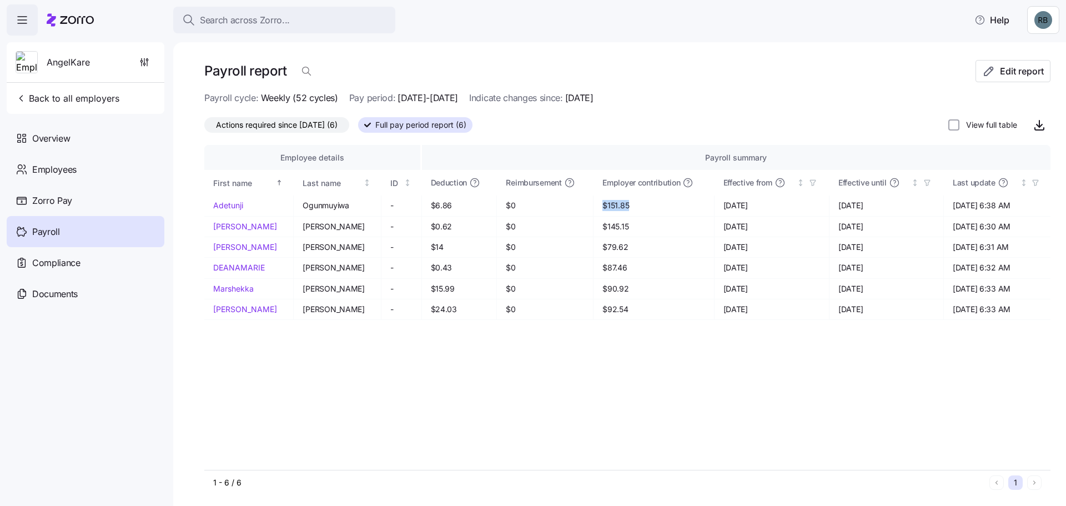
click at [456, 125] on span "Full pay period report (6)" at bounding box center [420, 125] width 91 height 14
click at [358, 128] on input "Full pay period report (6)" at bounding box center [358, 128] width 0 height 0
click at [316, 127] on span "Actions required since [DATE] (6)" at bounding box center [277, 125] width 122 height 14
click at [204, 128] on input "Actions required since [DATE] (6)" at bounding box center [204, 128] width 0 height 0
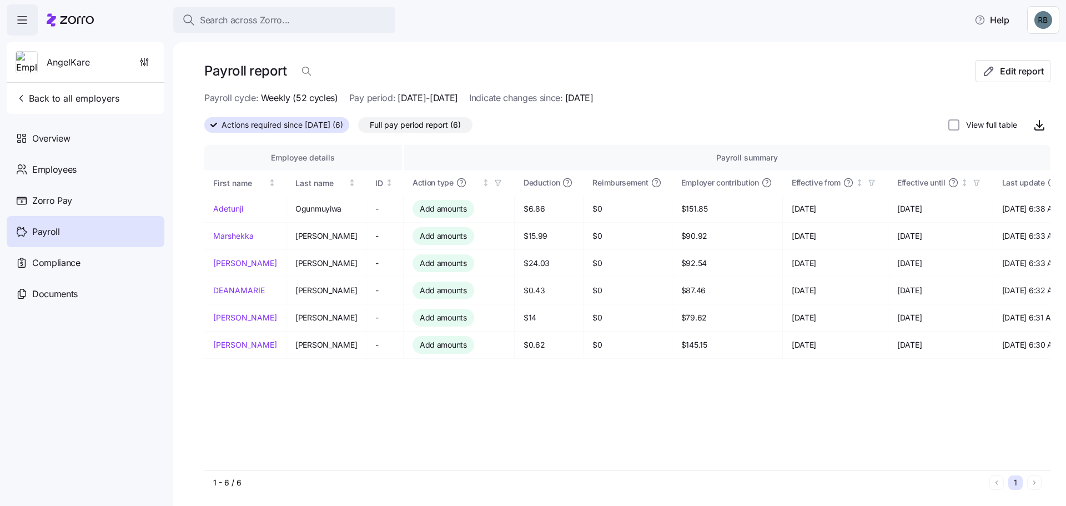
click at [441, 101] on span "[DATE]-[DATE]" at bounding box center [427, 98] width 61 height 14
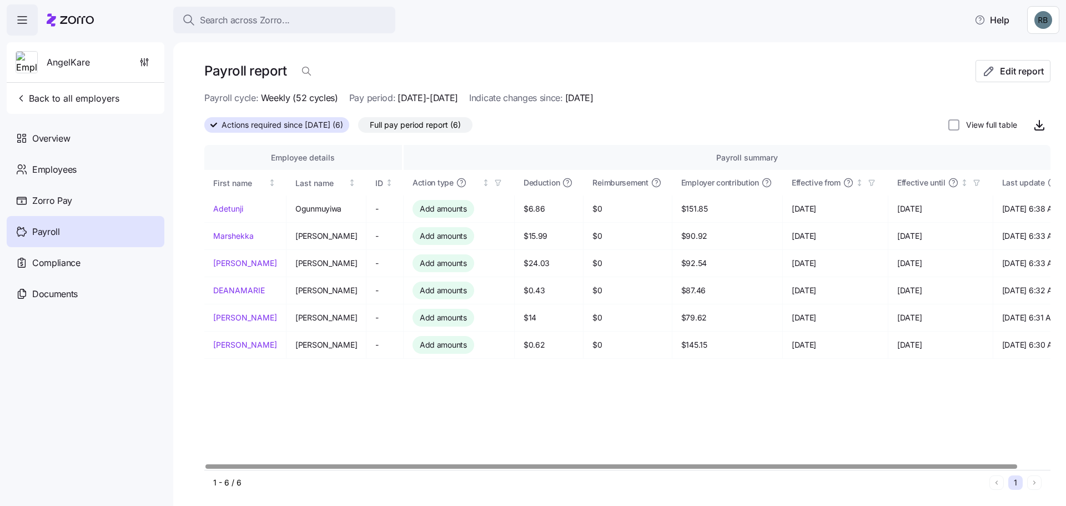
click at [59, 226] on div "Payroll" at bounding box center [86, 231] width 158 height 31
click at [65, 231] on div "Payroll" at bounding box center [86, 231] width 158 height 31
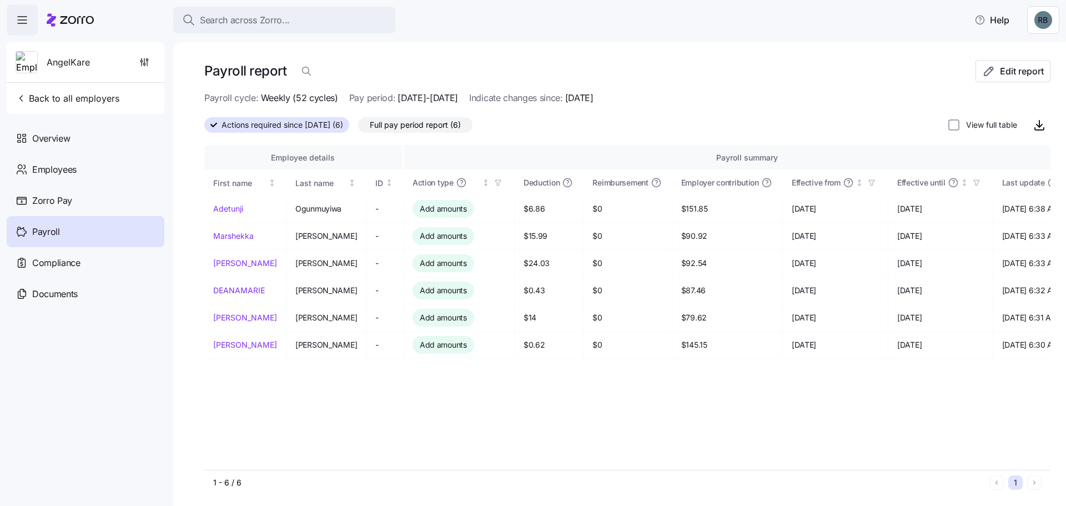
click at [49, 195] on span "Zorro Pay" at bounding box center [52, 201] width 40 height 14
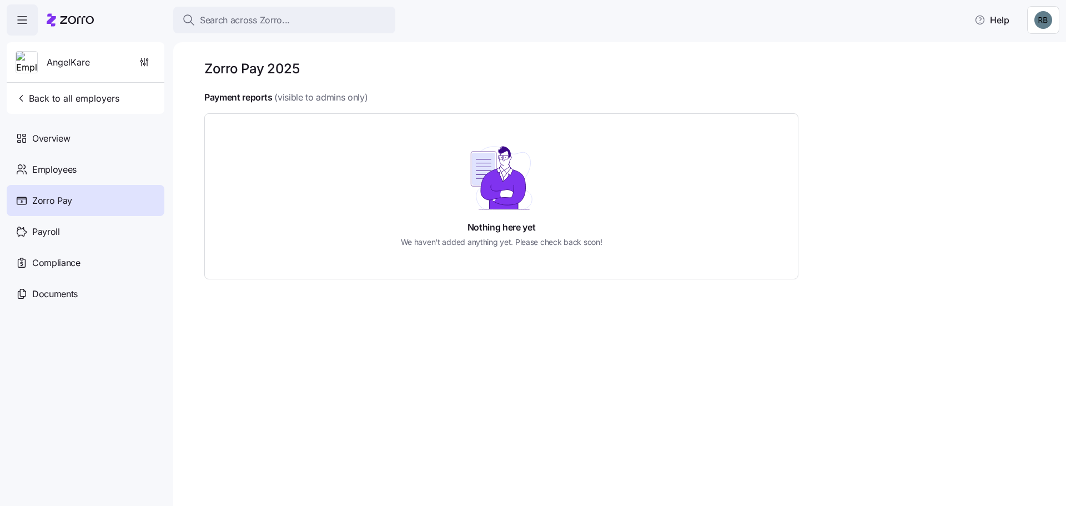
click at [52, 235] on span "Payroll" at bounding box center [46, 232] width 28 height 14
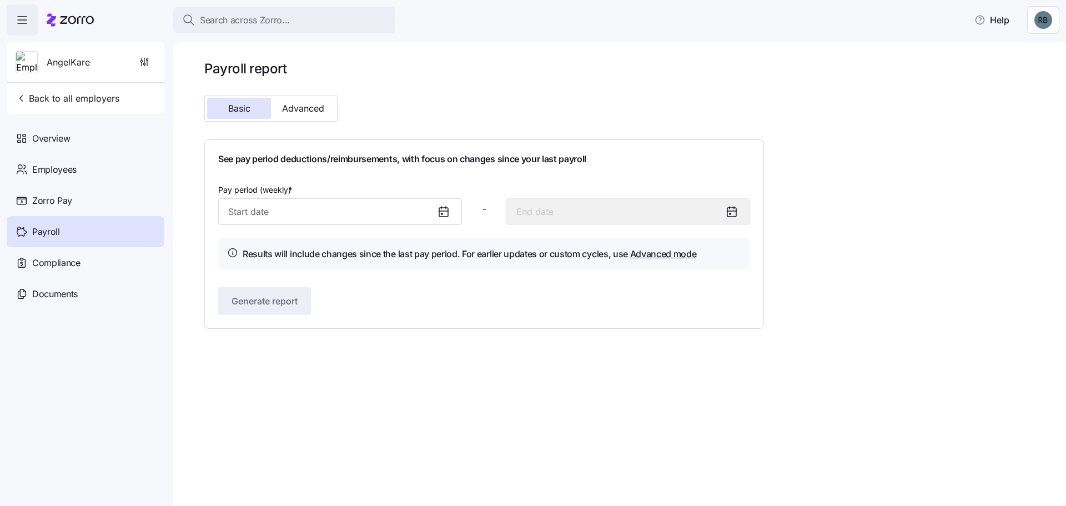
click at [303, 105] on span "Advanced" at bounding box center [303, 108] width 42 height 9
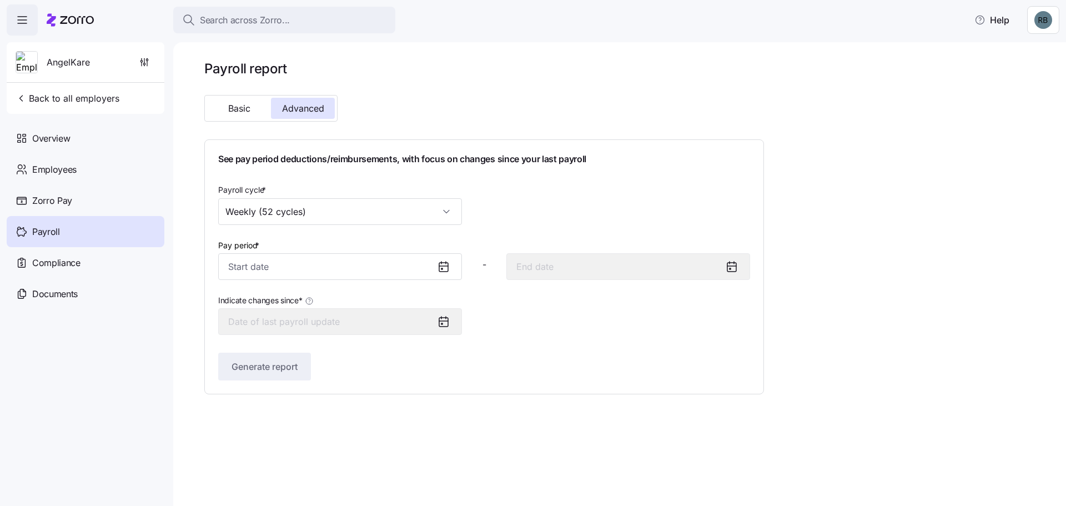
click at [384, 275] on input "Pay period *" at bounding box center [340, 266] width 244 height 27
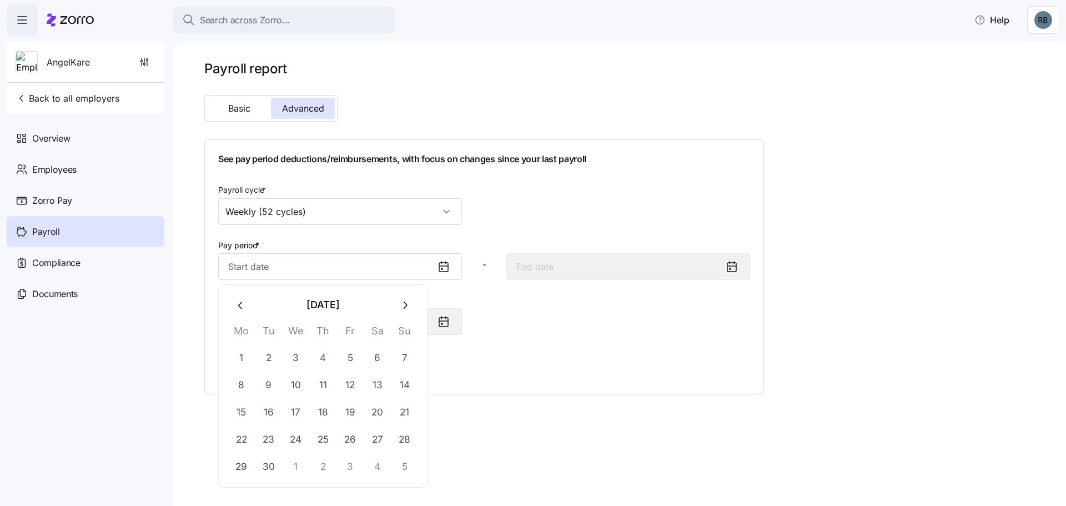
click at [298, 468] on button "1" at bounding box center [296, 467] width 27 height 27
type input "[DATE]"
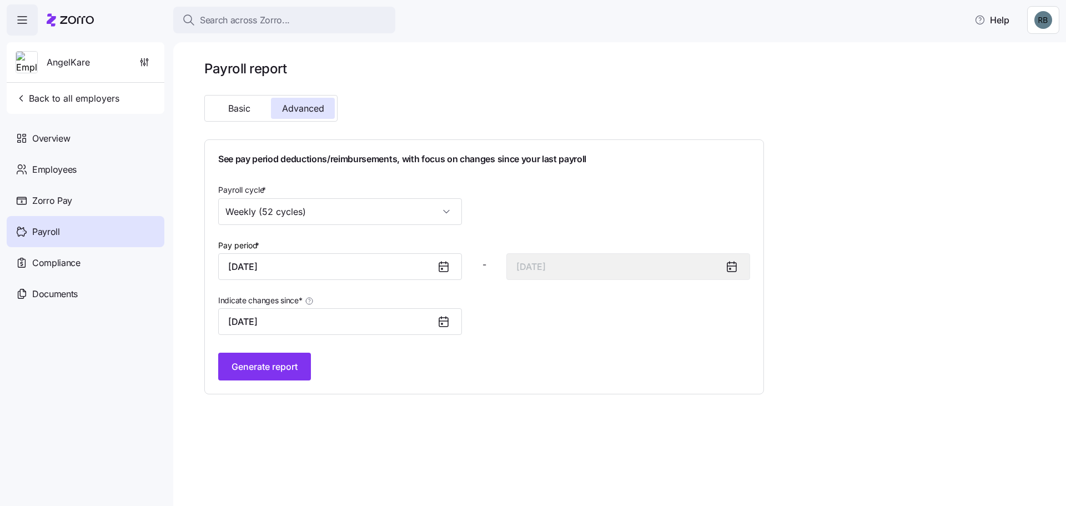
click at [331, 322] on input "[DATE]" at bounding box center [340, 321] width 244 height 27
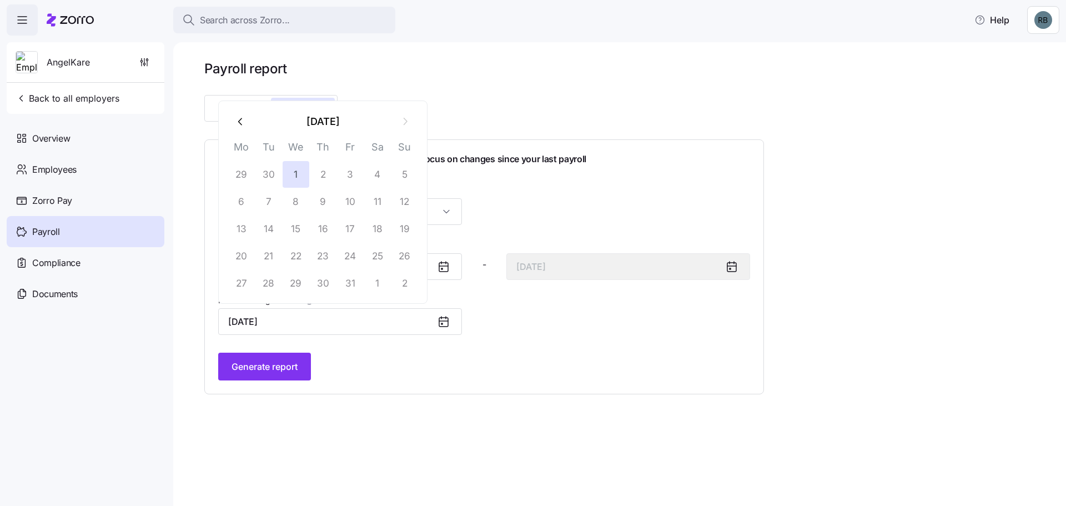
click at [367, 328] on input "[DATE]" at bounding box center [340, 321] width 244 height 27
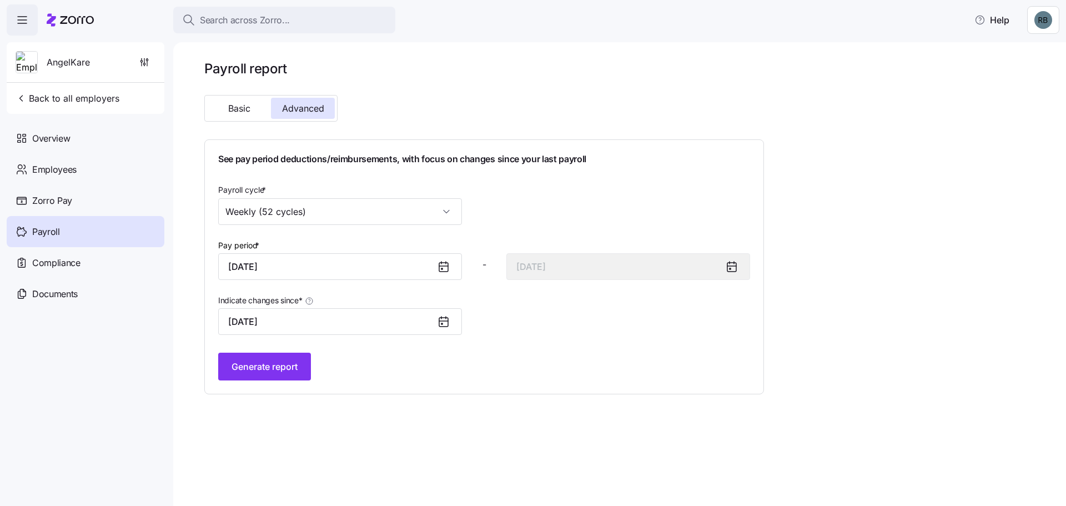
click at [733, 265] on icon at bounding box center [731, 266] width 13 height 13
click at [426, 220] on input "Weekly (52 cycles)" at bounding box center [340, 211] width 244 height 27
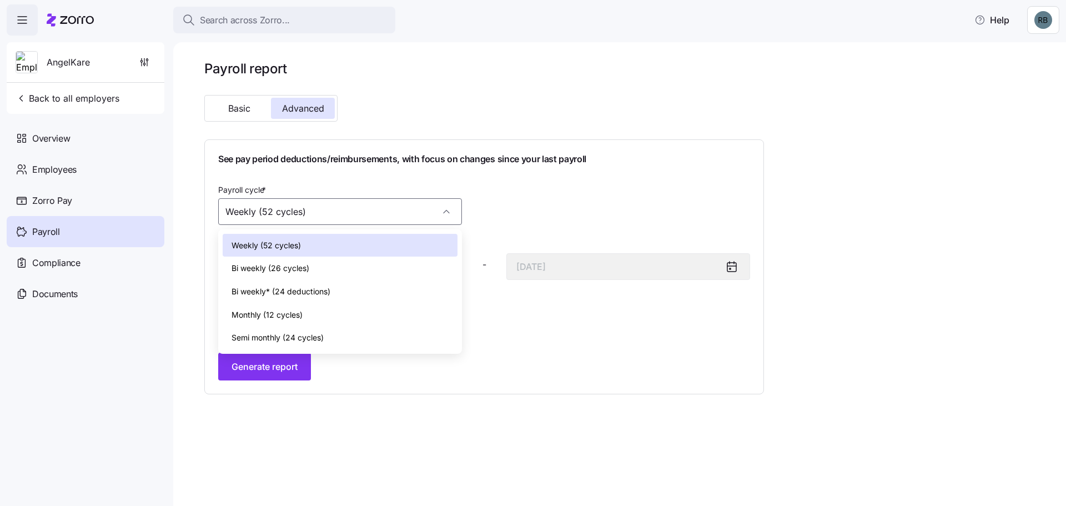
click at [299, 314] on span "Monthly (12 cycles)" at bounding box center [266, 315] width 71 height 12
type input "[DATE]"
type input "Monthly (12 cycles)"
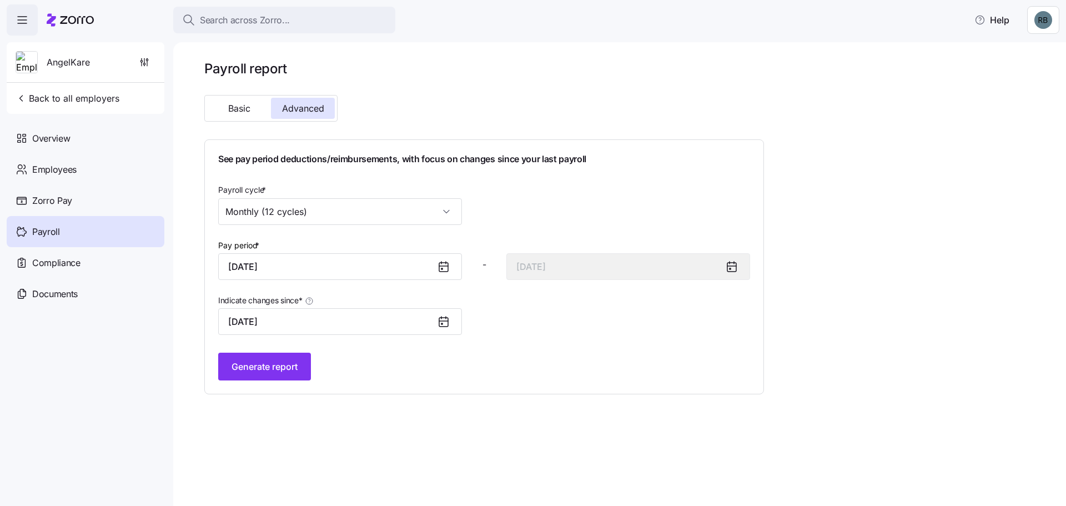
click at [286, 370] on span "Generate report" at bounding box center [264, 366] width 66 height 13
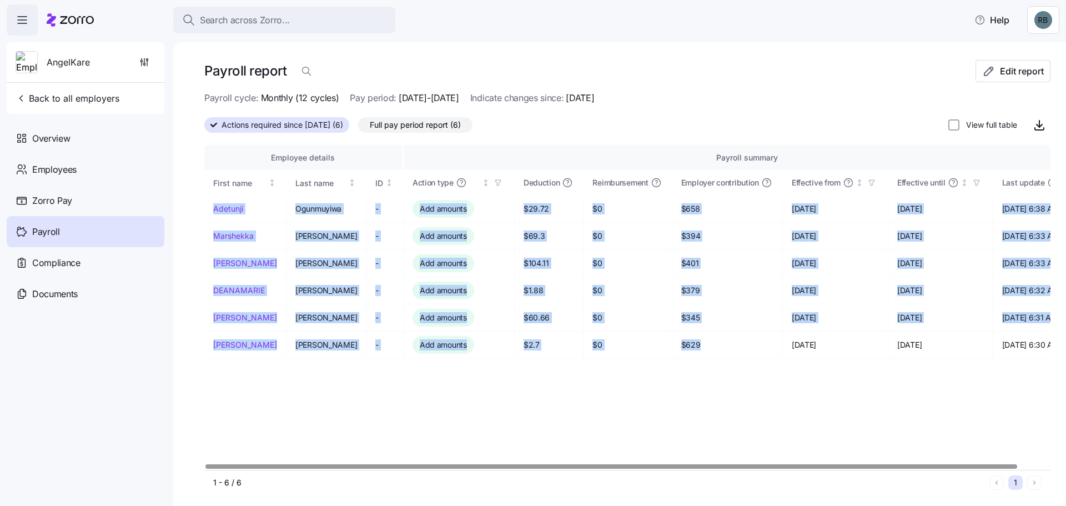
drag, startPoint x: 676, startPoint y: 343, endPoint x: 206, endPoint y: 207, distance: 489.5
click at [206, 207] on tbody "[PERSON_NAME] - Add amounts $29.72 $0 $658 [DATE] [DATE] [DATE] 6:38 AM [PERSON…" at bounding box center [647, 276] width 887 height 163
click at [319, 331] on td "[PERSON_NAME]" at bounding box center [326, 317] width 80 height 27
drag, startPoint x: 698, startPoint y: 345, endPoint x: 206, endPoint y: 203, distance: 512.0
click at [206, 203] on tbody "[PERSON_NAME] - Add amounts $29.72 $0 $658 [DATE] [DATE] [DATE] 6:38 AM [PERSON…" at bounding box center [647, 276] width 887 height 163
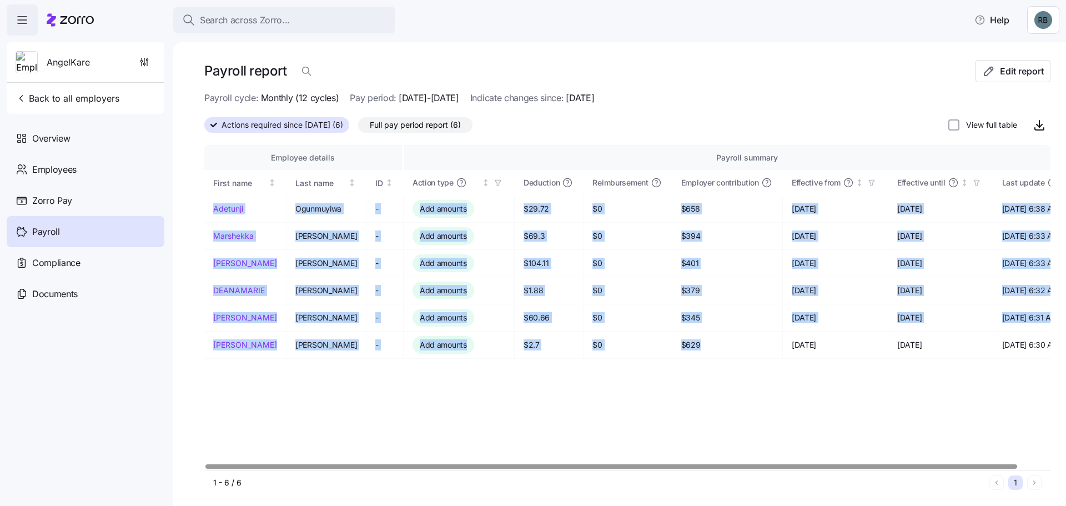
click at [783, 326] on td "[DATE]" at bounding box center [835, 317] width 105 height 27
drag, startPoint x: 1045, startPoint y: 348, endPoint x: 215, endPoint y: 206, distance: 841.9
click at [215, 206] on div "Payroll report Edit report Payroll cycle: Monthly (12 cycles) Pay period: [DATE…" at bounding box center [619, 274] width 893 height 464
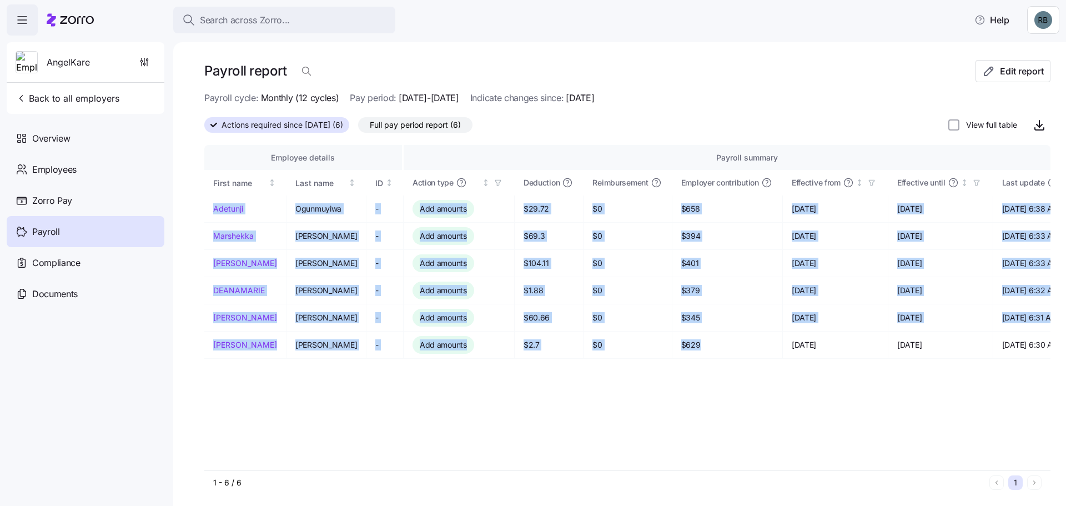
click at [948, 123] on input "View full table" at bounding box center [953, 124] width 11 height 11
checkbox input "true"
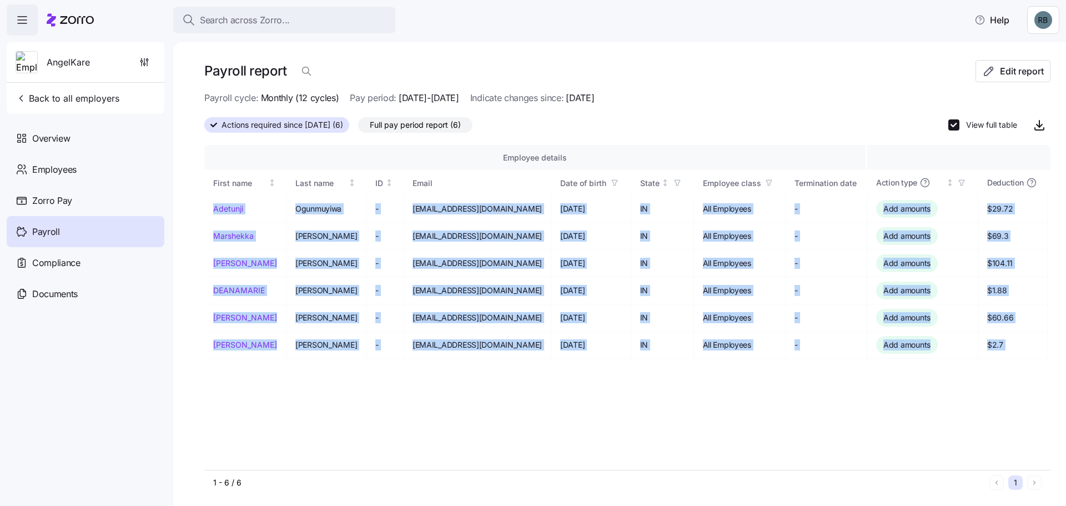
click at [1038, 117] on span "button" at bounding box center [1039, 124] width 21 height 21
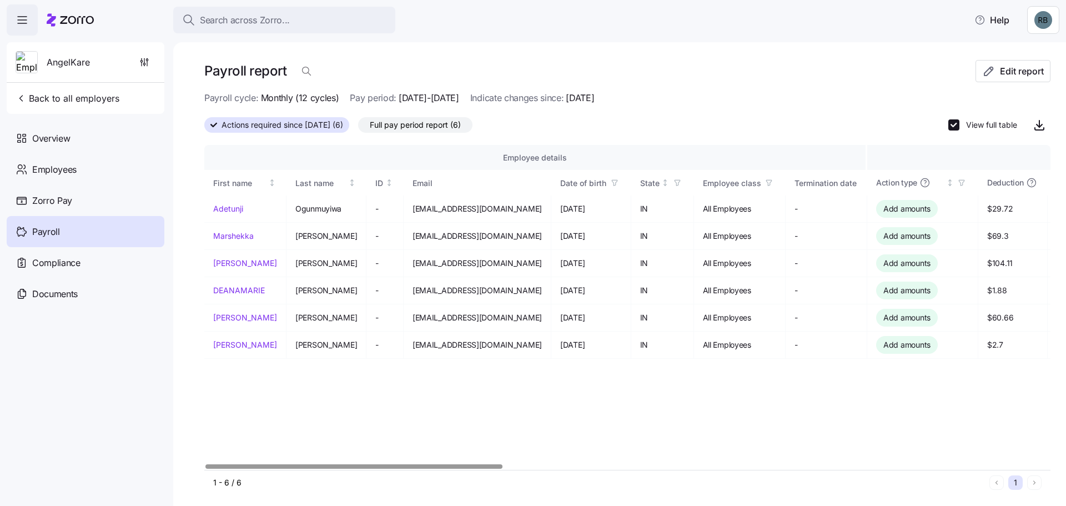
click at [724, 149] on th "Employee details" at bounding box center [535, 158] width 663 height 26
click at [303, 93] on span "Monthly (12 cycles)" at bounding box center [300, 98] width 78 height 14
click at [303, 98] on span "Monthly (12 cycles)" at bounding box center [300, 98] width 78 height 14
click at [278, 101] on span "Monthly (12 cycles)" at bounding box center [300, 98] width 78 height 14
click at [303, 75] on icon "button" at bounding box center [306, 71] width 11 height 11
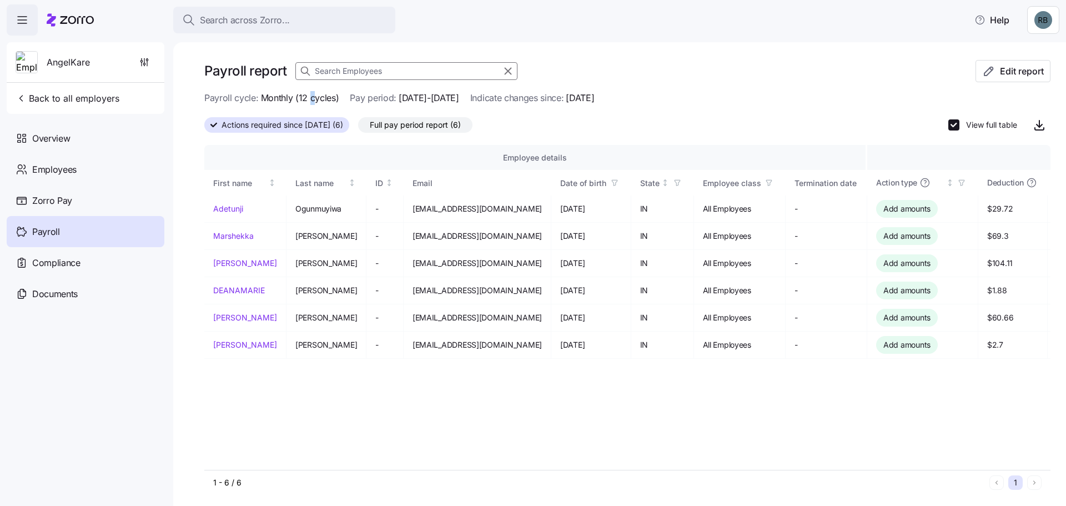
drag, startPoint x: 311, startPoint y: 103, endPoint x: 277, endPoint y: 97, distance: 34.4
click at [304, 103] on span "Monthly (12 cycles)" at bounding box center [300, 98] width 78 height 14
click at [276, 97] on span "Monthly (12 cycles)" at bounding box center [300, 98] width 78 height 14
click at [82, 226] on div "Payroll" at bounding box center [86, 231] width 158 height 31
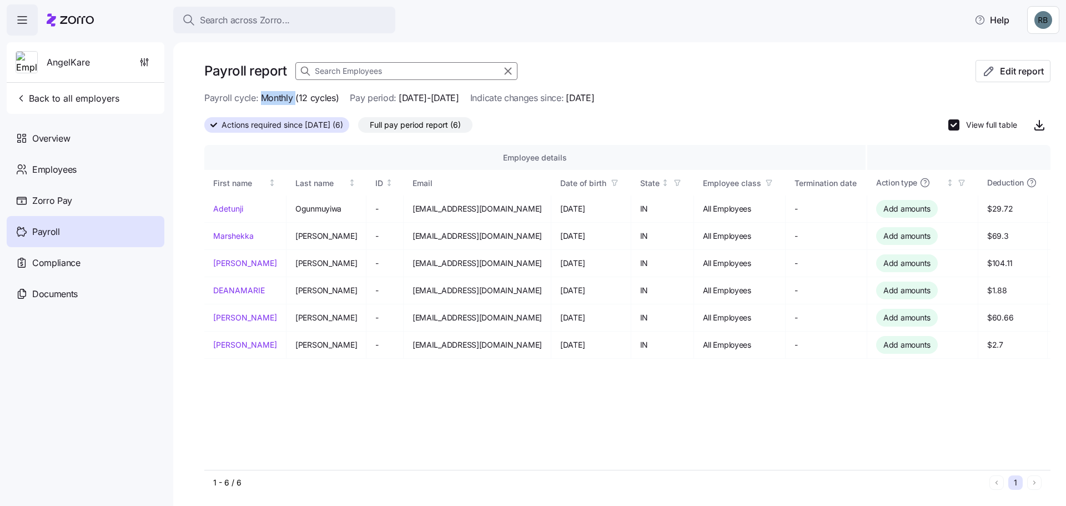
click at [68, 199] on span "Zorro Pay" at bounding box center [52, 201] width 40 height 14
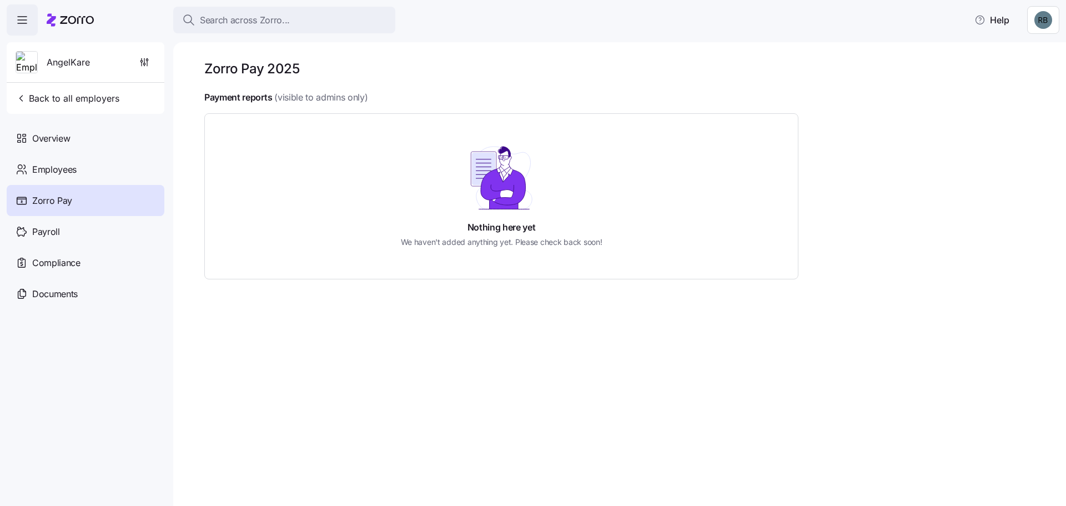
click at [47, 217] on div "Payroll" at bounding box center [86, 231] width 158 height 31
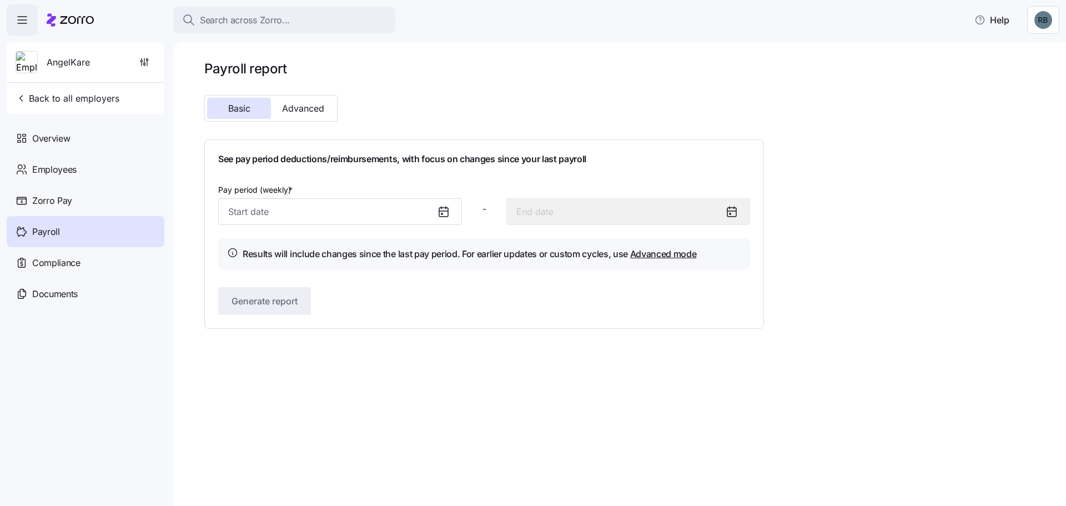
click at [299, 107] on span "Advanced" at bounding box center [303, 108] width 42 height 9
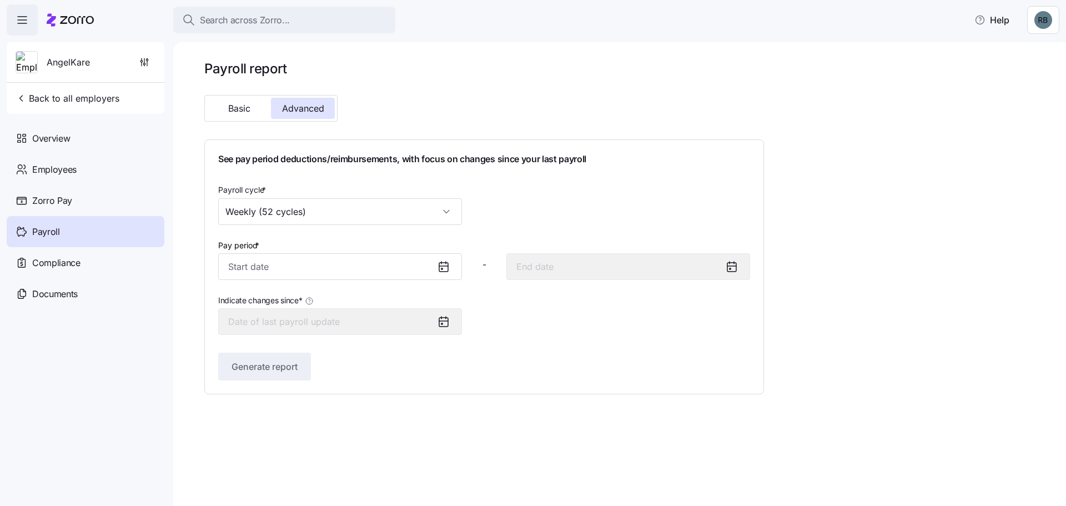
click at [439, 275] on div at bounding box center [448, 267] width 27 height 26
click at [443, 265] on icon at bounding box center [443, 266] width 13 height 13
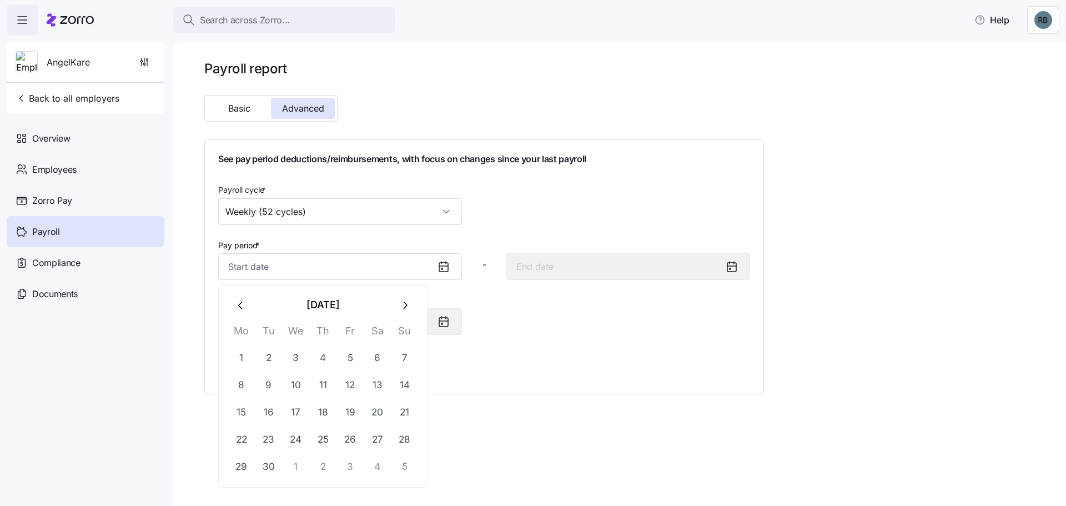
click at [327, 271] on input "Pay period *" at bounding box center [340, 266] width 244 height 27
click at [294, 465] on button "1" at bounding box center [296, 467] width 27 height 27
type input "[DATE]"
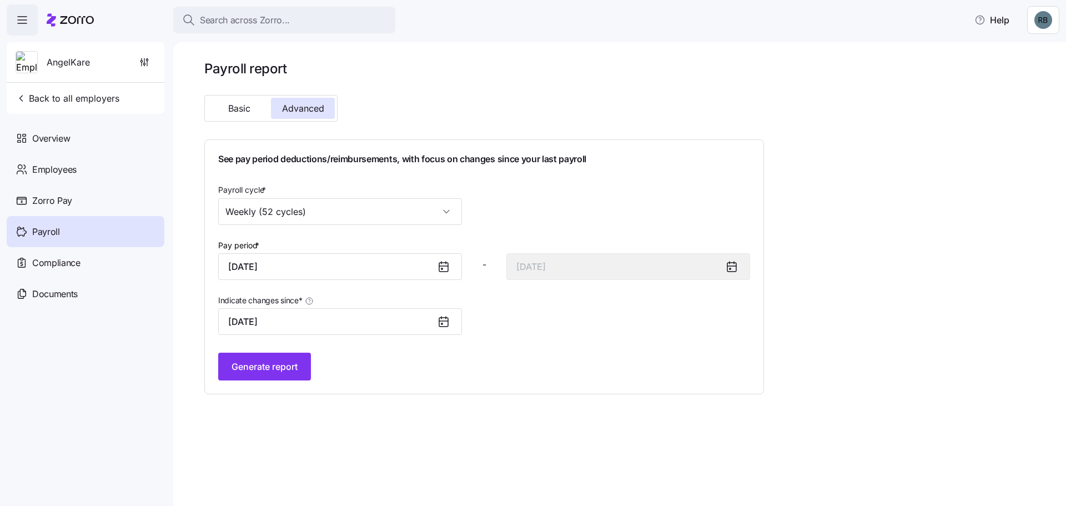
click at [283, 374] on button "Generate report" at bounding box center [264, 367] width 93 height 28
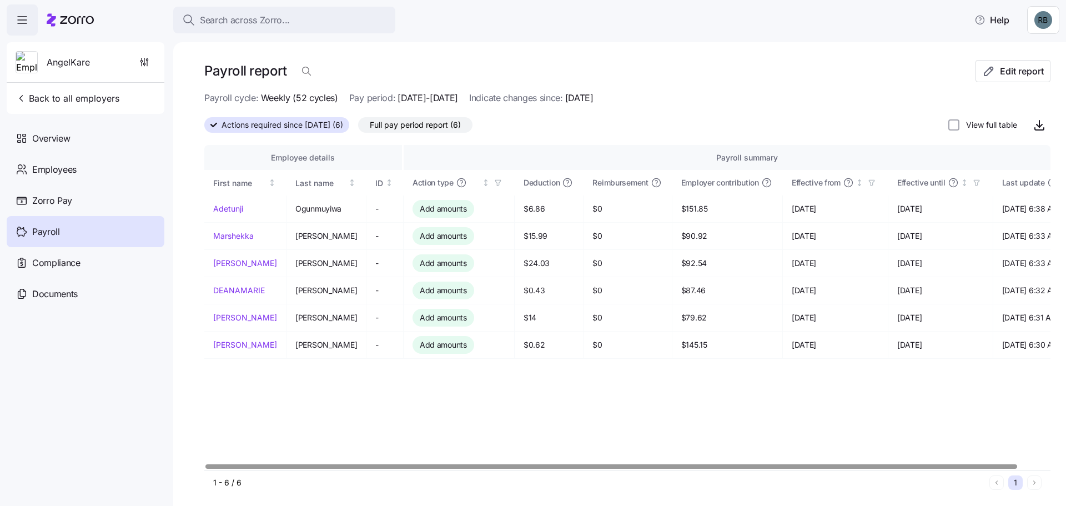
click at [566, 461] on div "Employee details Payroll summary First name Last name ID Action type Deduction …" at bounding box center [627, 307] width 846 height 325
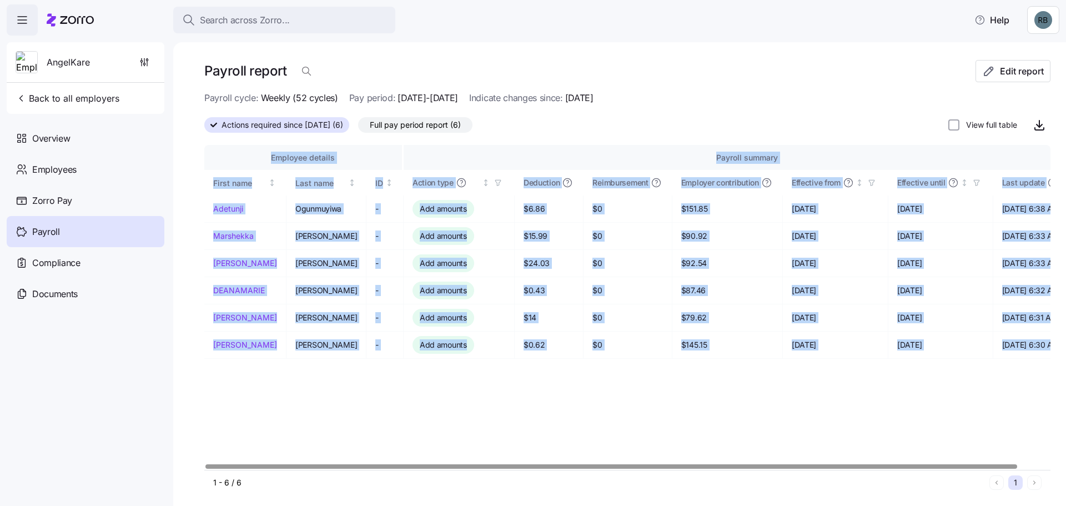
drag, startPoint x: 567, startPoint y: 462, endPoint x: 793, endPoint y: 462, distance: 226.5
click at [793, 462] on div "Employee details Payroll summary First name Last name ID Action type Deduction …" at bounding box center [627, 307] width 846 height 325
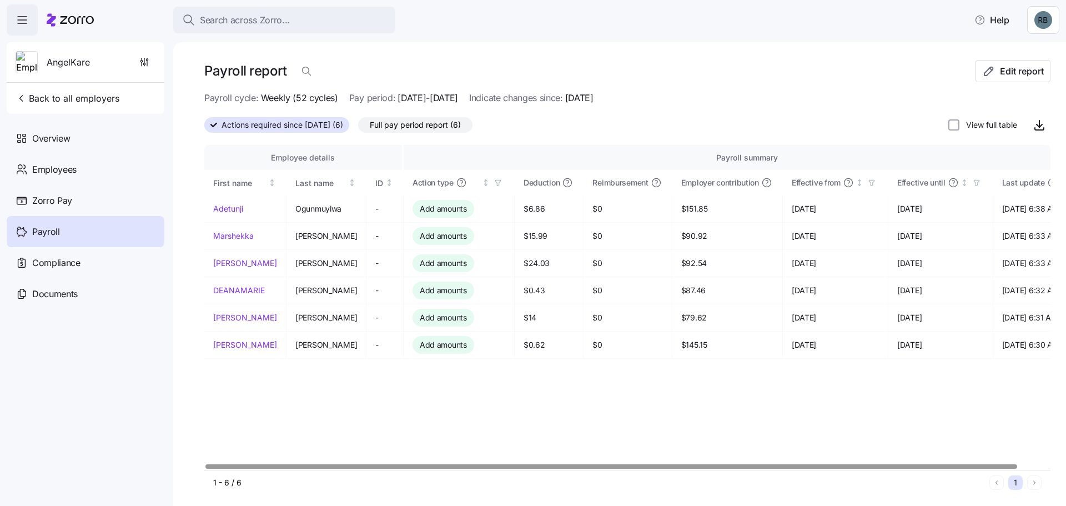
click at [358, 464] on div at bounding box center [610, 466] width 811 height 4
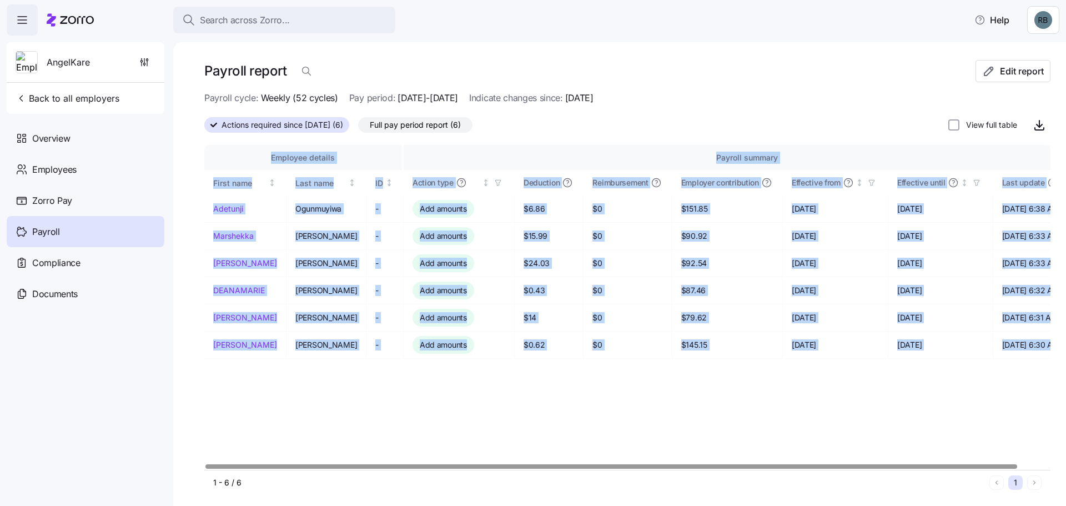
click at [428, 395] on div "Employee details Payroll summary First name Last name ID Action type Deduction …" at bounding box center [627, 307] width 846 height 325
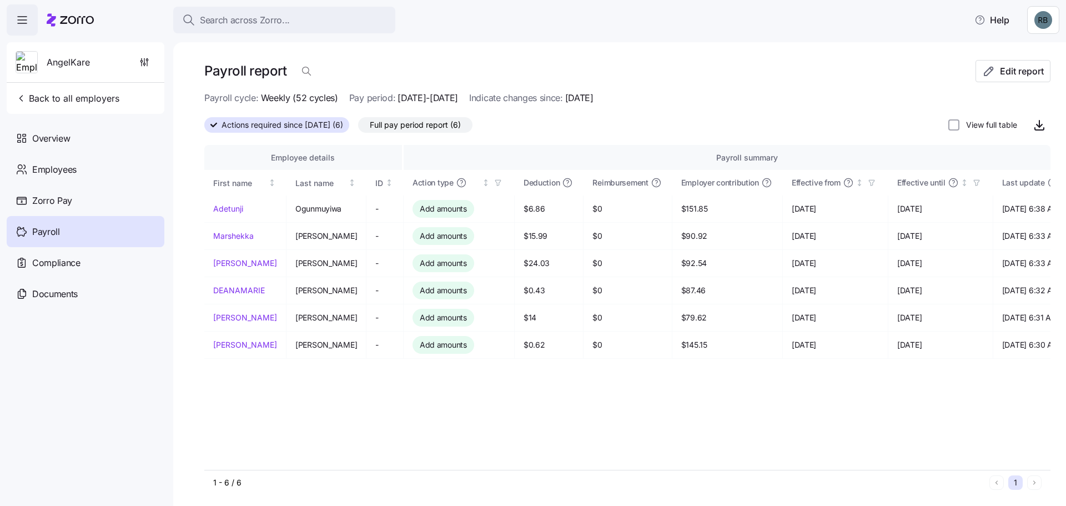
click at [1036, 125] on icon "button" at bounding box center [1039, 124] width 13 height 13
